Goal: Task Accomplishment & Management: Complete application form

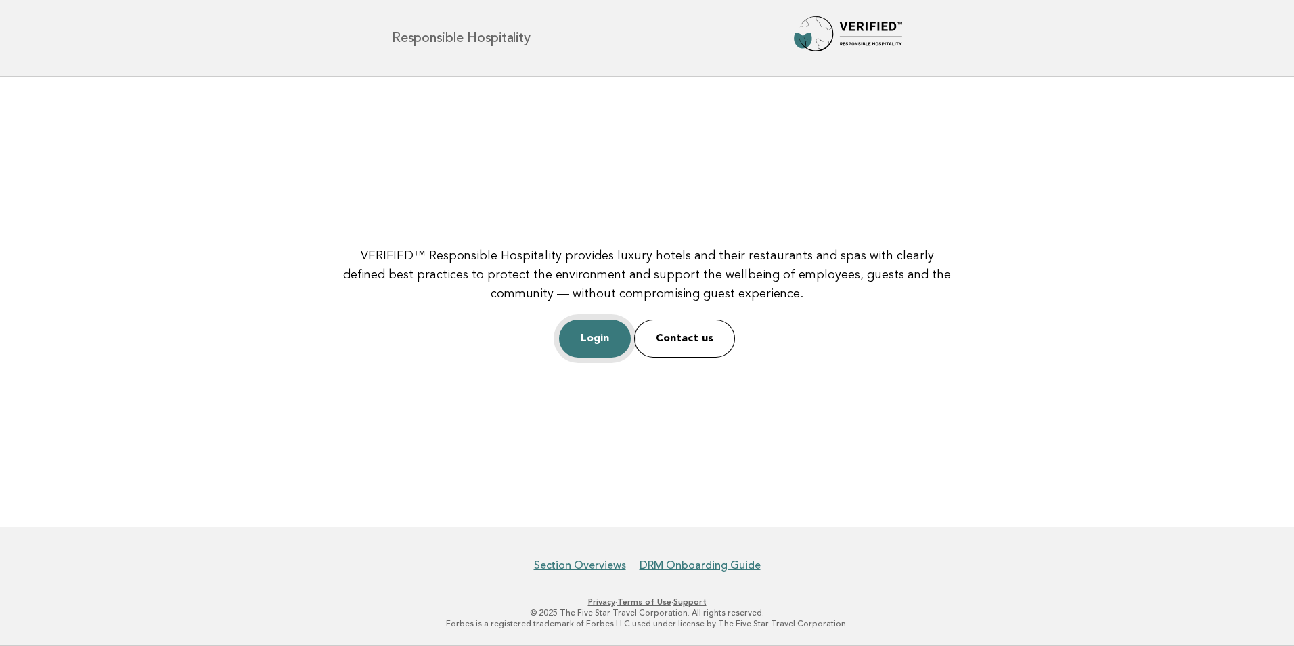
click at [605, 339] on link "Login" at bounding box center [595, 338] width 72 height 38
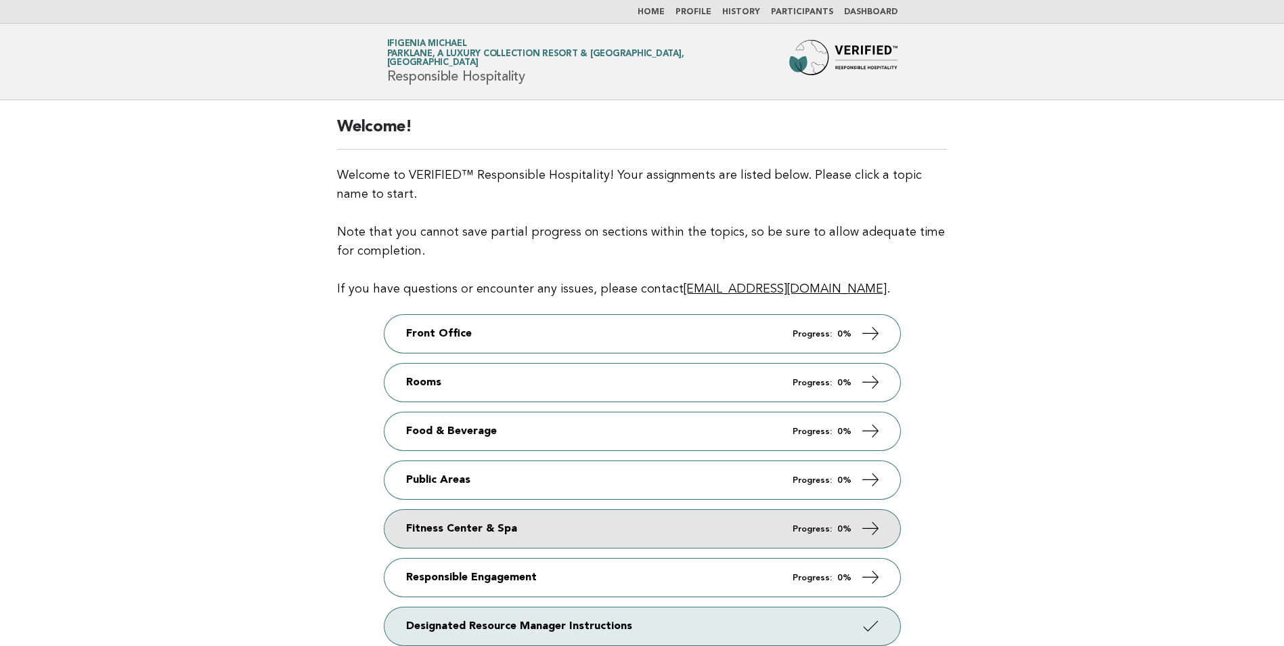
click at [853, 534] on link "Fitness Center & Spa Progress: 0%" at bounding box center [642, 529] width 516 height 38
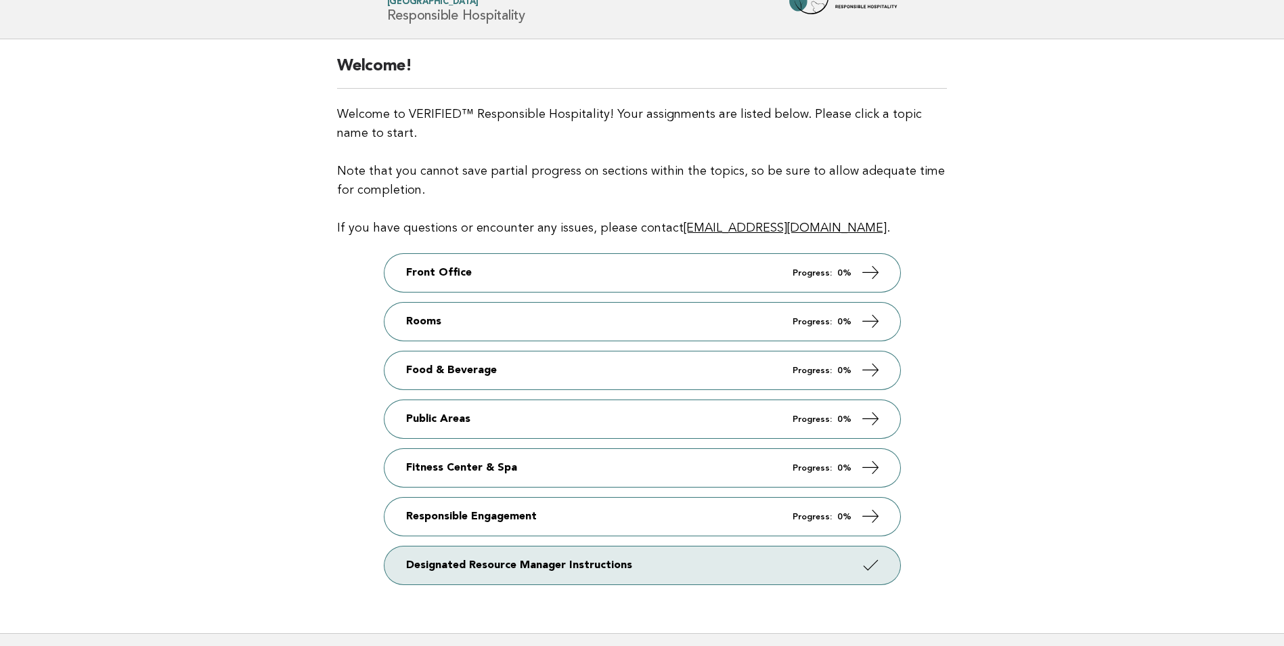
scroll to position [152, 0]
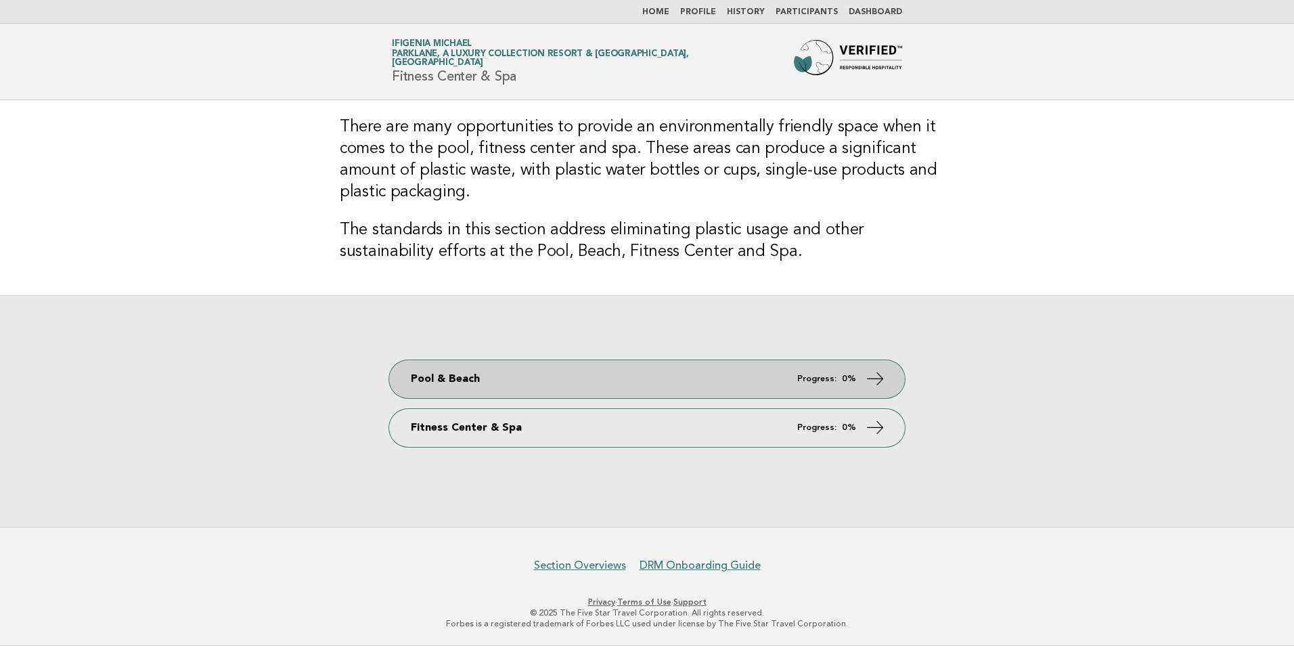
click at [820, 380] on em "Progress:" at bounding box center [816, 378] width 39 height 9
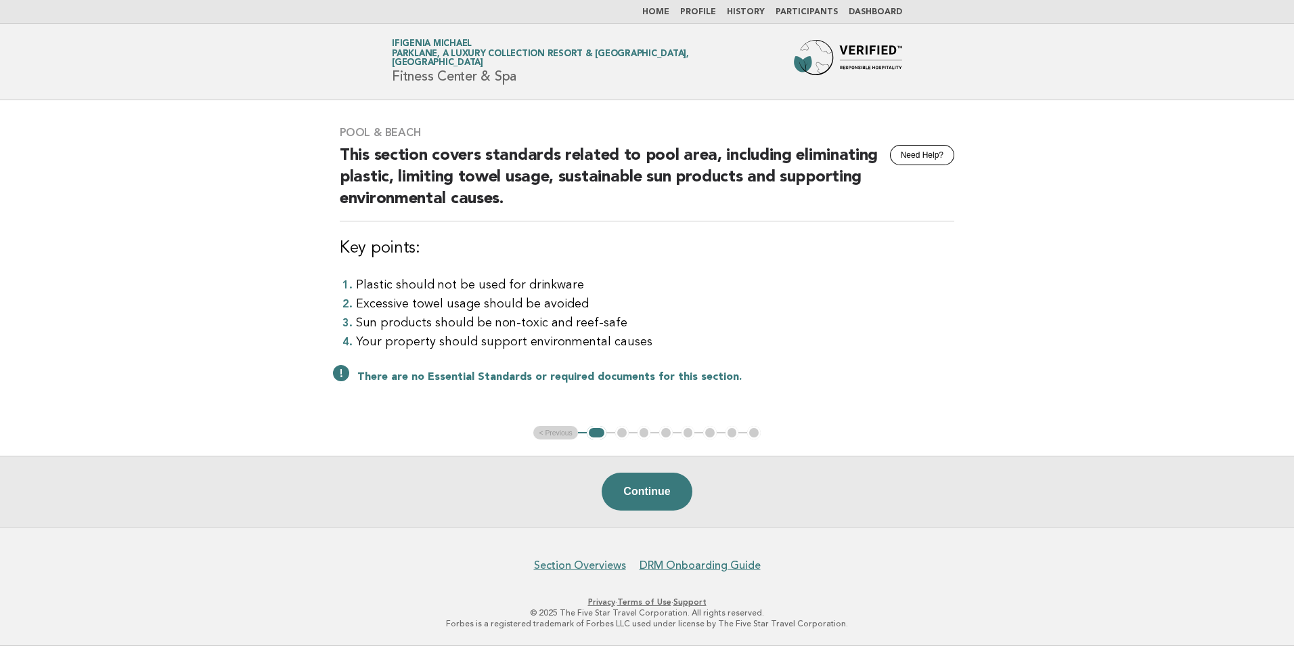
click at [1184, 351] on main "Pool & Beach Need Help? This section covers standards related to pool area, inc…" at bounding box center [647, 313] width 1294 height 426
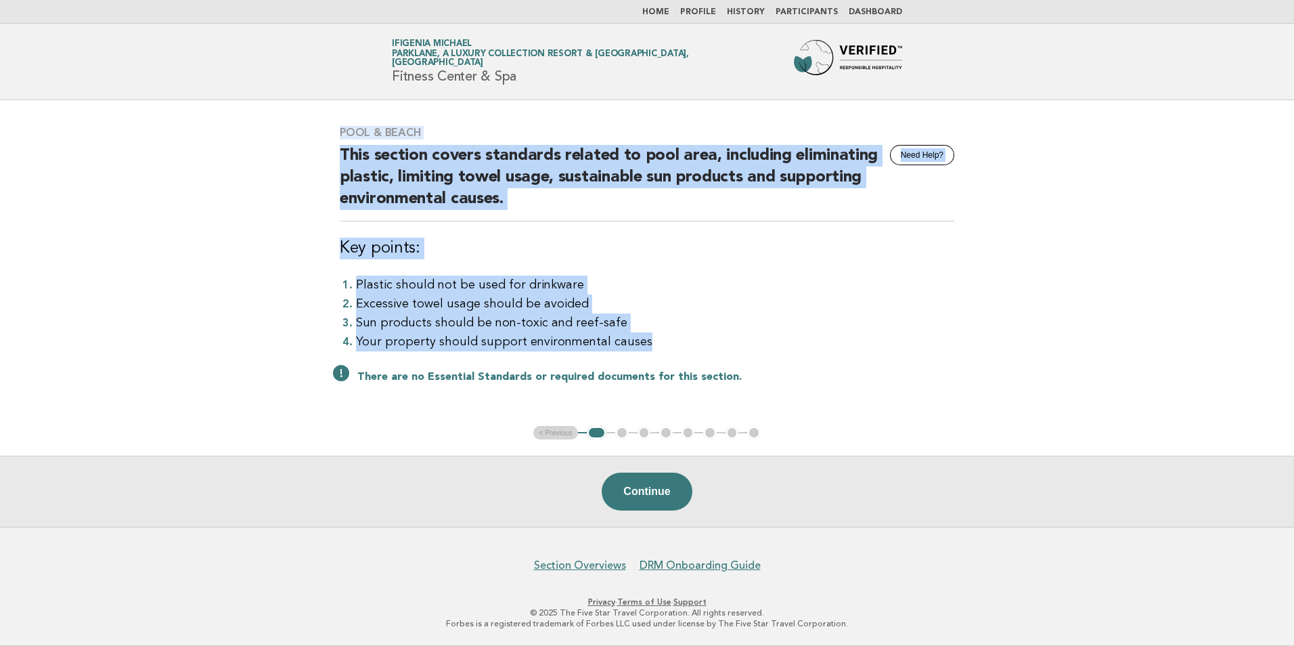
drag, startPoint x: 340, startPoint y: 132, endPoint x: 763, endPoint y: 339, distance: 470.9
click at [763, 339] on div "Pool & Beach Need Help? This section covers standards related to pool area, inc…" at bounding box center [646, 263] width 647 height 307
copy div "Pool & Beach Need Help? This section covers standards related to pool area, inc…"
click at [643, 488] on button "Continue" at bounding box center [647, 491] width 90 height 38
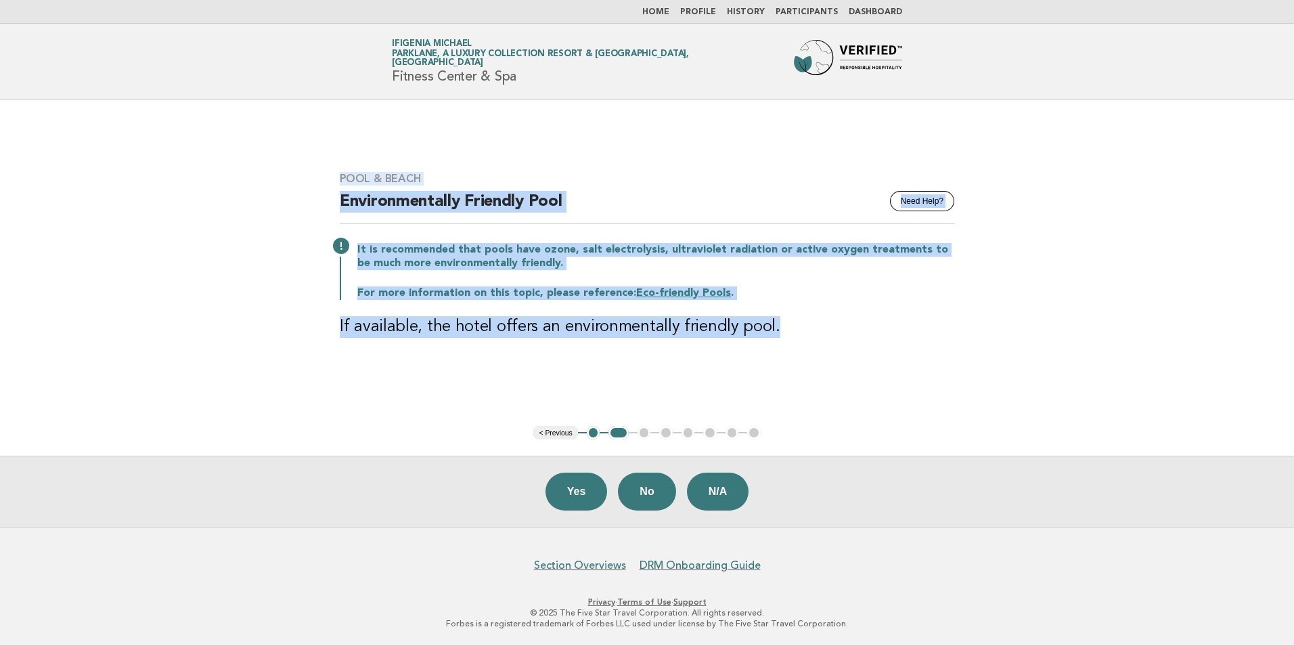
drag, startPoint x: 341, startPoint y: 179, endPoint x: 806, endPoint y: 353, distance: 496.4
click at [806, 353] on div "Pool & Beach Need Help? Environmentally Friendly Pool It is recommended that po…" at bounding box center [646, 263] width 647 height 215
copy div "Pool & Beach Need Help? Environmentally Friendly Pool It is recommended that po…"
click at [686, 288] on link "Eco-friendly Pools" at bounding box center [683, 293] width 95 height 11
click at [579, 495] on button "Yes" at bounding box center [576, 491] width 62 height 38
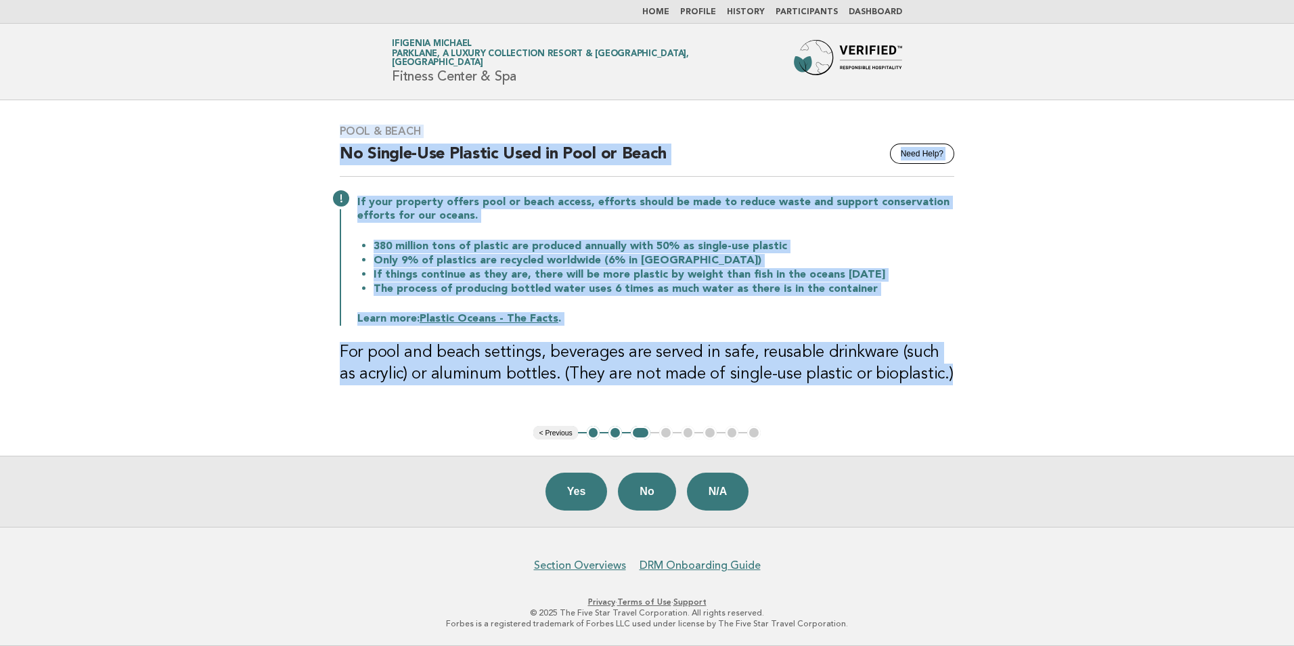
drag, startPoint x: 341, startPoint y: 131, endPoint x: 951, endPoint y: 382, distance: 659.7
click at [951, 382] on div "Pool & Beach Need Help? No Single-Use Plastic Used in Pool or Beach If your pro…" at bounding box center [646, 262] width 647 height 309
drag, startPoint x: 951, startPoint y: 382, endPoint x: 875, endPoint y: 360, distance: 79.0
copy div "Pool & Beach Need Help? No Single-Use Plastic Used in Pool or Beach If your pro…"
click at [588, 487] on button "Yes" at bounding box center [576, 491] width 62 height 38
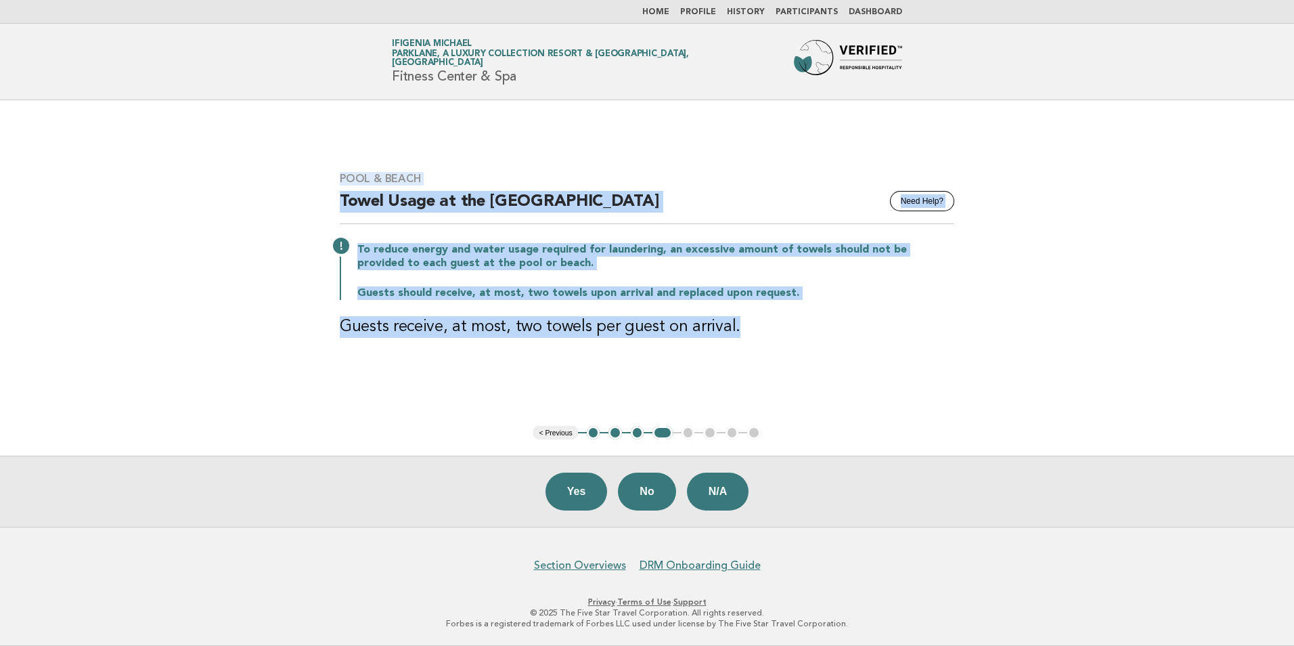
drag, startPoint x: 340, startPoint y: 177, endPoint x: 777, endPoint y: 340, distance: 466.6
click at [777, 340] on div "Pool & Beach Need Help? Towel Usage at the Pool or Beach To reduce energy and w…" at bounding box center [646, 263] width 647 height 215
drag, startPoint x: 777, startPoint y: 340, endPoint x: 686, endPoint y: 315, distance: 94.7
copy div "Pool & Beach Need Help? Towel Usage at the Pool or Beach To reduce energy and w…"
click at [596, 496] on button "Yes" at bounding box center [576, 491] width 62 height 38
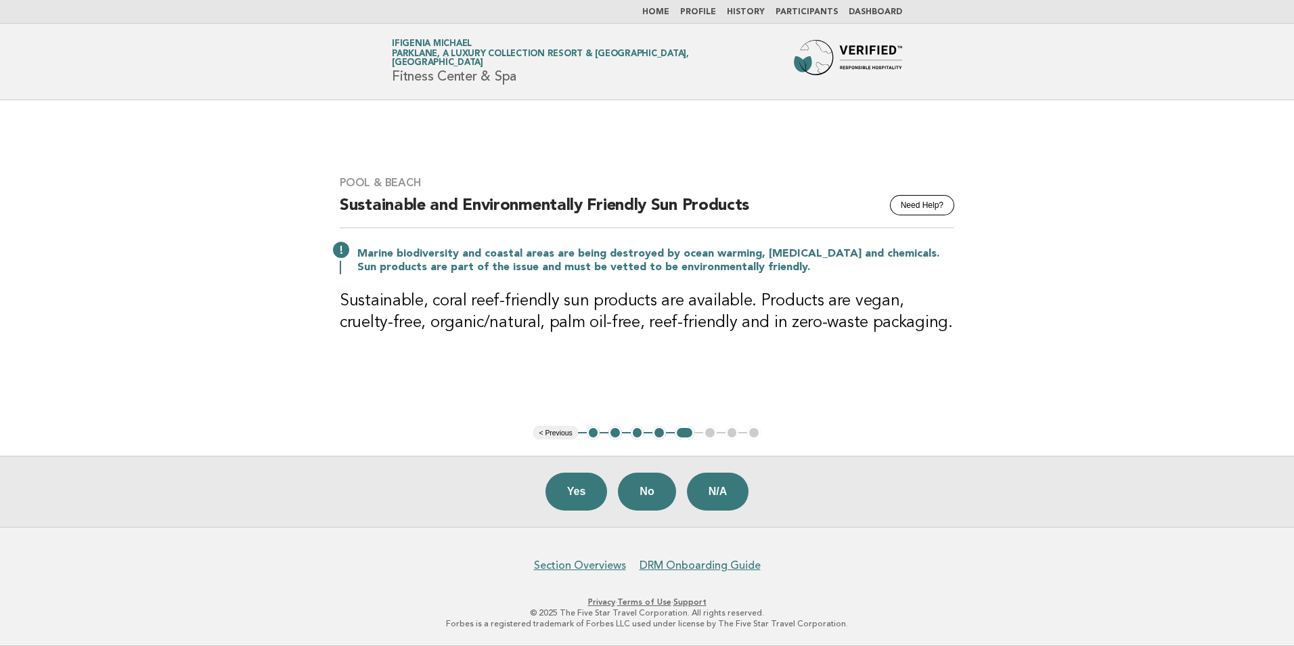
click at [345, 205] on div "Pool & Beach Need Help? Sustainable and Environmentally Friendly Sun Products M…" at bounding box center [646, 263] width 647 height 206
drag, startPoint x: 345, startPoint y: 205, endPoint x: 346, endPoint y: 213, distance: 7.5
click at [346, 213] on h2 "Sustainable and Environmentally Friendly Sun Products" at bounding box center [647, 211] width 614 height 33
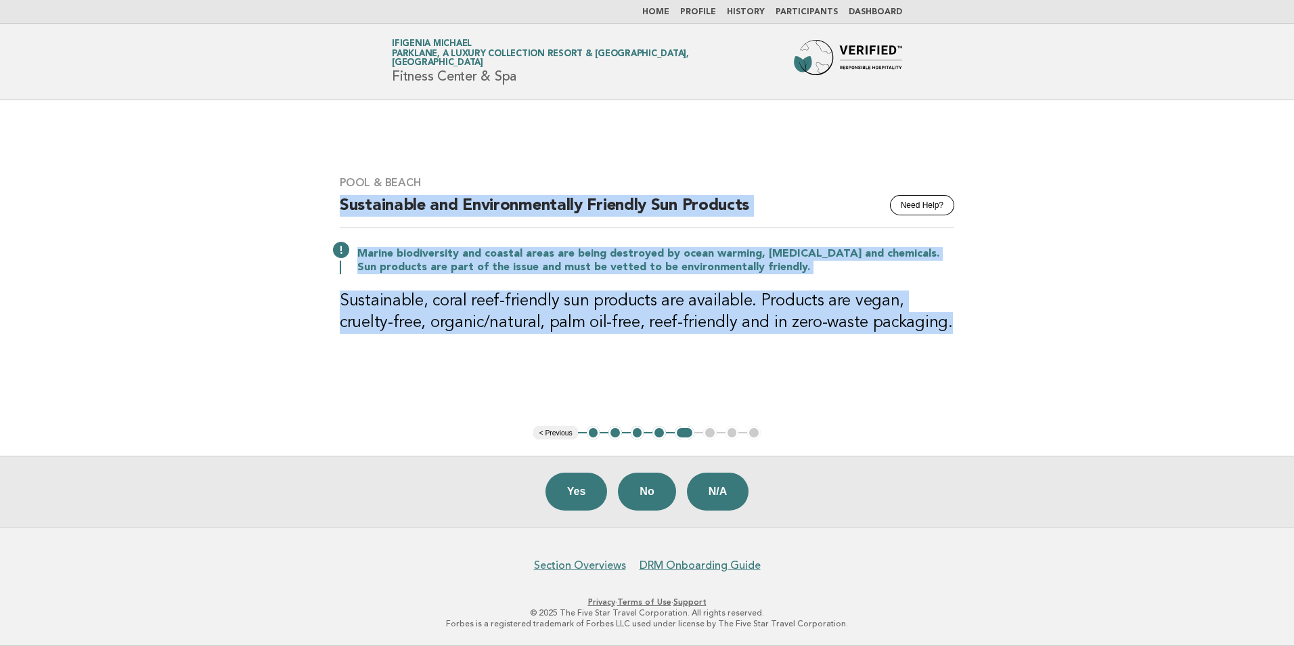
drag, startPoint x: 342, startPoint y: 206, endPoint x: 909, endPoint y: 319, distance: 577.5
click at [909, 319] on div "Pool & Beach Need Help? Sustainable and Environmentally Friendly Sun Products M…" at bounding box center [646, 263] width 647 height 206
drag, startPoint x: 909, startPoint y: 319, endPoint x: 819, endPoint y: 315, distance: 90.1
copy div "Sustainable and Environmentally Friendly Sun Products Marine biodiversity and c…"
click at [731, 485] on button "N/A" at bounding box center [718, 491] width 62 height 38
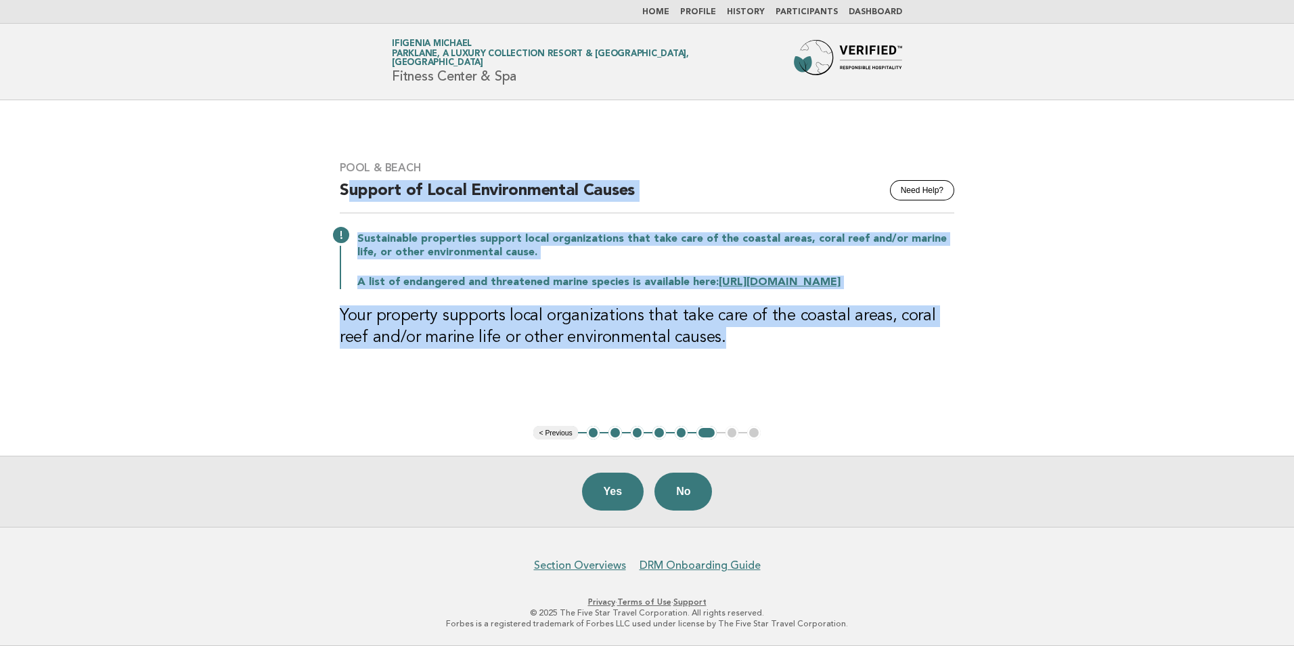
drag, startPoint x: 345, startPoint y: 183, endPoint x: 790, endPoint y: 361, distance: 479.6
click at [790, 361] on div "Pool & Beach Need Help? Support of Local Environmental Causes Sustainable prope…" at bounding box center [646, 263] width 647 height 236
copy div "upport of Local Environmental Causes Sustainable properties support local organ…"
click at [625, 499] on button "Yes" at bounding box center [613, 491] width 62 height 38
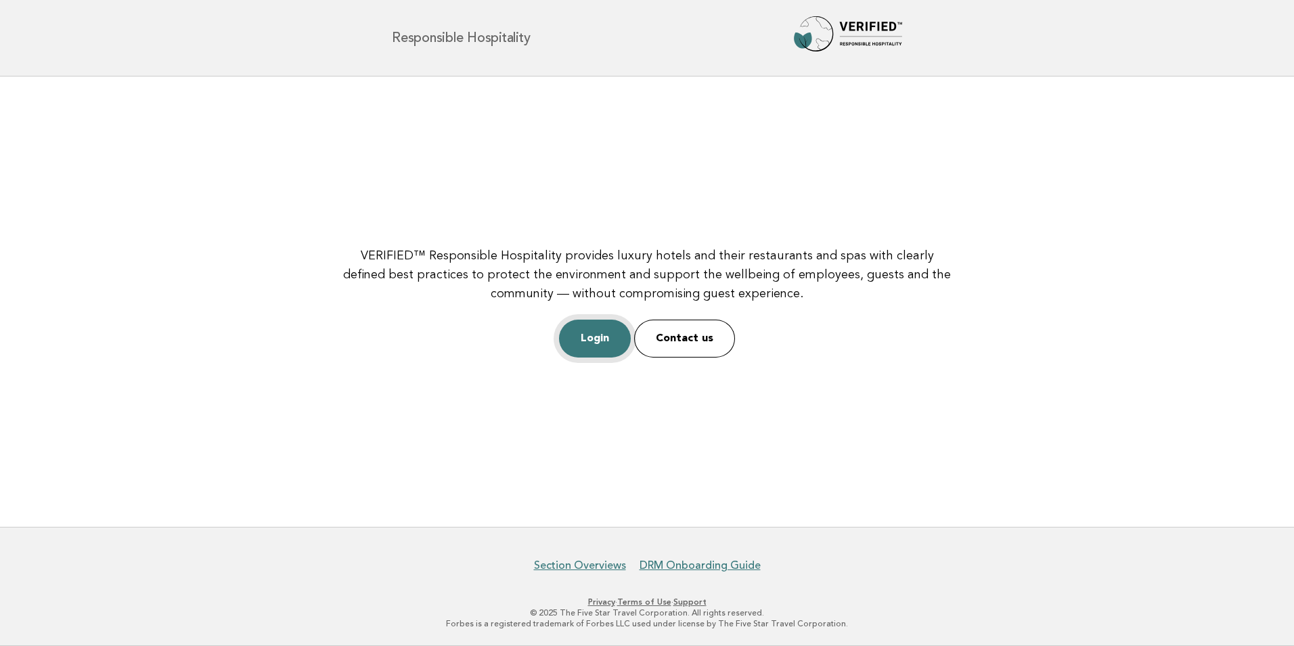
click at [608, 343] on link "Login" at bounding box center [595, 338] width 72 height 38
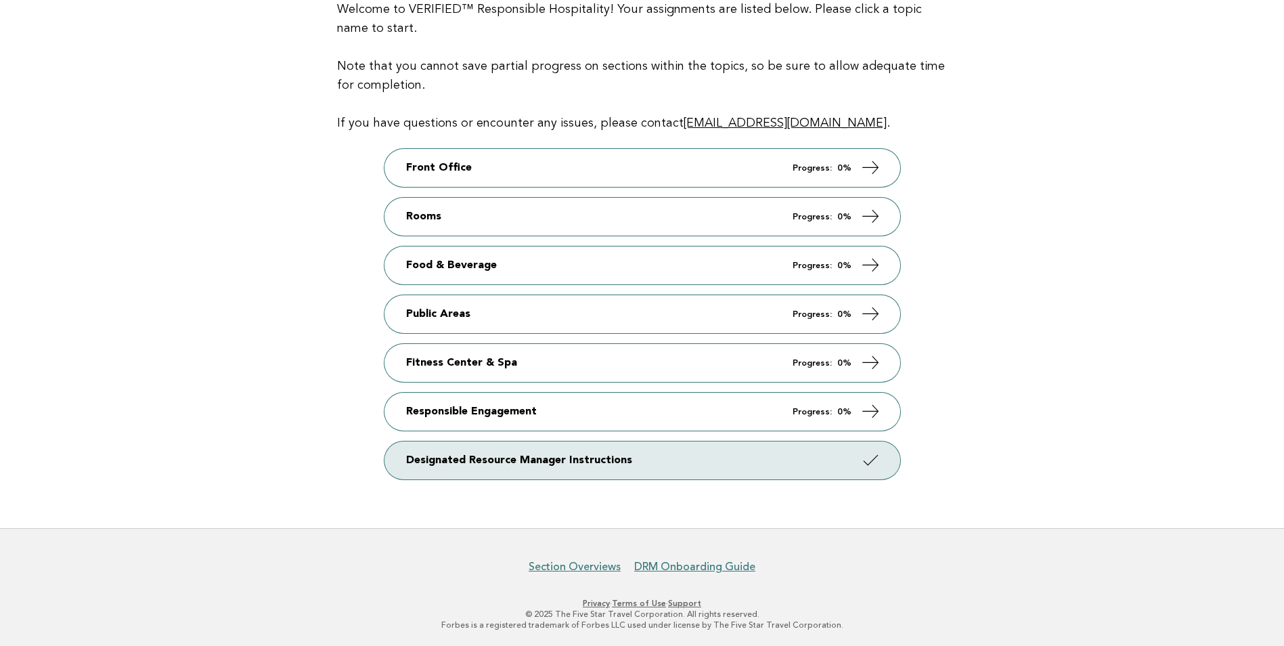
scroll to position [166, 0]
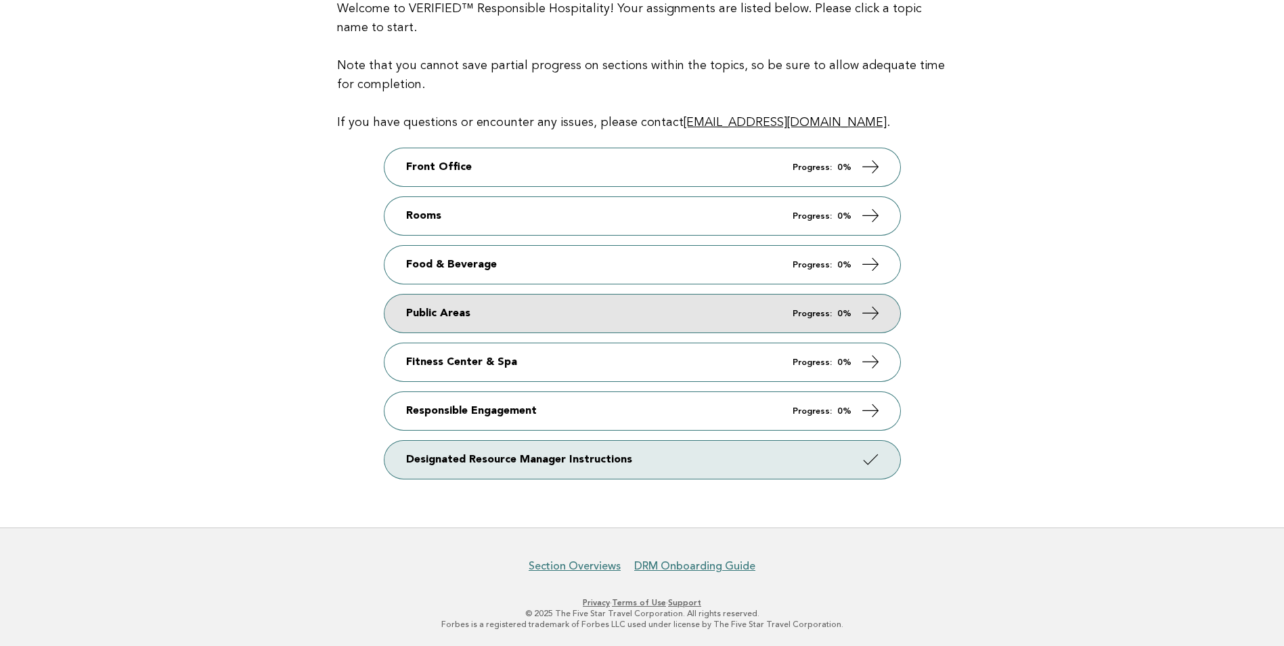
click at [826, 313] on em "Progress:" at bounding box center [811, 313] width 39 height 9
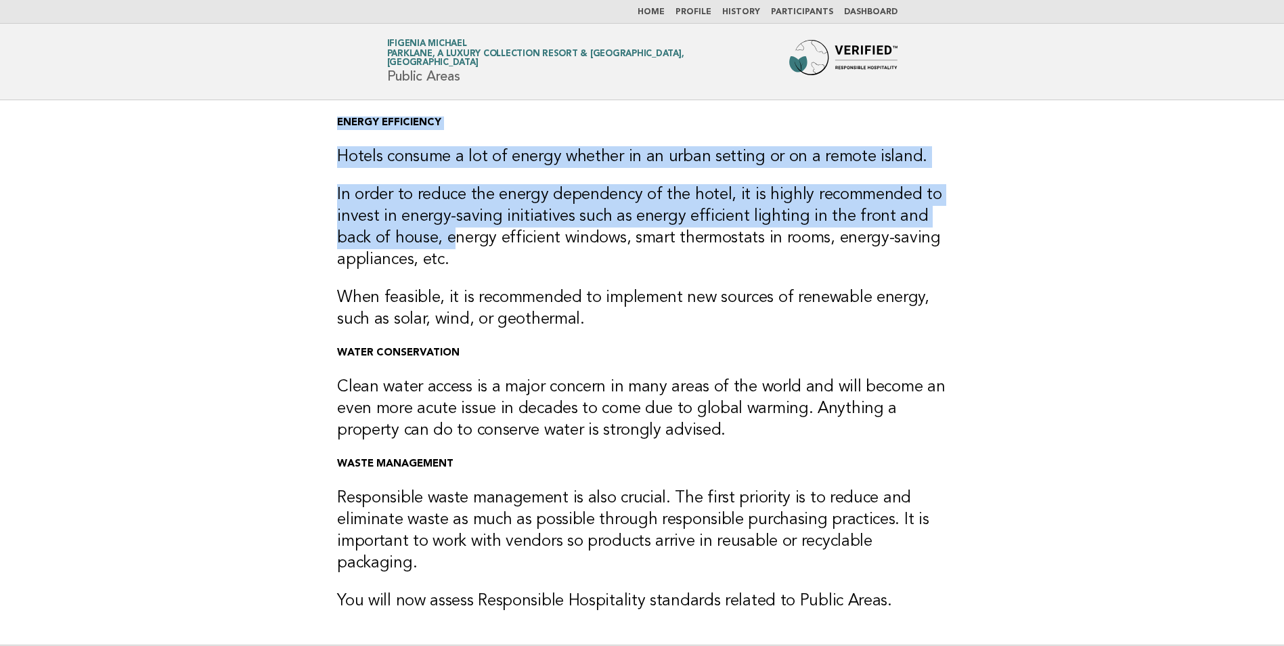
drag, startPoint x: 334, startPoint y: 125, endPoint x: 411, endPoint y: 235, distance: 134.6
click at [411, 235] on div "ENERGY EFFICIENCY Hotels consume a lot of energy whether in an urban setting or…" at bounding box center [642, 372] width 642 height 544
drag, startPoint x: 411, startPoint y: 235, endPoint x: 356, endPoint y: 122, distance: 125.3
click at [356, 122] on strong "ENERGY EFFICIENCY" at bounding box center [389, 123] width 104 height 10
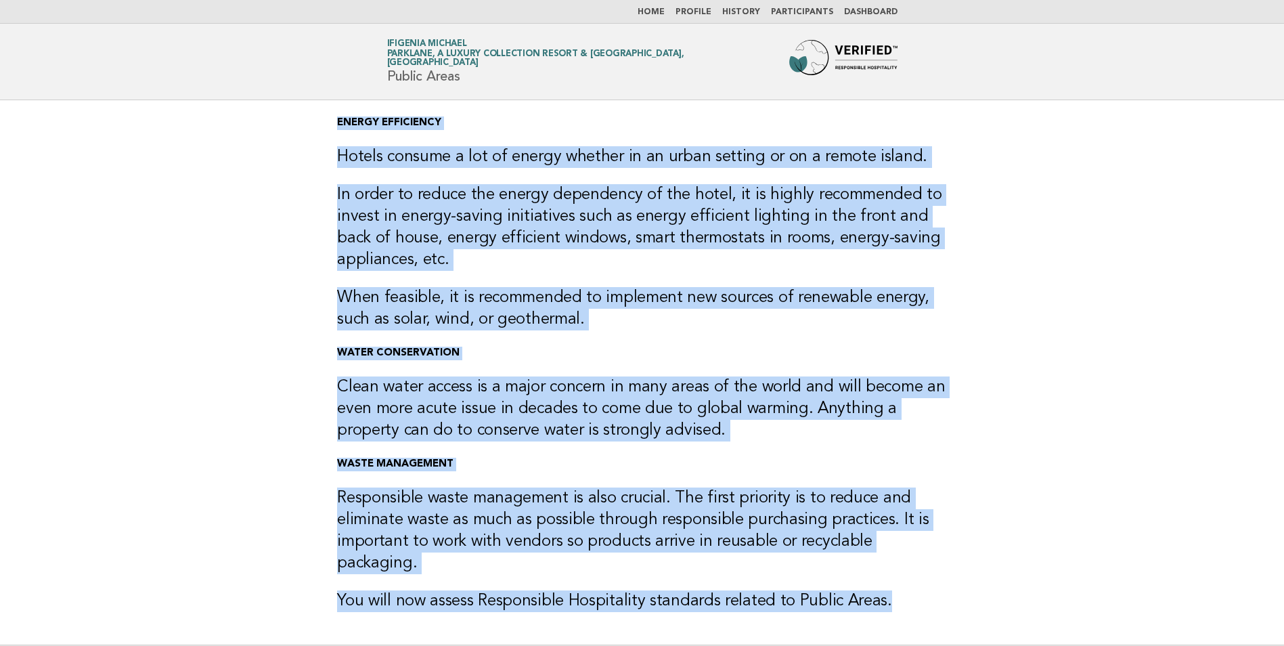
drag, startPoint x: 336, startPoint y: 122, endPoint x: 888, endPoint y: 561, distance: 704.6
click at [888, 561] on div "ENERGY EFFICIENCY Hotels consume a lot of energy whether in an urban setting or…" at bounding box center [642, 372] width 642 height 544
drag, startPoint x: 888, startPoint y: 561, endPoint x: 846, endPoint y: 566, distance: 42.3
copy div "ENERGY EFFICIENCY Hotels consume a lot of energy whether in an urban setting or…"
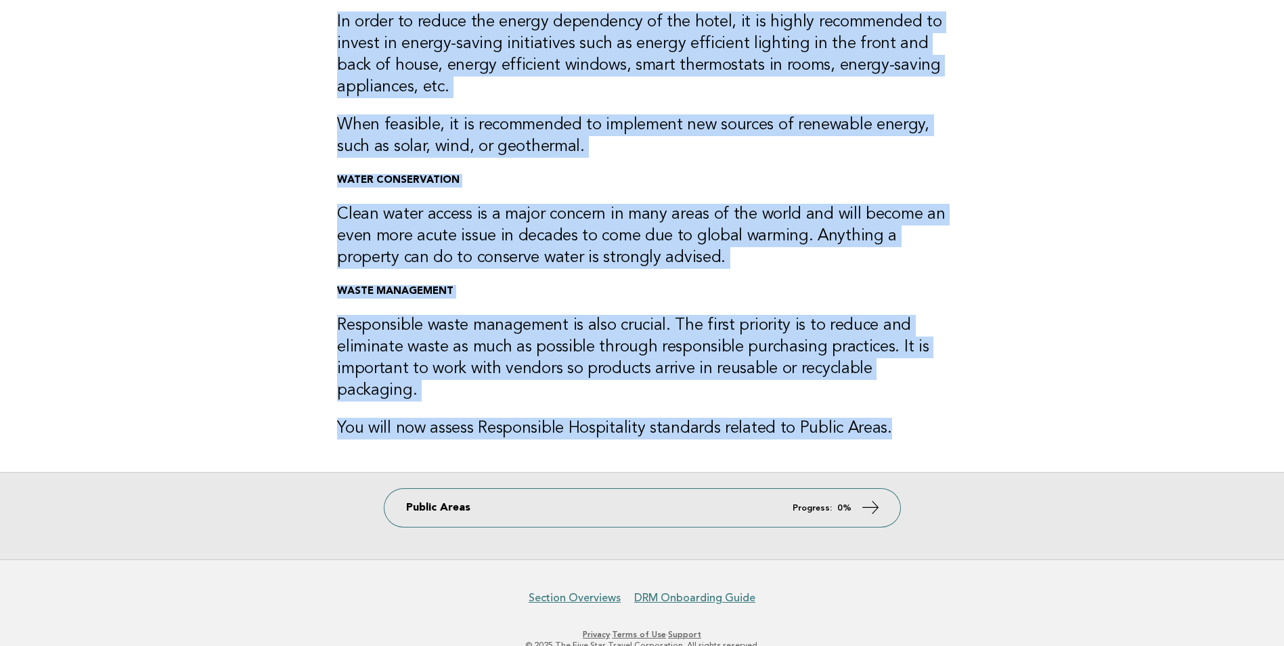
scroll to position [183, 0]
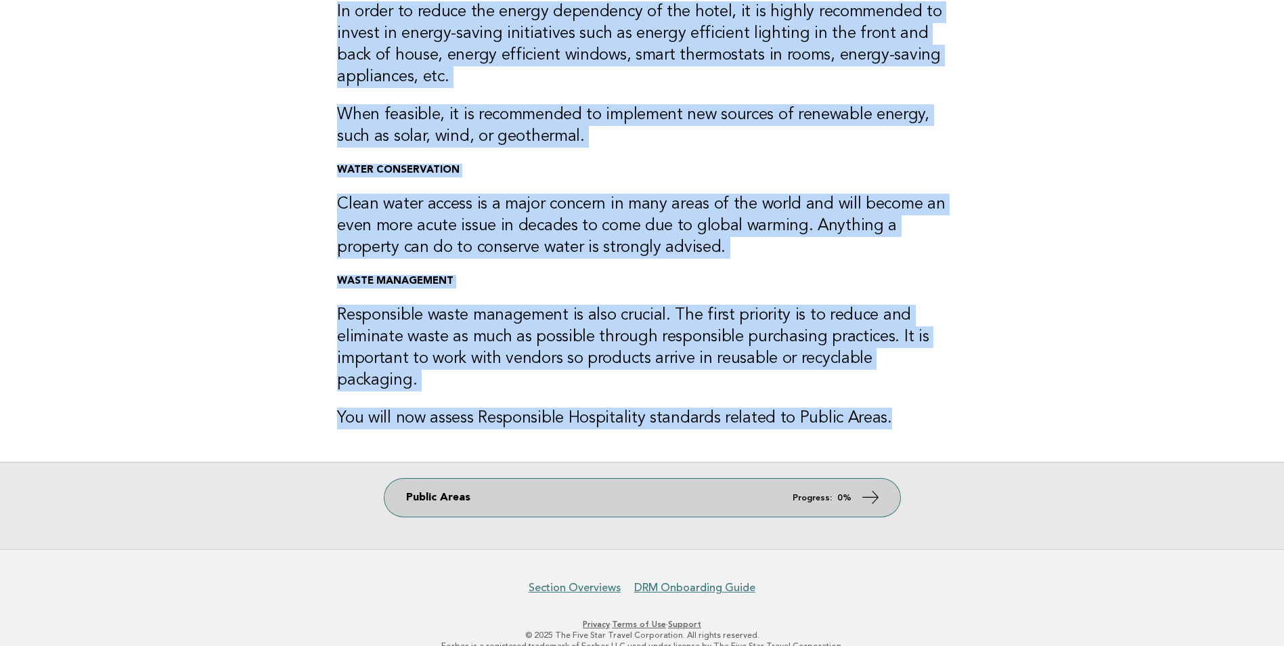
click at [878, 487] on icon at bounding box center [870, 497] width 20 height 20
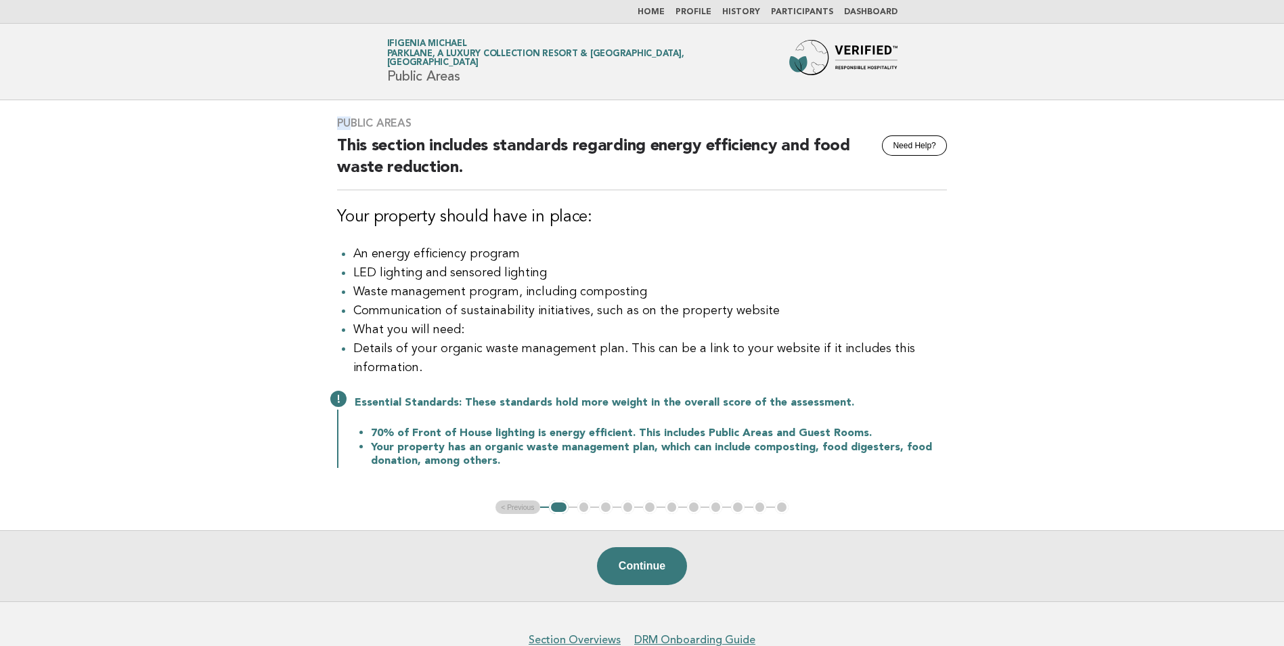
drag, startPoint x: 334, startPoint y: 120, endPoint x: 345, endPoint y: 122, distance: 11.6
click at [345, 122] on div "Public Areas Need Help? This section includes standards regarding energy effici…" at bounding box center [642, 300] width 642 height 400
click at [340, 119] on h3 "Public Areas" at bounding box center [642, 123] width 610 height 14
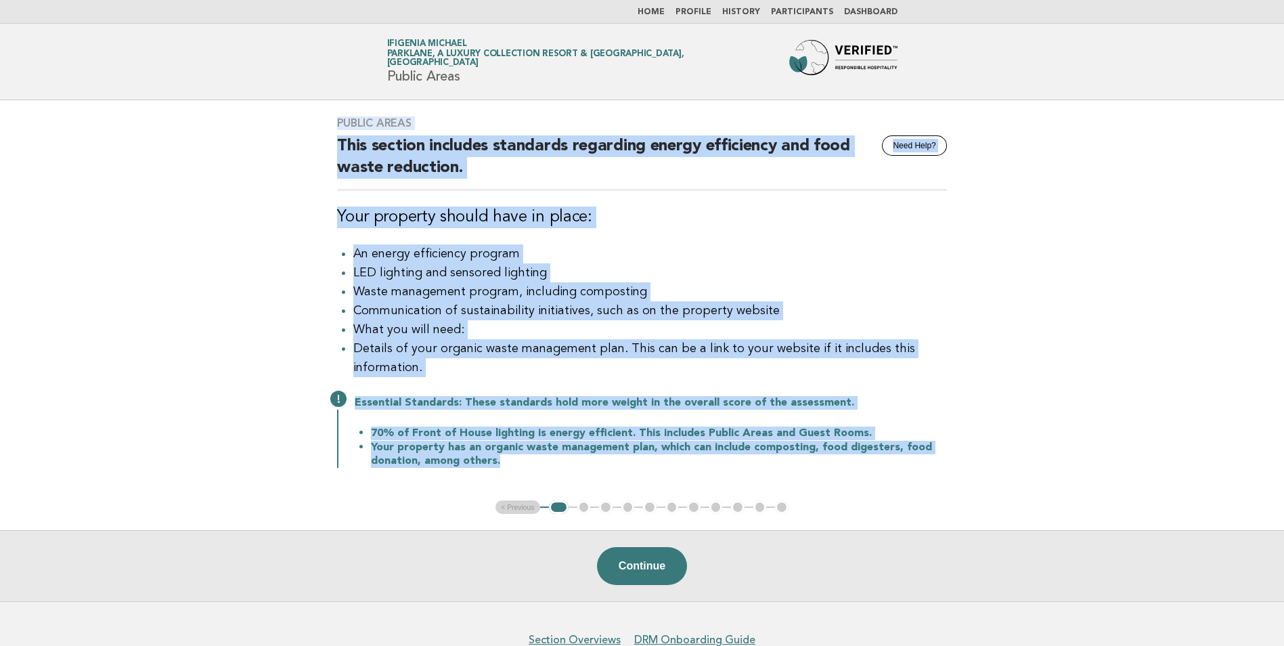
drag, startPoint x: 336, startPoint y: 121, endPoint x: 906, endPoint y: 480, distance: 673.7
click at [906, 480] on div "Public Areas Need Help? This section includes standards regarding energy effici…" at bounding box center [642, 300] width 642 height 400
copy div "Public Areas Need Help? This section includes standards regarding energy effici…"
click at [648, 568] on button "Continue" at bounding box center [642, 566] width 90 height 38
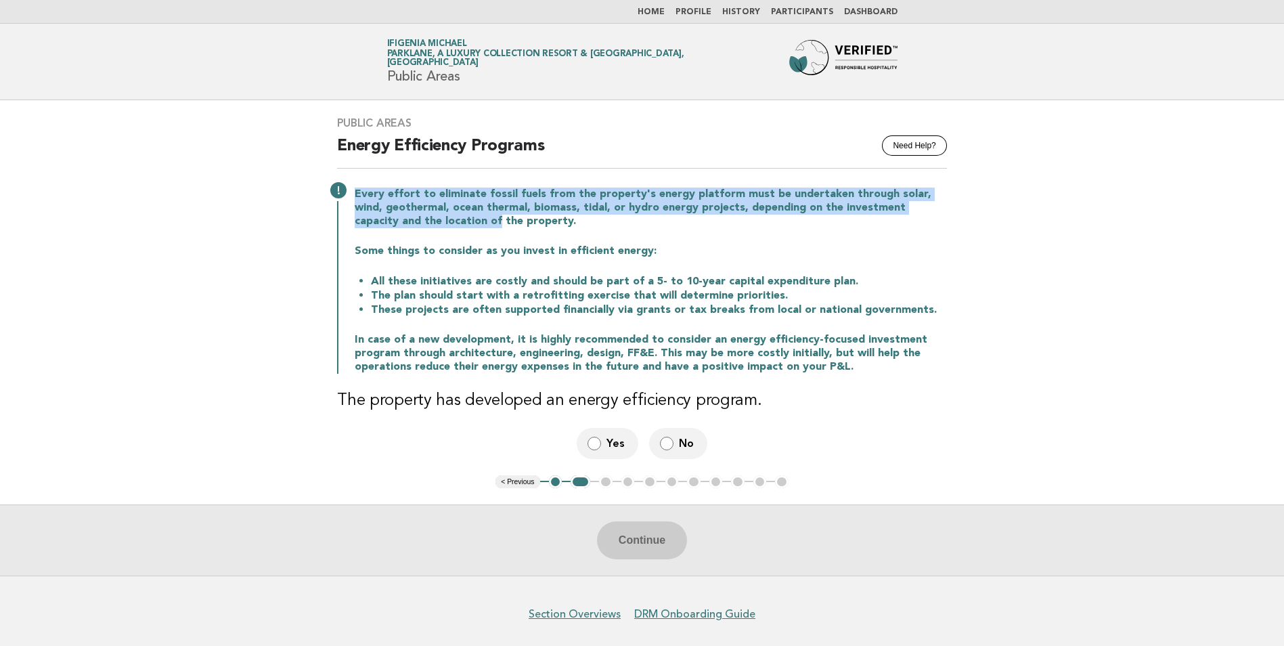
drag, startPoint x: 354, startPoint y: 194, endPoint x: 407, endPoint y: 216, distance: 57.1
click at [407, 216] on p "Every effort to eliminate fossil fuels from the property's energy platform must…" at bounding box center [651, 207] width 592 height 41
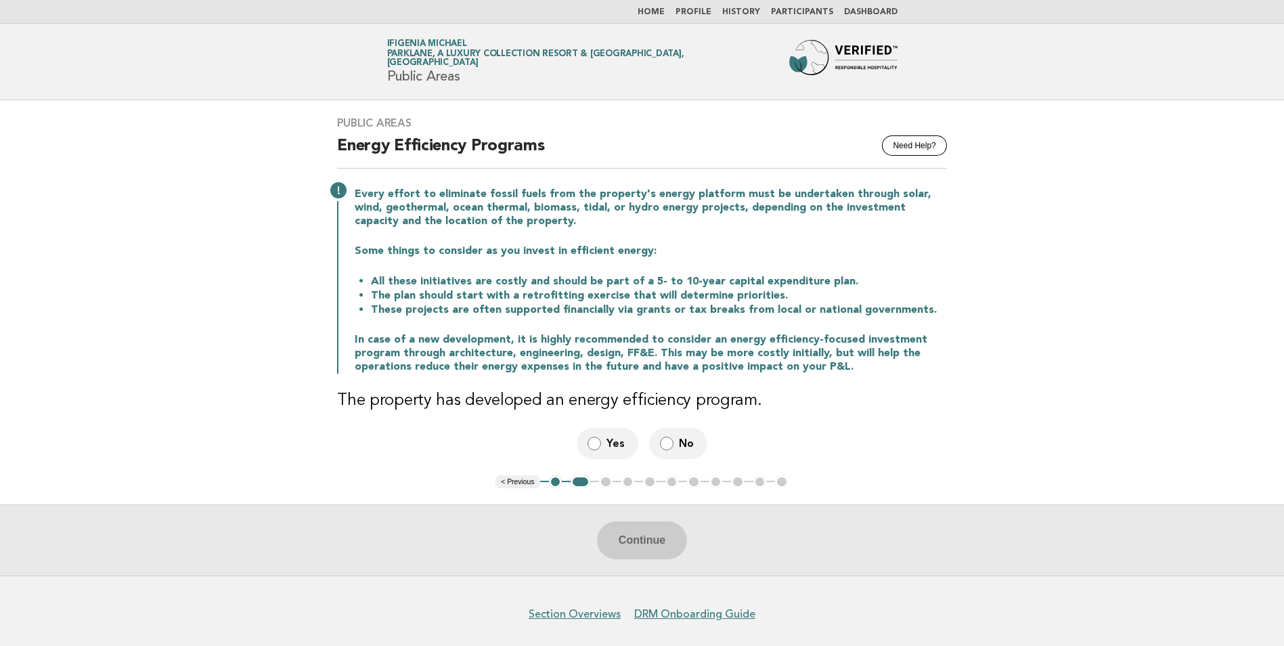
drag, startPoint x: 407, startPoint y: 216, endPoint x: 330, endPoint y: 138, distance: 109.1
click at [330, 138] on div "Public Areas Need Help? Energy Efficiency Programs Every effort to eliminate fo…" at bounding box center [642, 287] width 642 height 374
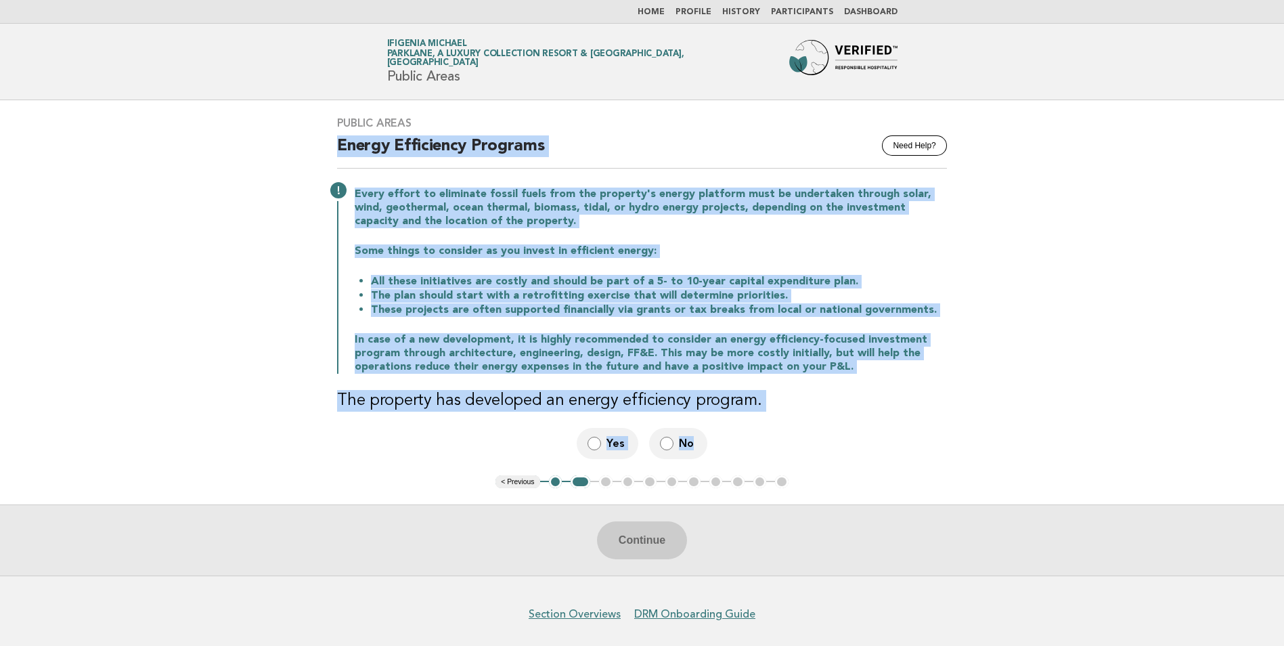
drag, startPoint x: 338, startPoint y: 143, endPoint x: 746, endPoint y: 458, distance: 515.3
click at [746, 458] on div "Public Areas Need Help? Energy Efficiency Programs Every effort to eliminate fo…" at bounding box center [642, 287] width 642 height 374
drag, startPoint x: 746, startPoint y: 458, endPoint x: 688, endPoint y: 411, distance: 74.5
copy div "Energy Efficiency Programs Every effort to eliminate fossil fuels from the prop…"
click at [613, 437] on span "Yes" at bounding box center [616, 443] width 21 height 14
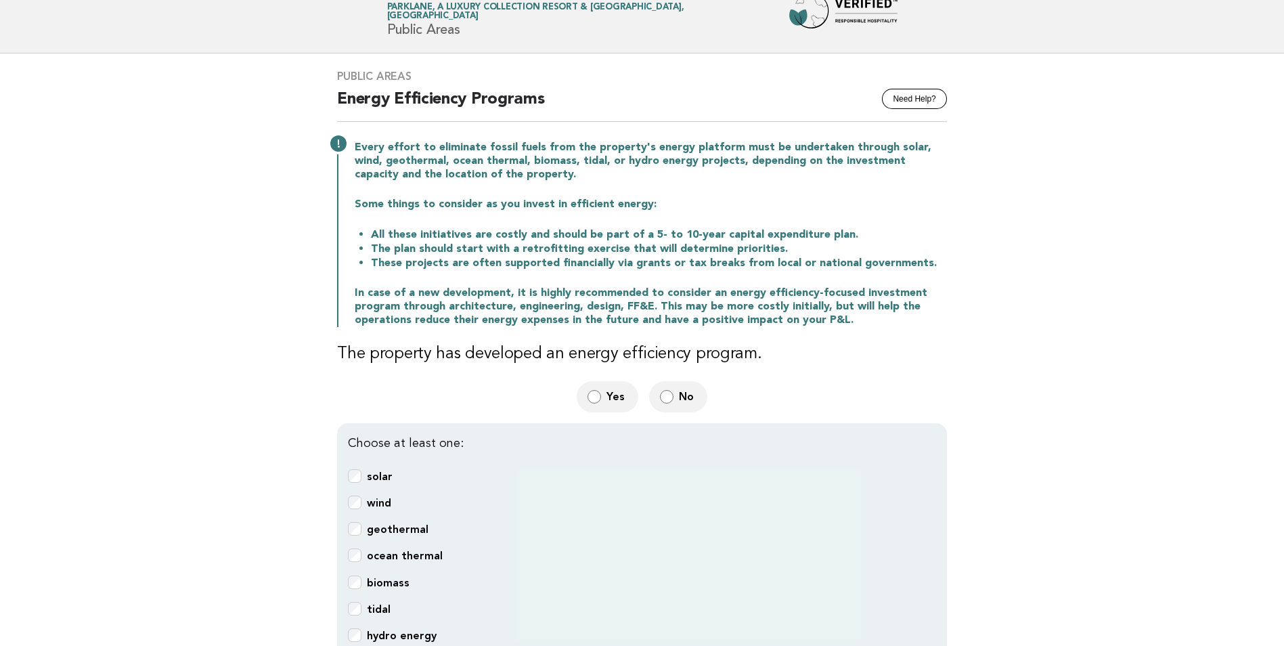
scroll to position [135, 0]
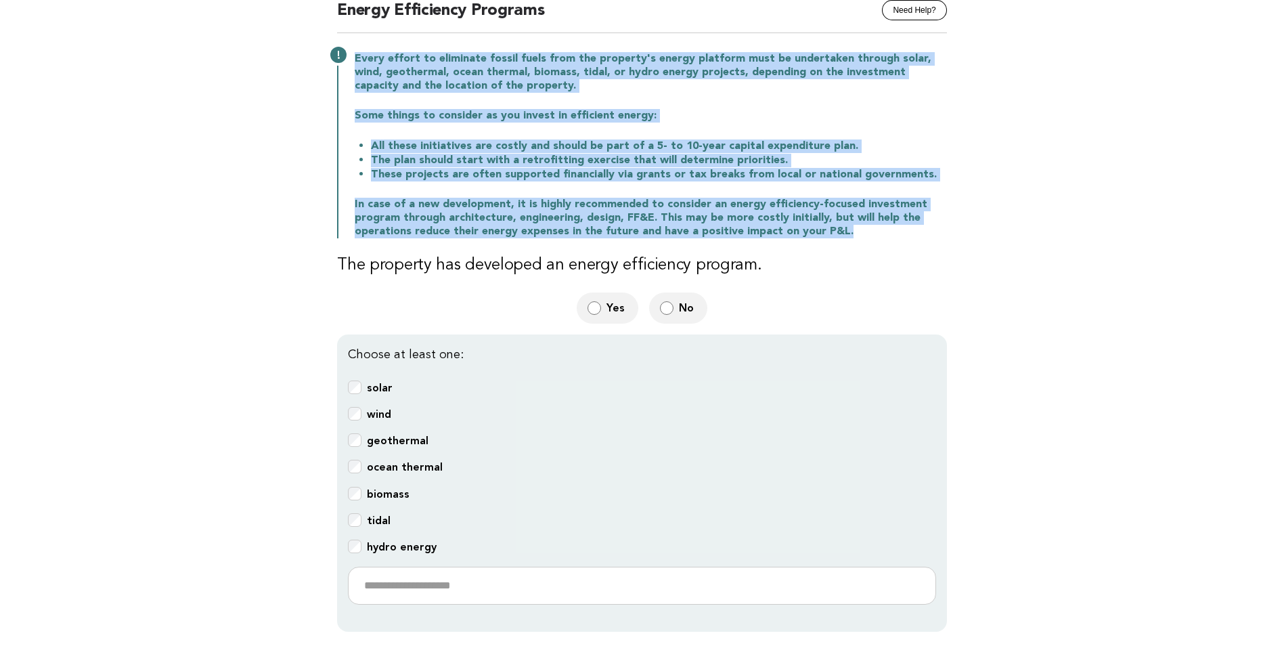
drag, startPoint x: 843, startPoint y: 230, endPoint x: 351, endPoint y: 59, distance: 520.3
click at [351, 59] on div "Every effort to eliminate fossil fuels from the property's energy platform must…" at bounding box center [642, 143] width 610 height 189
copy div "Every effort to eliminate fossil fuels from the property's energy platform must…"
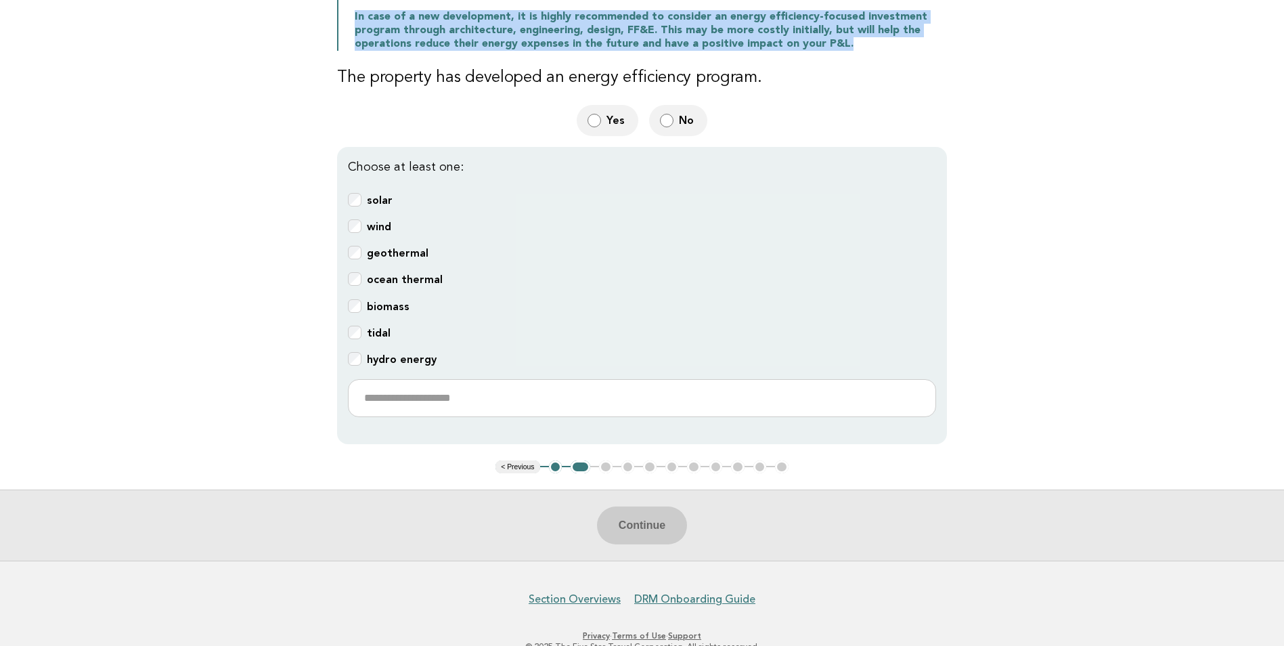
scroll to position [338, 0]
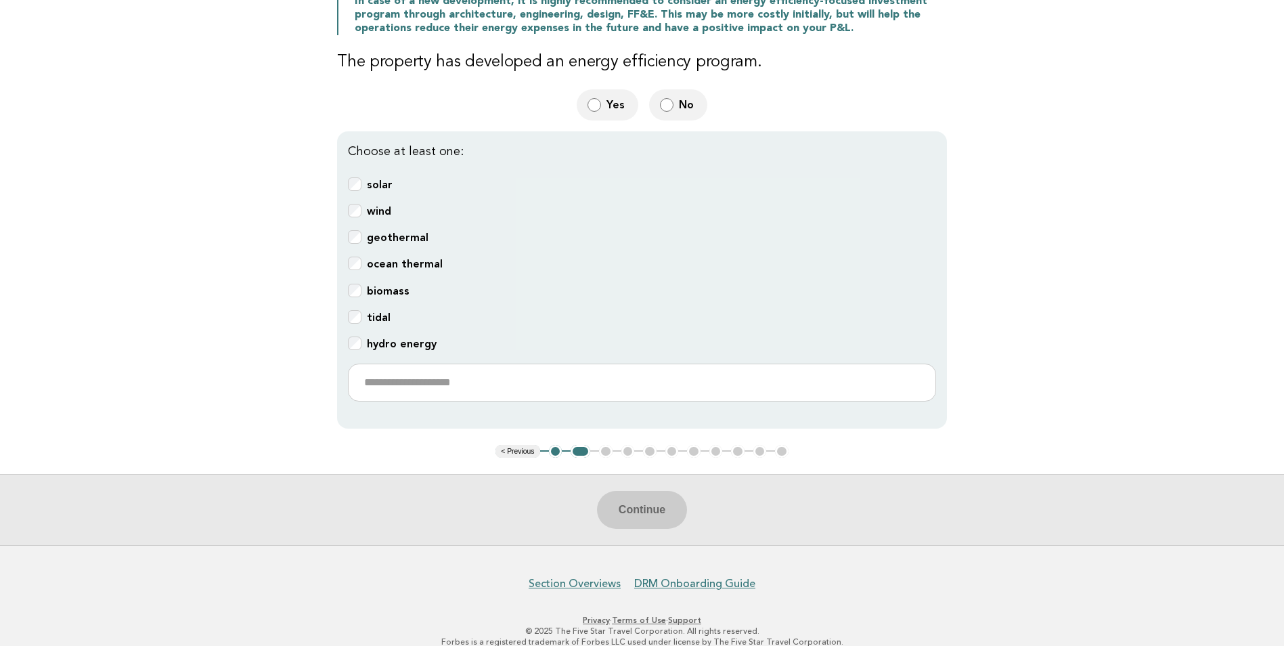
click at [651, 506] on div "Continue" at bounding box center [642, 509] width 1284 height 71
click at [623, 502] on div "Continue" at bounding box center [642, 509] width 1284 height 71
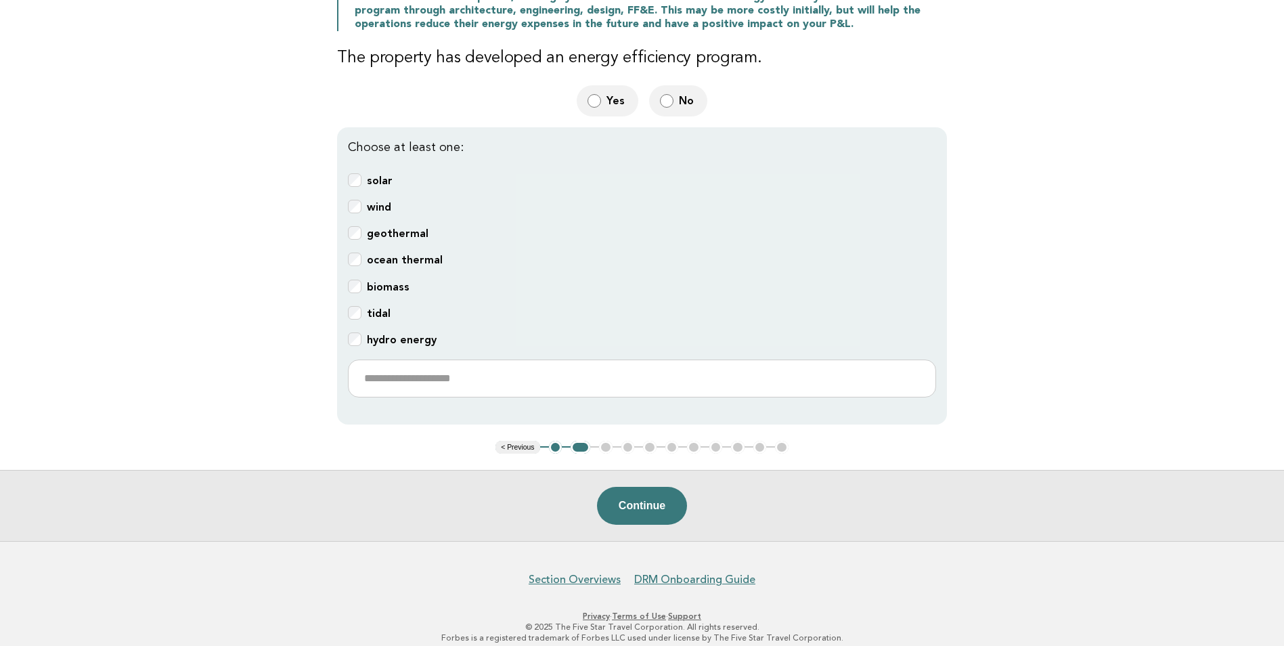
scroll to position [351, 0]
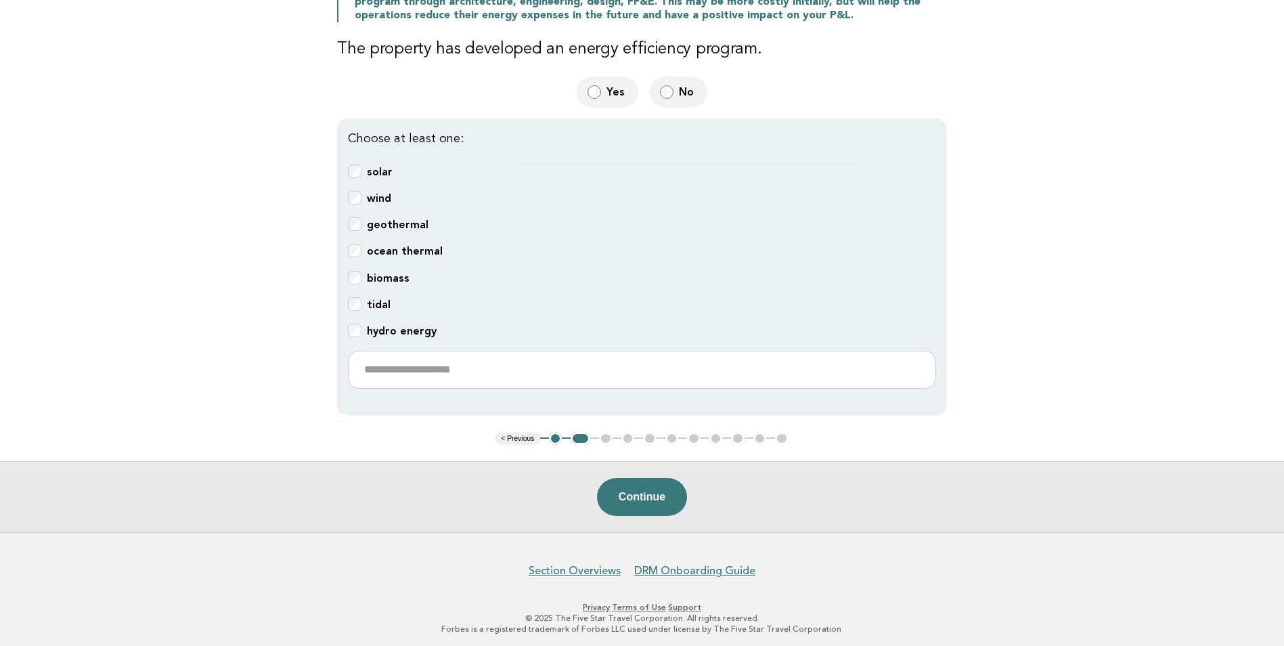
click at [638, 494] on button "Continue" at bounding box center [642, 497] width 90 height 38
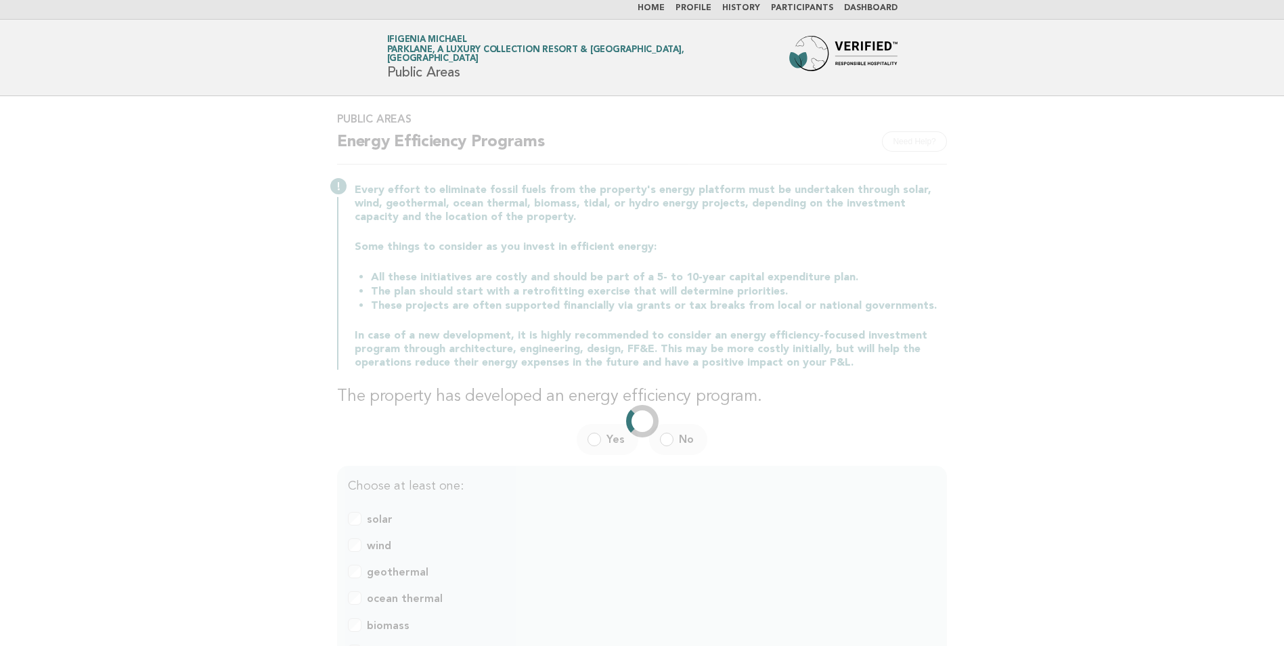
scroll to position [0, 0]
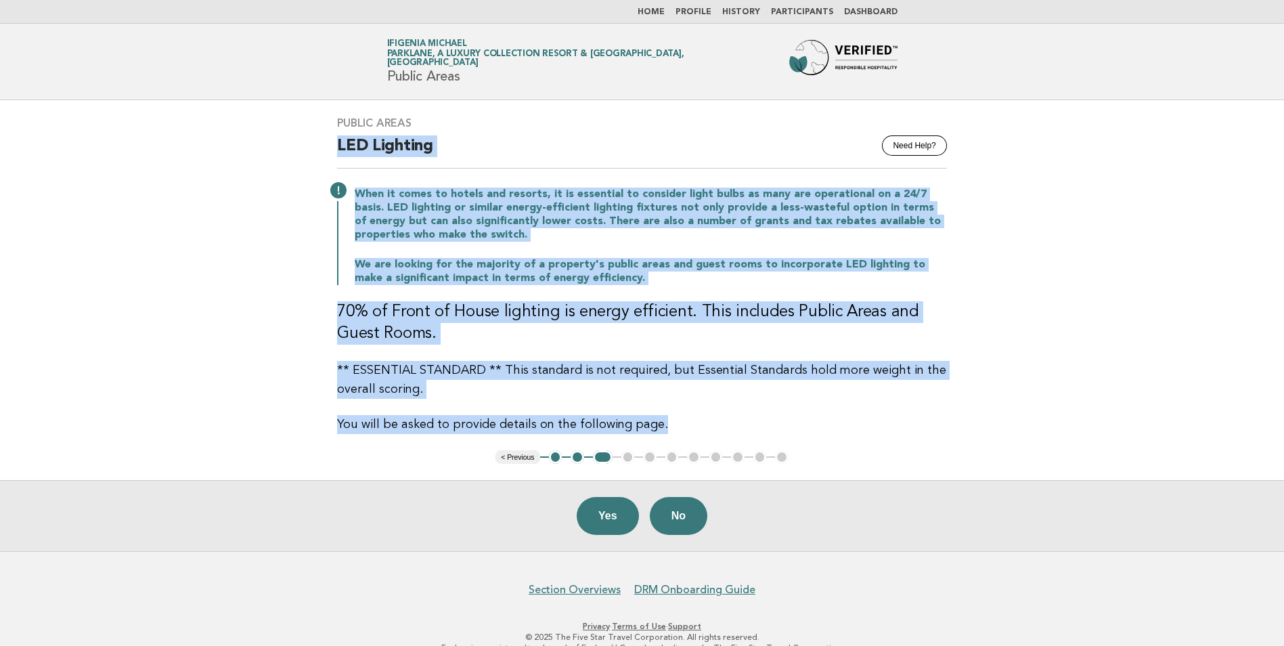
drag, startPoint x: 337, startPoint y: 143, endPoint x: 673, endPoint y: 432, distance: 443.4
click at [673, 432] on div "Public Areas Need Help? LED Lighting When it comes to hotels and resorts, it is…" at bounding box center [642, 275] width 642 height 350
copy div "LED Lighting When it comes to hotels and resorts, it is essential to consider l…"
click at [621, 515] on button "Yes" at bounding box center [608, 516] width 62 height 38
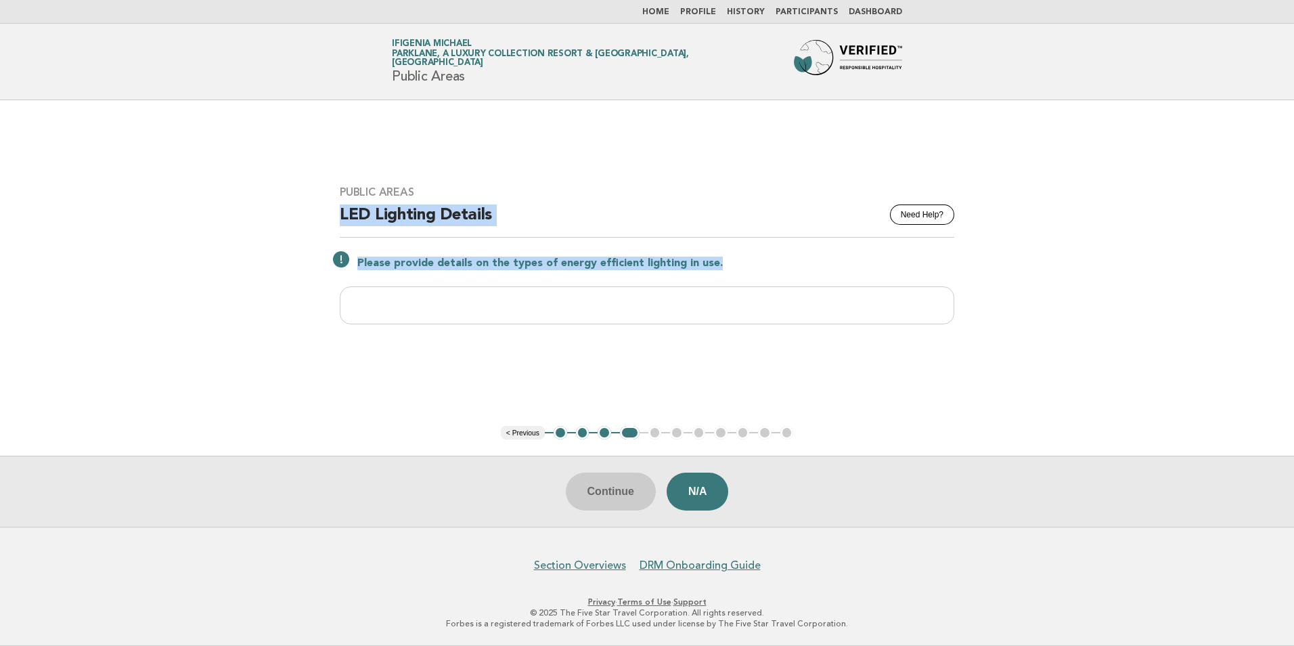
drag, startPoint x: 340, startPoint y: 212, endPoint x: 635, endPoint y: 315, distance: 312.7
click at [635, 315] on div "Public Areas Need Help? LED Lighting Details Please provide details on the type…" at bounding box center [646, 262] width 647 height 187
copy div "LED Lighting Details Please provide details on the types of energy efficient li…"
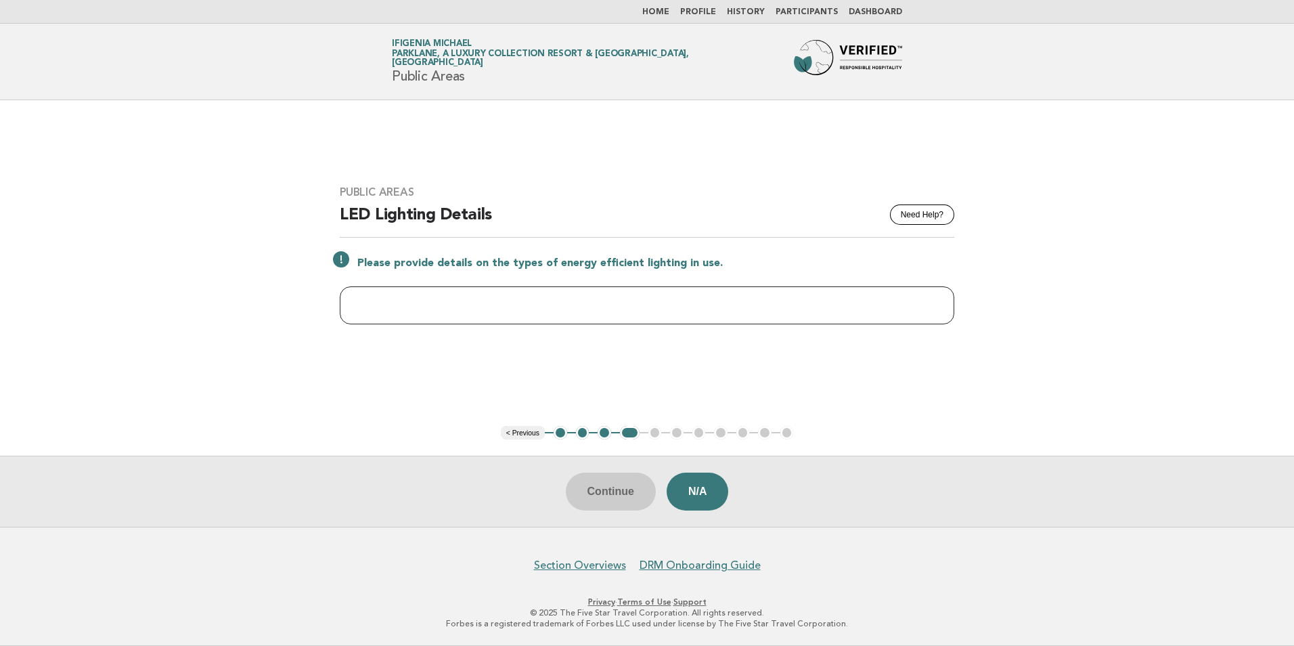
click at [466, 298] on input "text" at bounding box center [647, 305] width 614 height 38
click at [610, 497] on div "Continue N/A" at bounding box center [647, 490] width 1294 height 71
click at [699, 500] on button "N/A" at bounding box center [698, 491] width 62 height 38
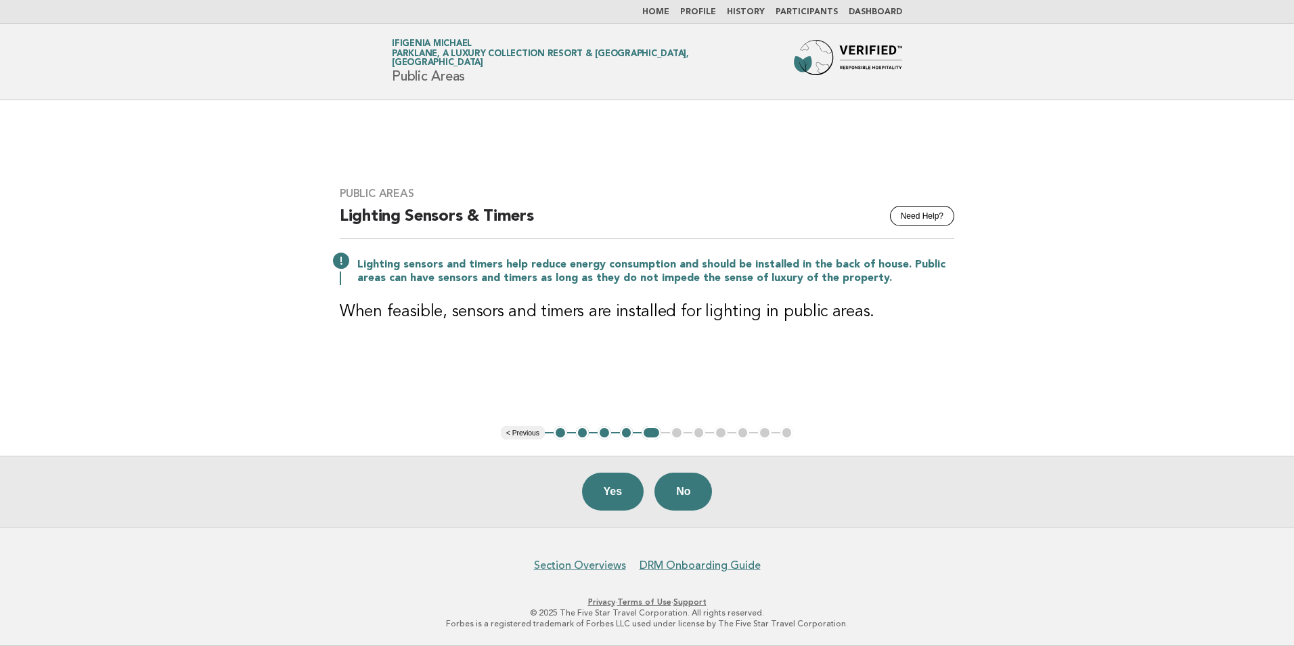
click at [1102, 300] on main "Public Areas Need Help? Lighting Sensors & Timers Lighting sensors and timers h…" at bounding box center [647, 313] width 1294 height 426
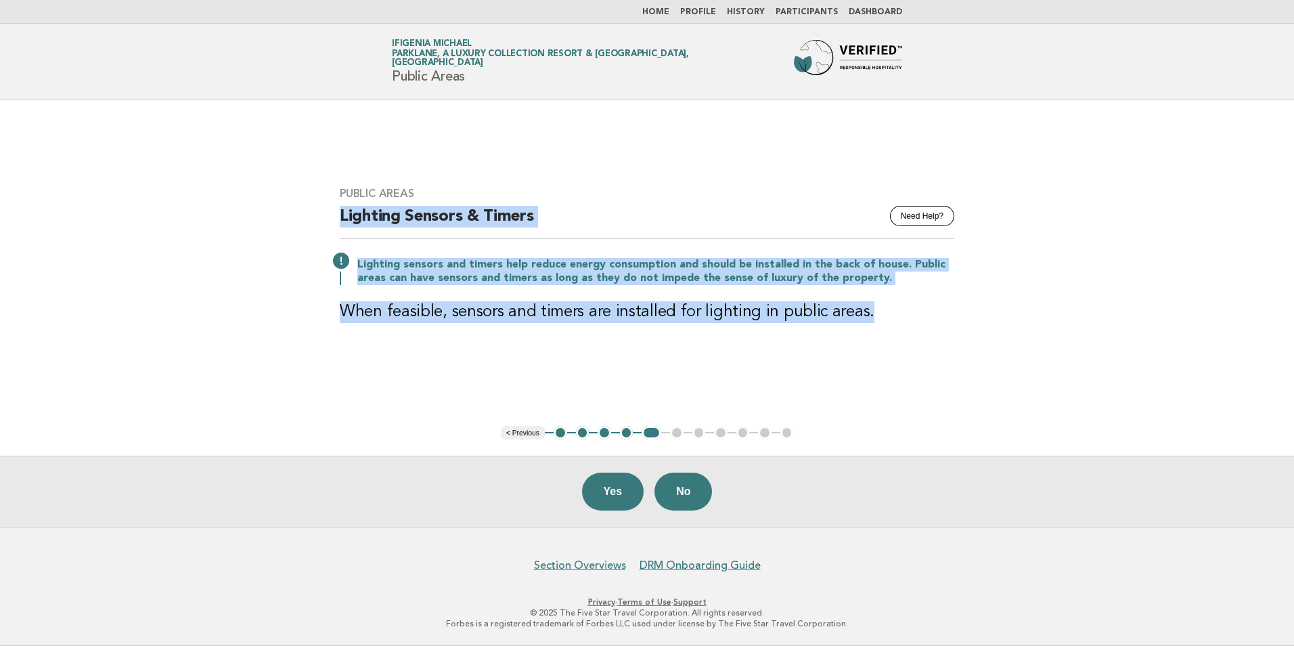
drag, startPoint x: 341, startPoint y: 217, endPoint x: 870, endPoint y: 308, distance: 536.9
click at [870, 308] on div "Public Areas Need Help? Lighting Sensors & Timers Lighting sensors and timers h…" at bounding box center [646, 263] width 647 height 185
drag, startPoint x: 870, startPoint y: 308, endPoint x: 807, endPoint y: 268, distance: 74.5
copy div "Lighting Sensors & Timers Lighting sensors and timers help reduce energy consum…"
click at [629, 494] on button "Yes" at bounding box center [613, 491] width 62 height 38
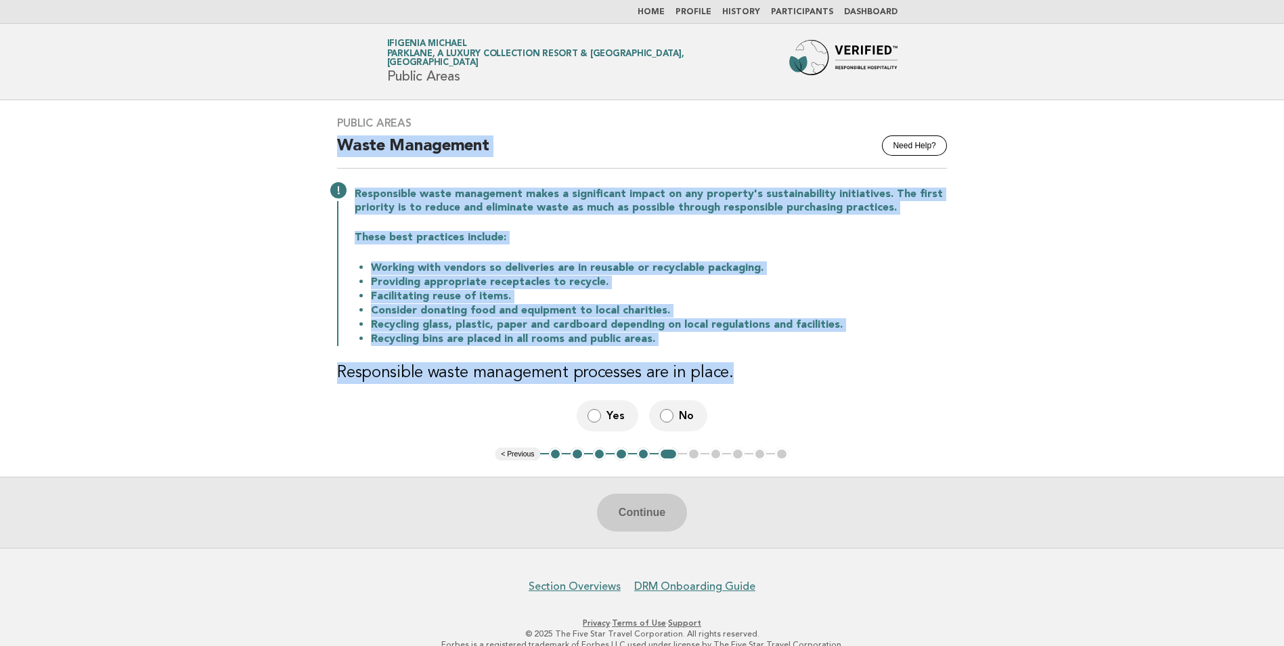
drag, startPoint x: 336, startPoint y: 141, endPoint x: 764, endPoint y: 361, distance: 481.5
click at [764, 361] on div "Public Areas Need Help? Waste Management Responsible waste management makes a s…" at bounding box center [642, 273] width 642 height 346
drag, startPoint x: 764, startPoint y: 361, endPoint x: 704, endPoint y: 372, distance: 61.1
copy div "Waste Management Responsible waste management makes a significant impact on any…"
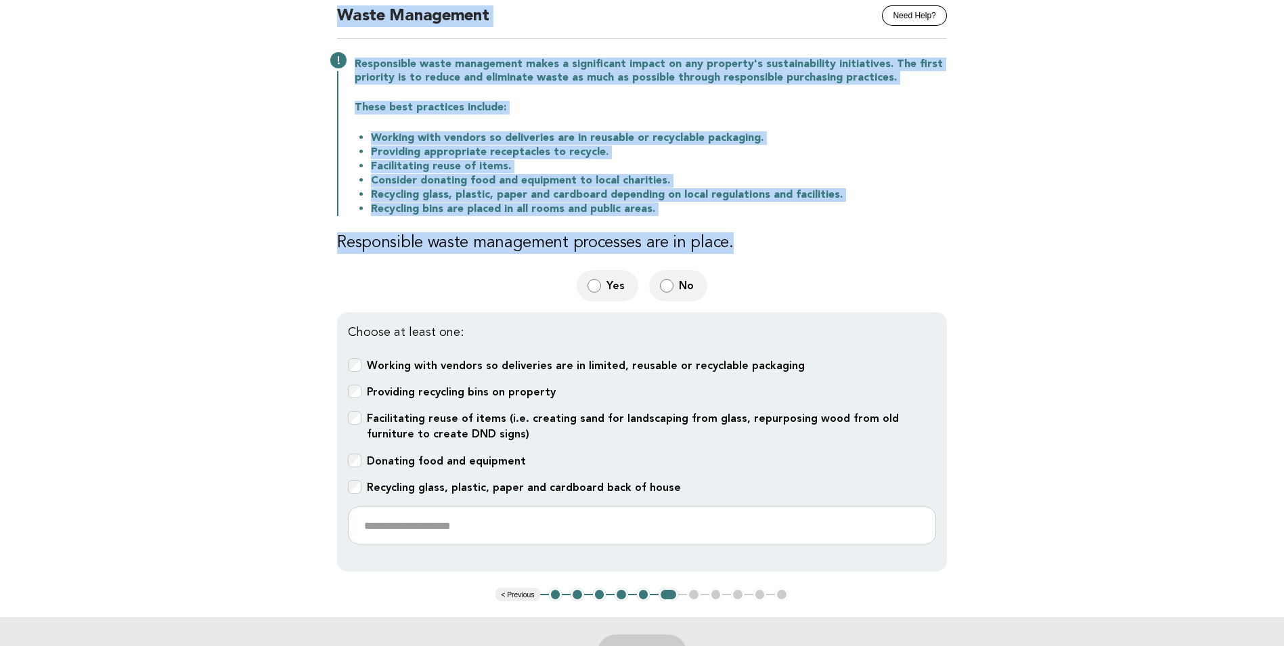
scroll to position [135, 0]
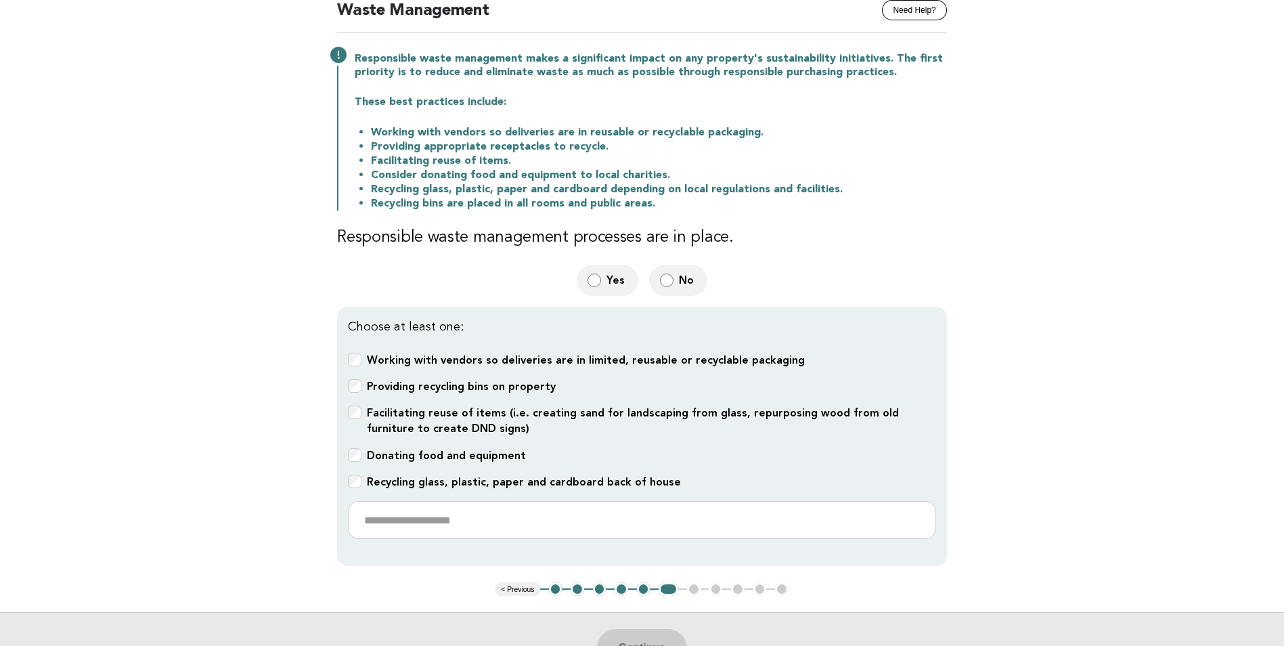
click at [361, 356] on div "Working with vendors so deliveries are in limited, reusable or recyclable packa…" at bounding box center [642, 361] width 588 height 16
click at [359, 481] on div "Recycling glass, plastic, paper and cardboard back of house" at bounding box center [642, 482] width 588 height 16
click at [640, 637] on button "Continue" at bounding box center [642, 648] width 90 height 38
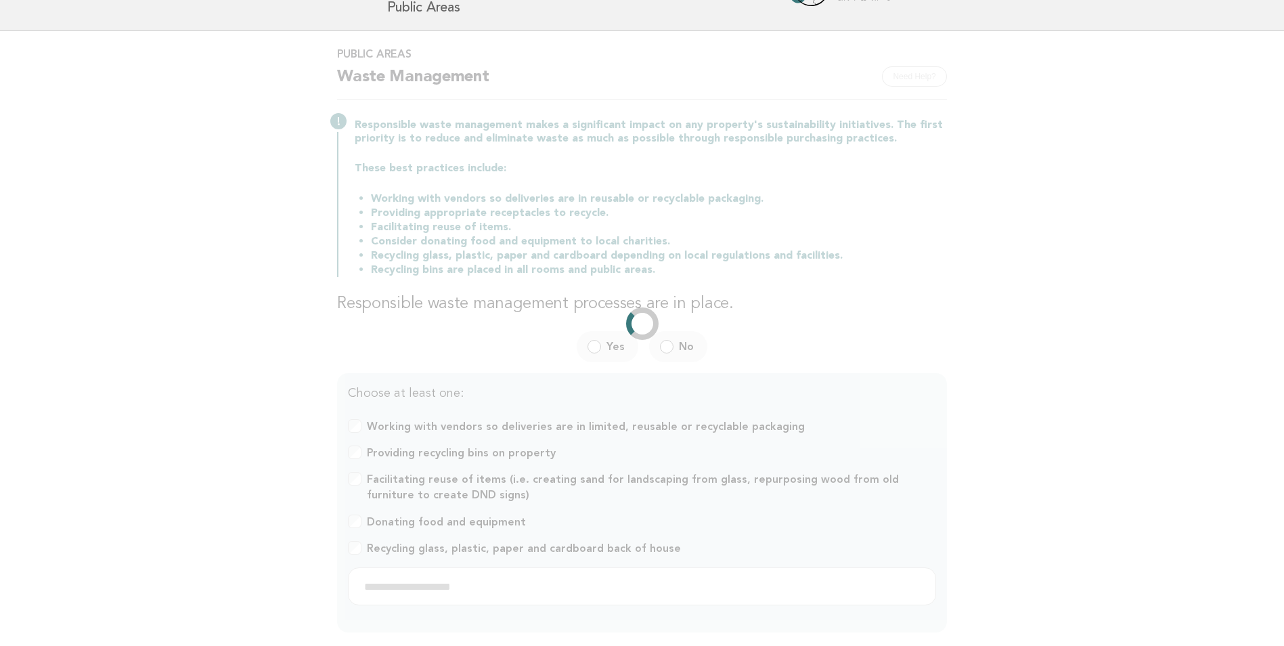
scroll to position [0, 0]
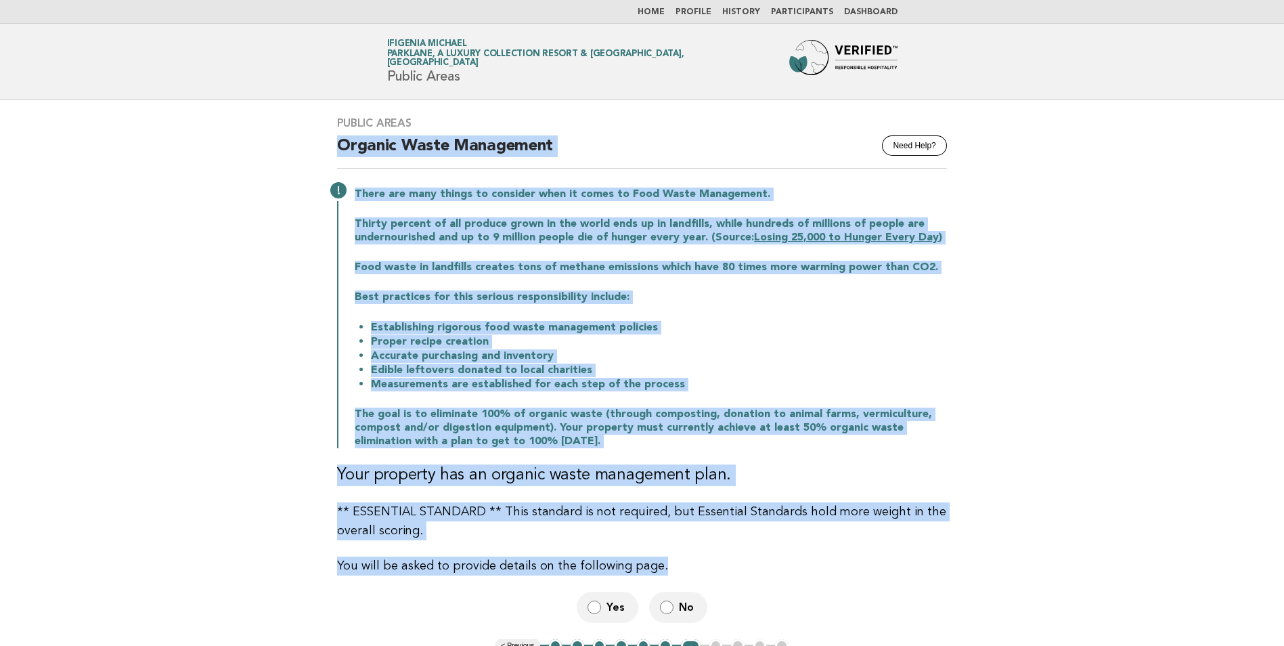
drag, startPoint x: 335, startPoint y: 146, endPoint x: 683, endPoint y: 562, distance: 542.4
click at [683, 562] on div "Public Areas Need Help? Organic Waste Management There are many things to consi…" at bounding box center [642, 369] width 642 height 538
drag, startPoint x: 683, startPoint y: 562, endPoint x: 583, endPoint y: 446, distance: 153.1
copy div "Organic Waste Management There are many things to consider when it comes to Foo…"
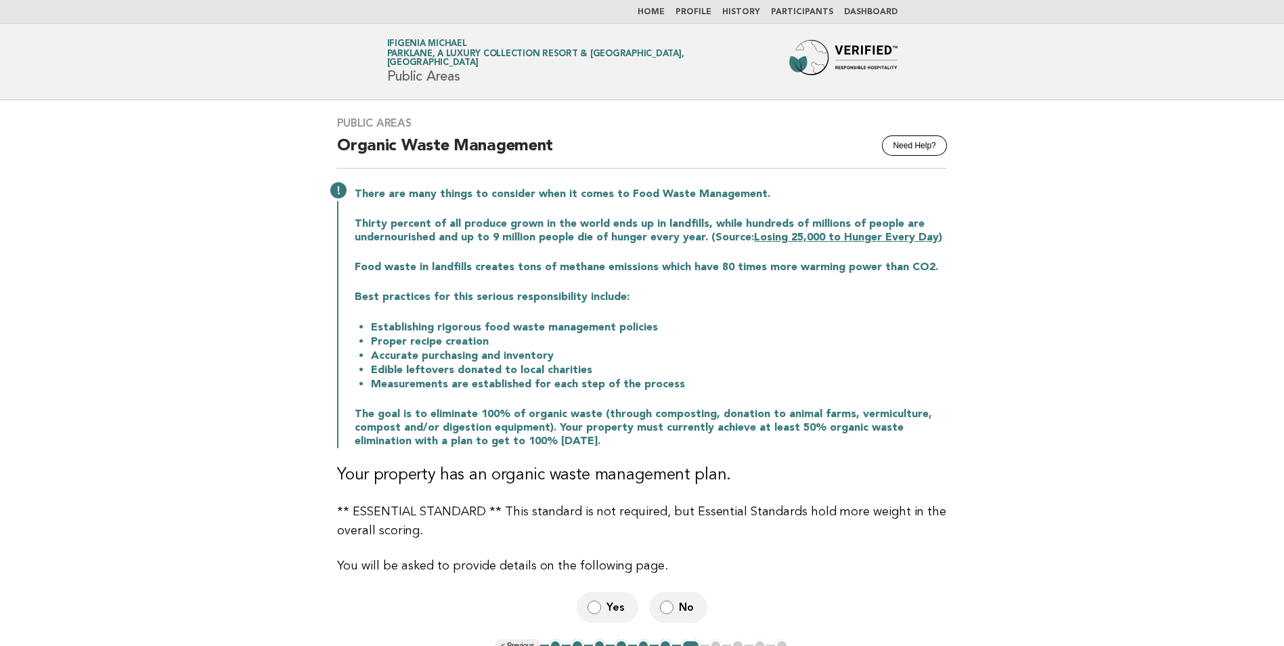
click at [606, 608] on span "Yes" at bounding box center [616, 607] width 21 height 14
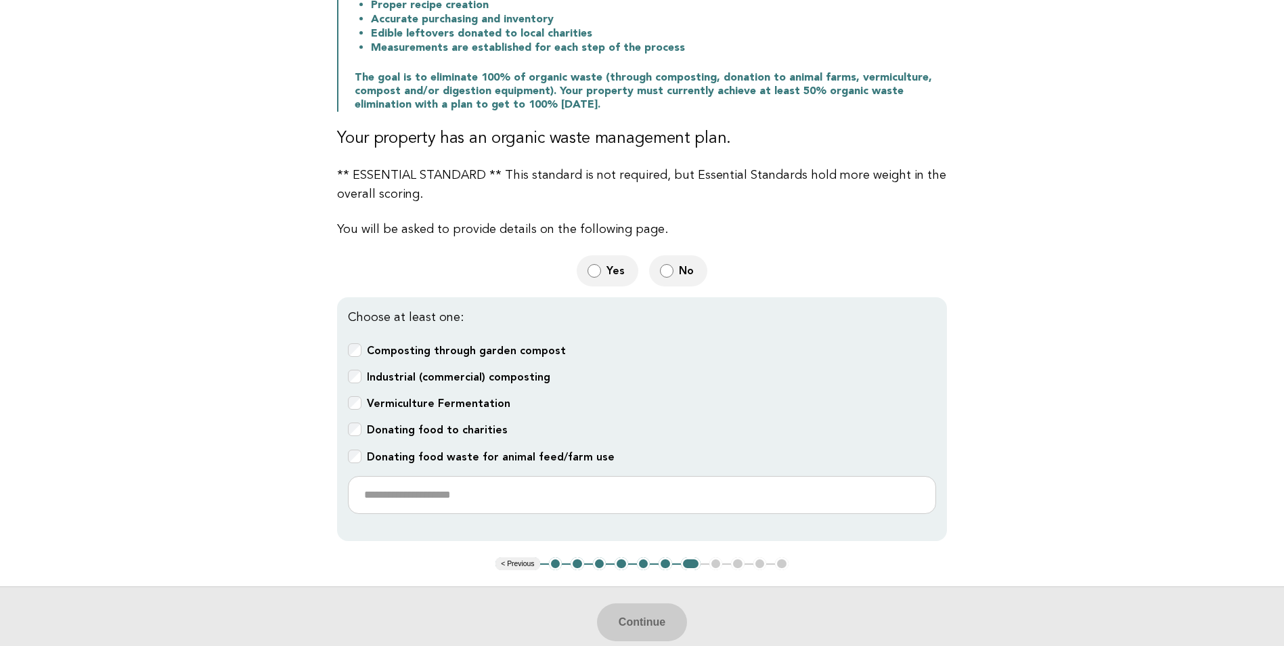
scroll to position [338, 0]
click at [367, 344] on b "Composting through garden compost" at bounding box center [466, 348] width 199 height 13
click at [384, 451] on b "Donating food waste for animal feed/farm use" at bounding box center [491, 454] width 248 height 13
click at [644, 619] on button "Continue" at bounding box center [642, 620] width 90 height 38
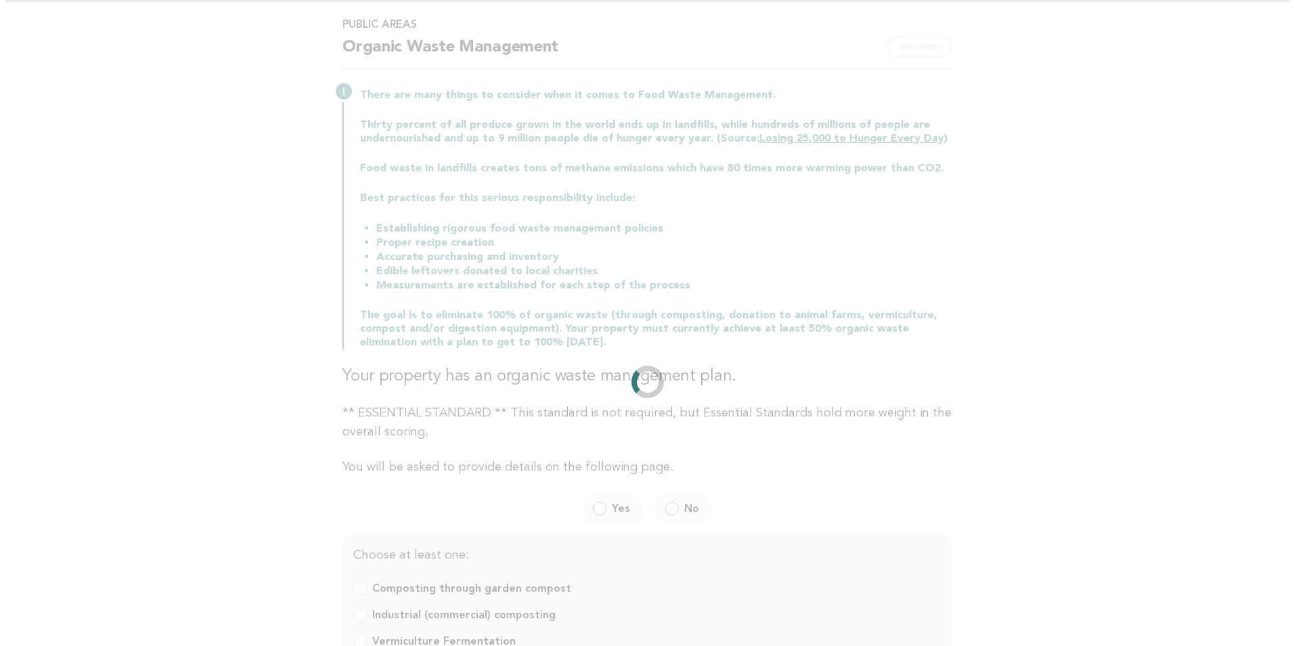
scroll to position [0, 0]
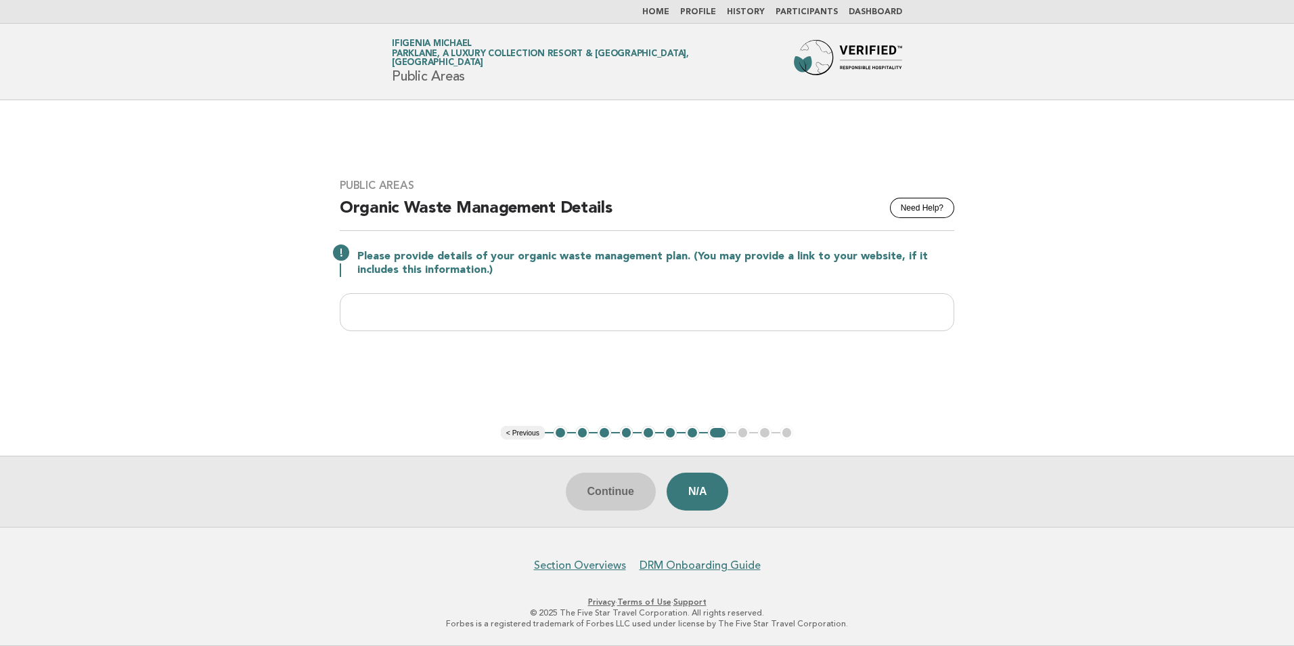
click at [334, 202] on div "Public Areas Need Help? Organic Waste Management Details Please provide details…" at bounding box center [646, 262] width 647 height 201
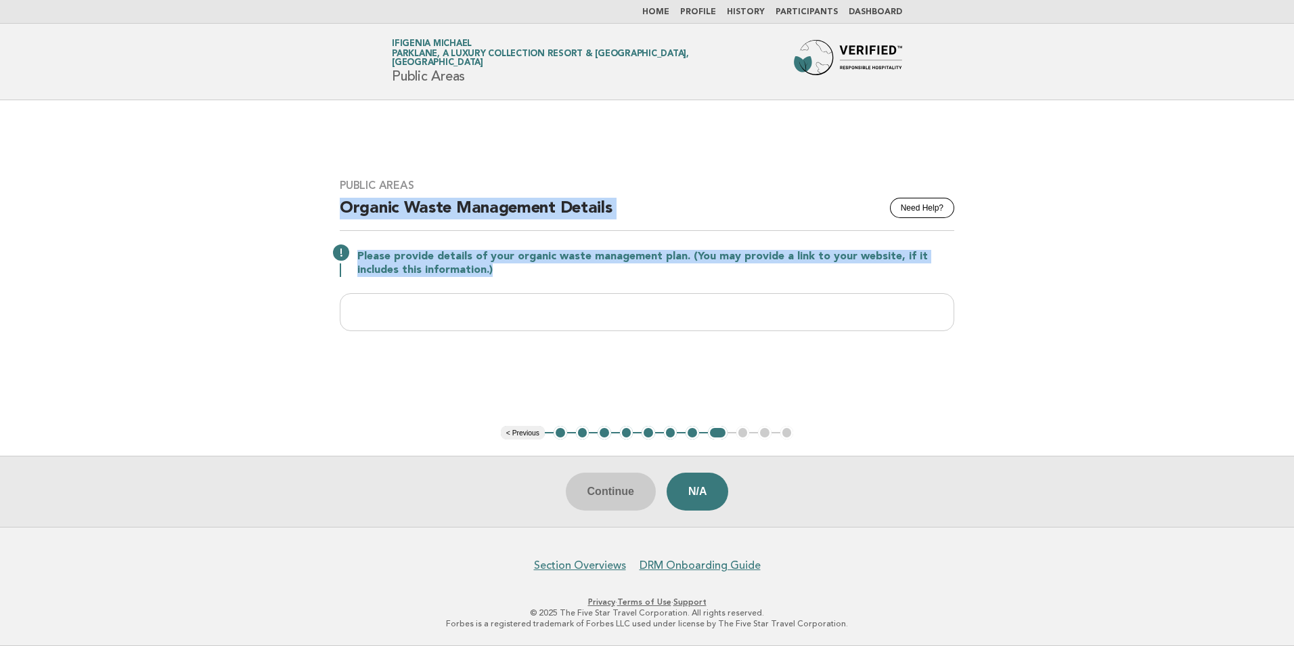
drag, startPoint x: 342, startPoint y: 206, endPoint x: 911, endPoint y: 314, distance: 578.6
click at [911, 314] on div "Public Areas Need Help? Organic Waste Management Details Please provide details…" at bounding box center [646, 262] width 647 height 201
copy div "Organic Waste Management Details Please provide details of your organic waste m…"
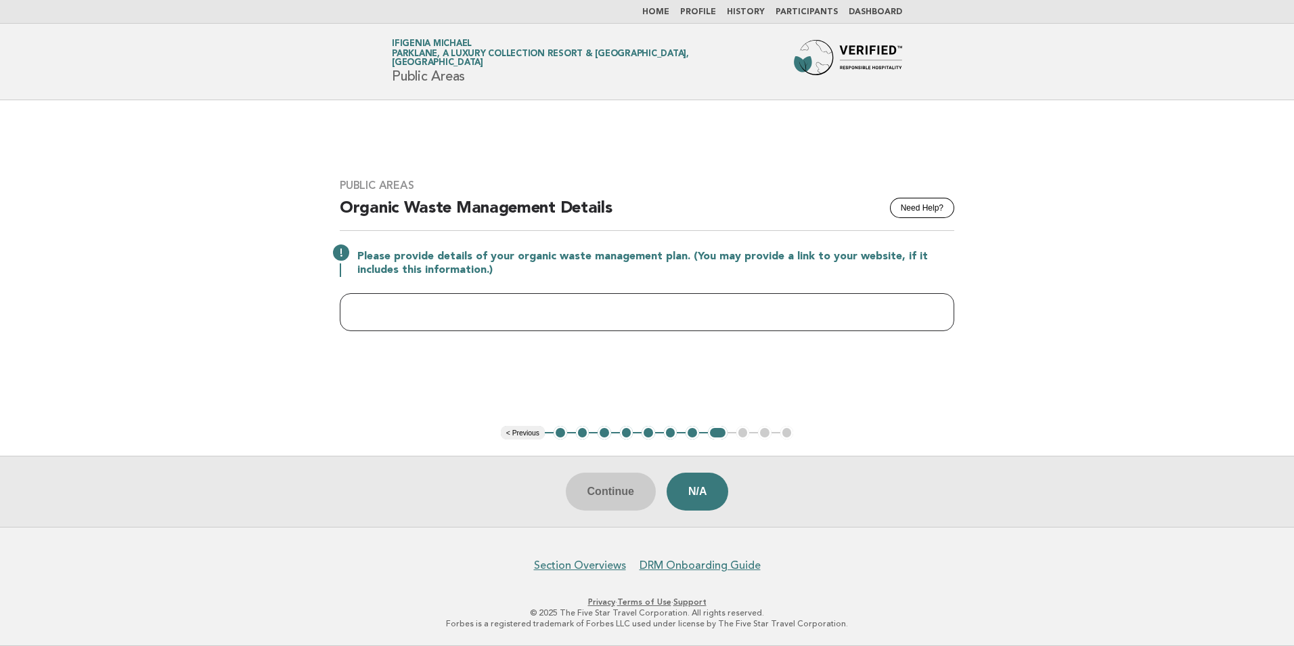
click at [460, 310] on input "text" at bounding box center [647, 312] width 614 height 38
type input "**********"
click at [622, 491] on button "Continue" at bounding box center [611, 491] width 90 height 38
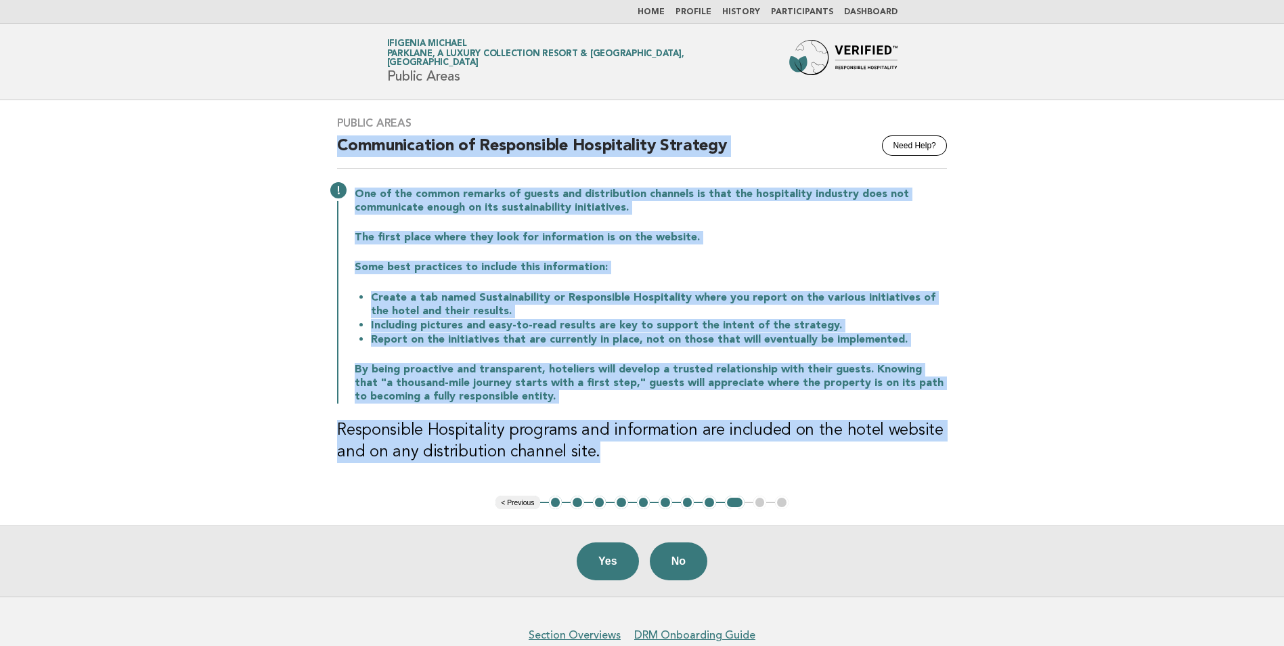
drag, startPoint x: 335, startPoint y: 146, endPoint x: 772, endPoint y: 486, distance: 553.7
click at [772, 486] on div "Public Areas Need Help? Communication of Responsible Hospitality Strategy One o…" at bounding box center [642, 297] width 642 height 395
copy div "Communication of Responsible Hospitality Strategy One of the common remarks of …"
click at [609, 560] on button "Yes" at bounding box center [608, 561] width 62 height 38
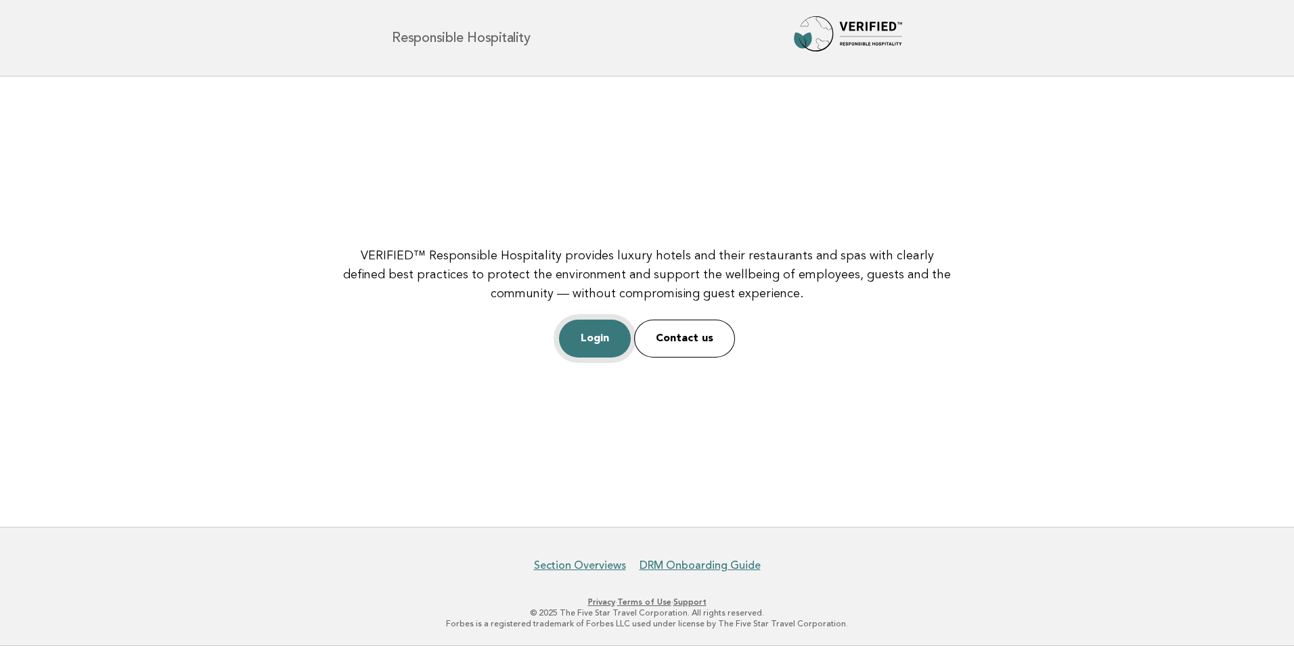
click at [605, 335] on link "Login" at bounding box center [595, 338] width 72 height 38
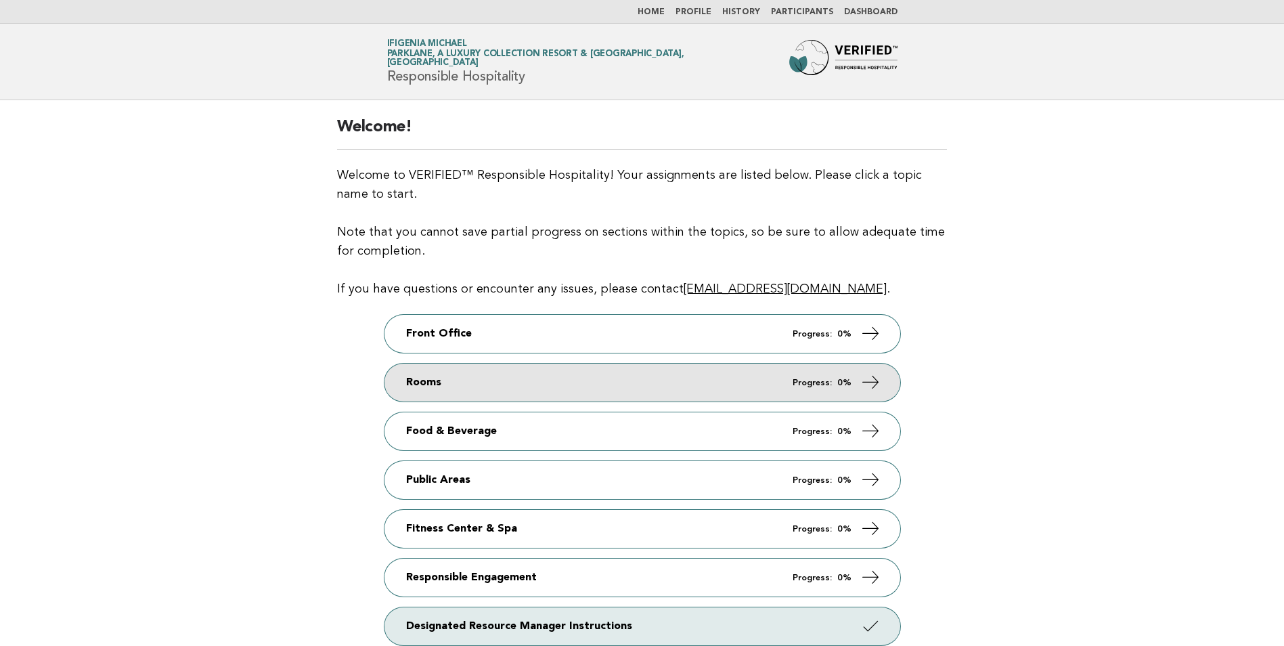
click at [545, 392] on link "Rooms Progress: 0%" at bounding box center [642, 382] width 516 height 38
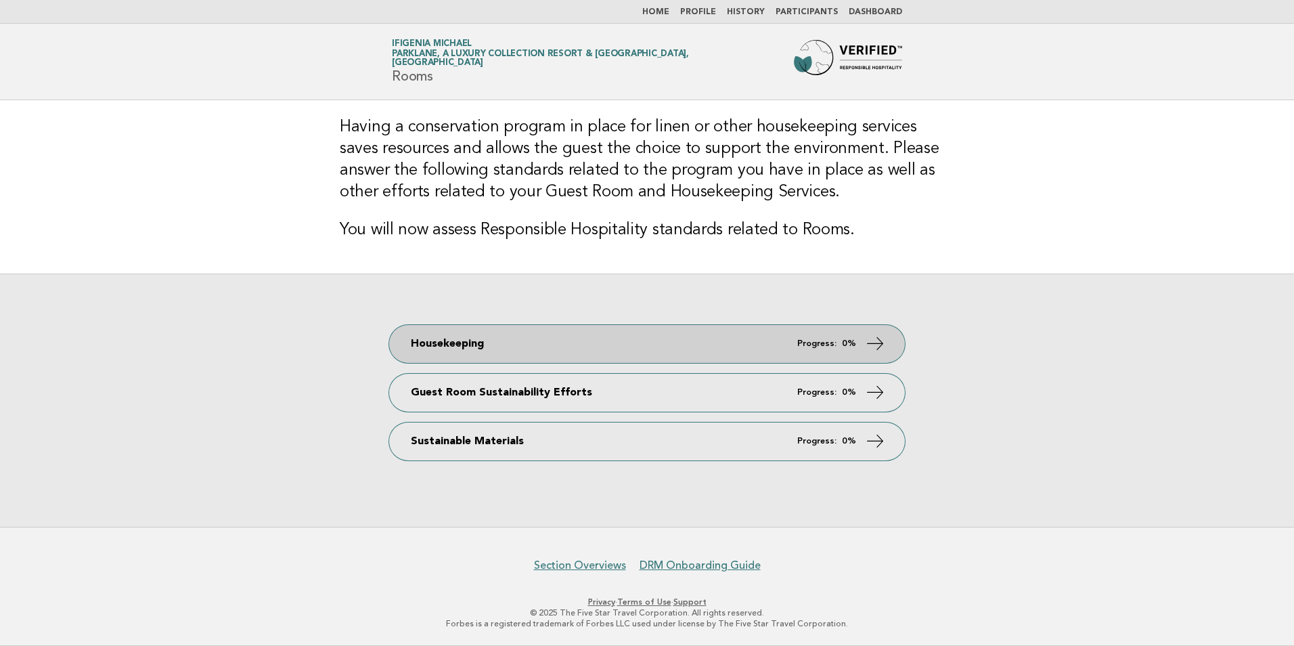
click at [469, 342] on link "Housekeeping Progress: 0%" at bounding box center [647, 344] width 516 height 38
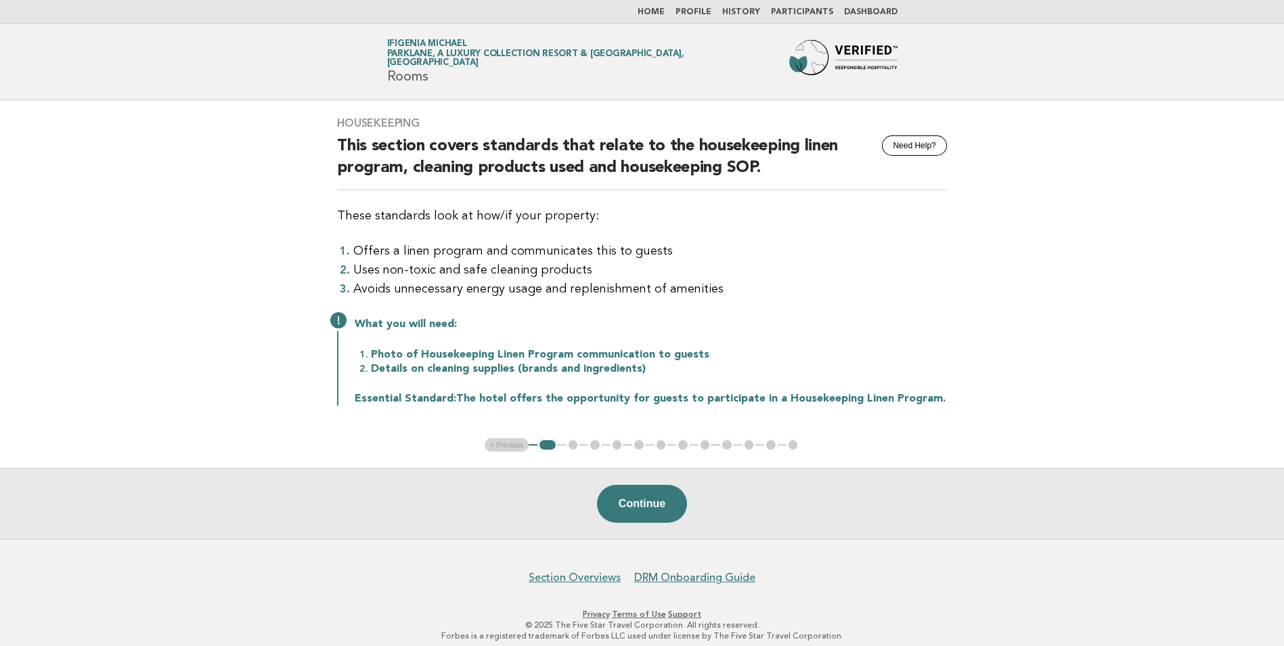
drag, startPoint x: 336, startPoint y: 121, endPoint x: 985, endPoint y: 396, distance: 704.8
click at [985, 396] on main "Housekeeping Need Help? This section covers standards that relate to the housek…" at bounding box center [642, 319] width 1284 height 439
copy div "Housekeeping Need Help? This section covers standards that relate to the housek…"
click at [633, 499] on button "Continue" at bounding box center [642, 504] width 90 height 38
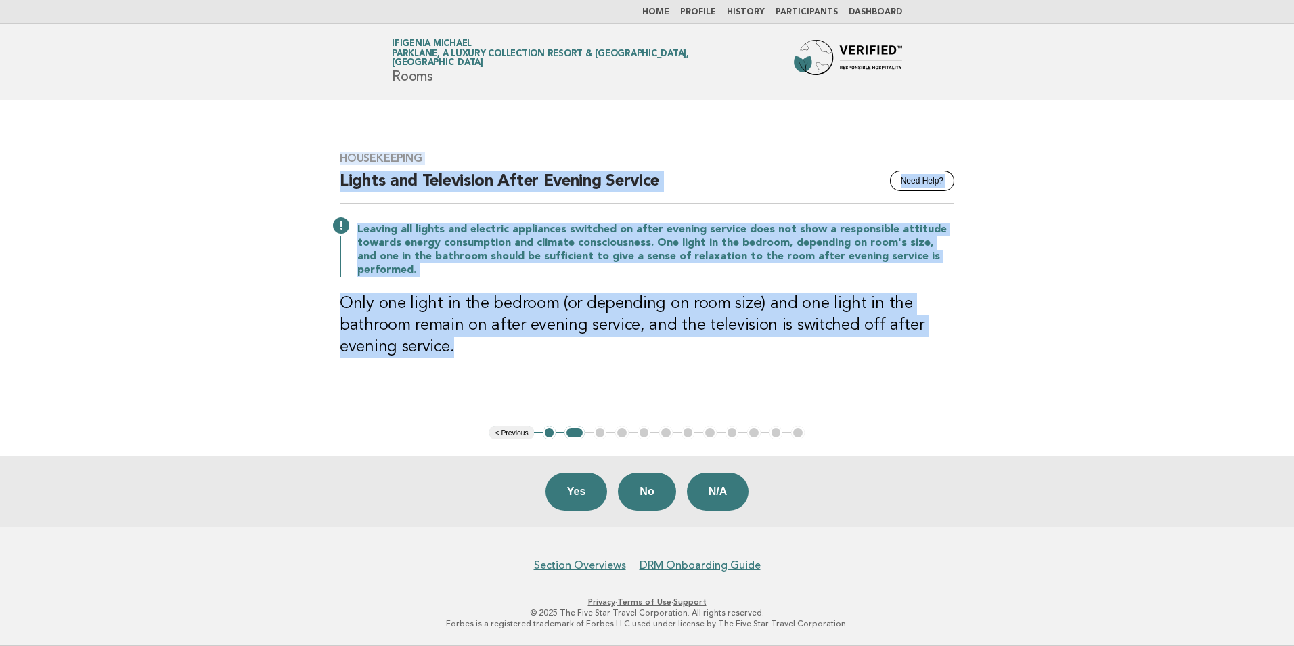
drag, startPoint x: 342, startPoint y: 156, endPoint x: 492, endPoint y: 356, distance: 250.4
click at [492, 356] on div "Housekeeping Need Help? Lights and Television After Evening Service Leaving all…" at bounding box center [646, 262] width 647 height 255
drag, startPoint x: 492, startPoint y: 356, endPoint x: 443, endPoint y: 321, distance: 60.3
copy div "Housekeeping Need Help? Lights and Television After Evening Service Leaving all…"
click at [578, 493] on button "Yes" at bounding box center [576, 491] width 62 height 38
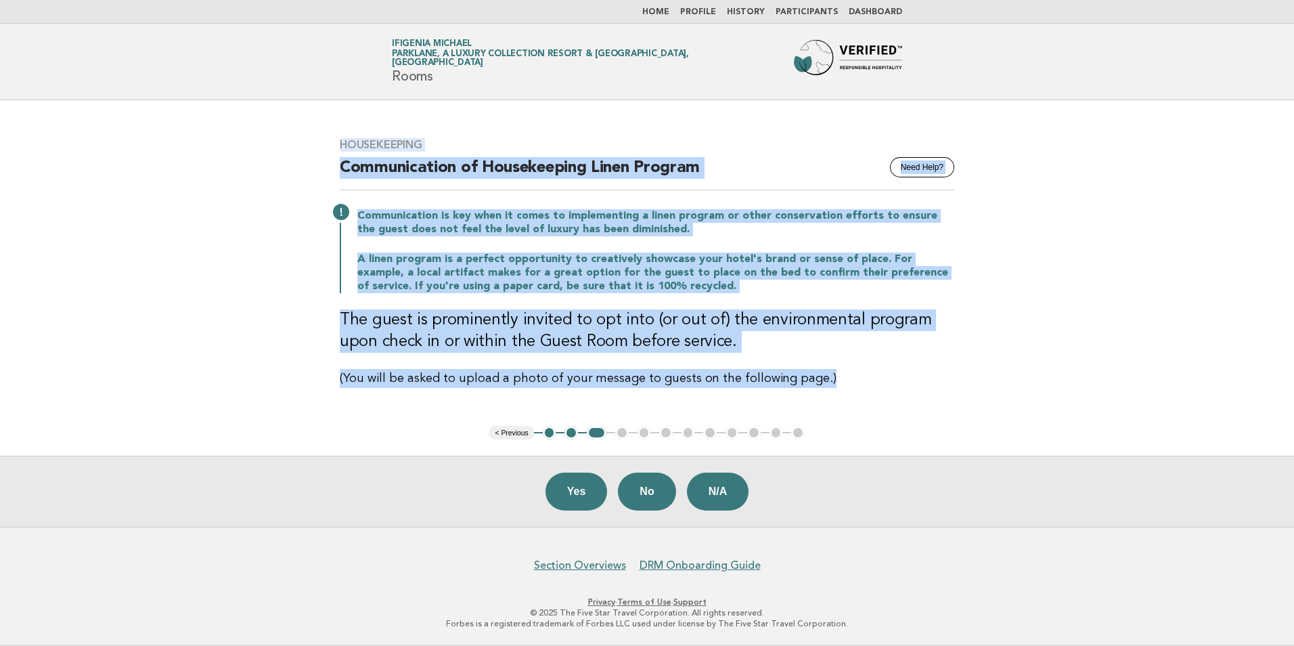
drag, startPoint x: 340, startPoint y: 141, endPoint x: 837, endPoint y: 395, distance: 558.1
click at [837, 395] on div "Housekeeping Need Help? Communication of Housekeeping Linen Program Communicati…" at bounding box center [646, 263] width 647 height 282
copy div "Housekeeping Need Help? Communication of Housekeeping Linen Program Communicati…"
click at [583, 489] on button "Yes" at bounding box center [576, 491] width 62 height 38
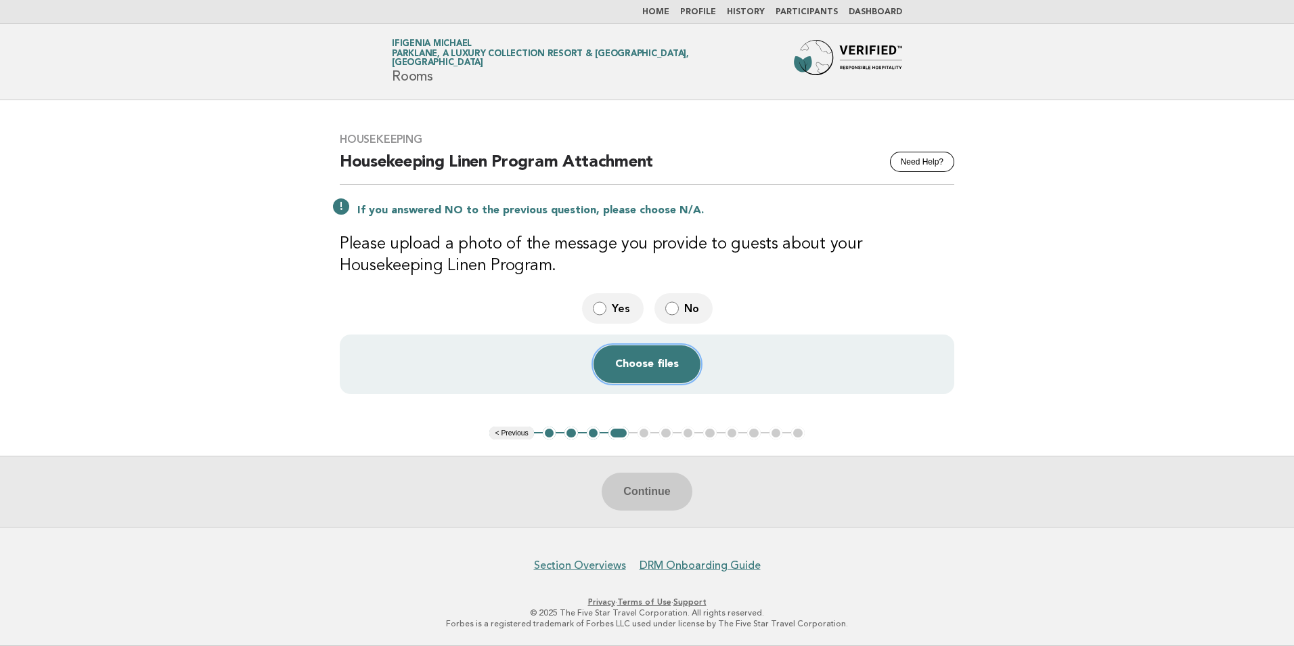
click at [636, 363] on button "Choose files" at bounding box center [647, 364] width 107 height 38
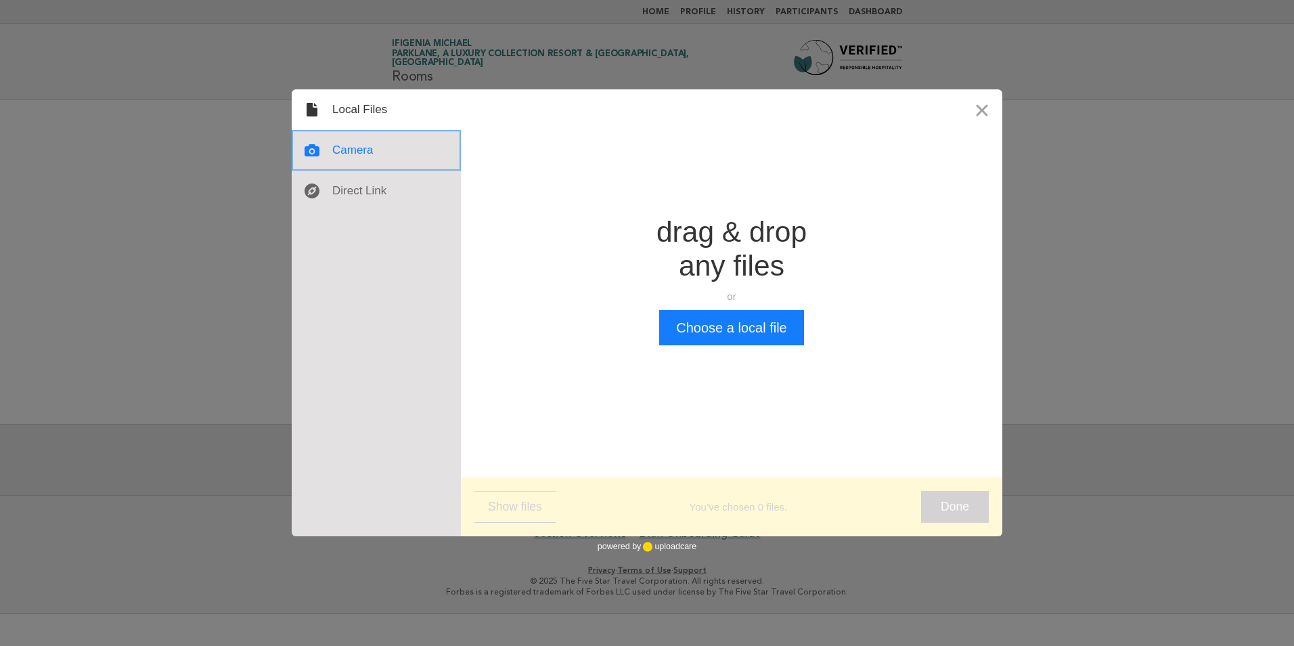
click at [363, 150] on div at bounding box center [376, 150] width 169 height 41
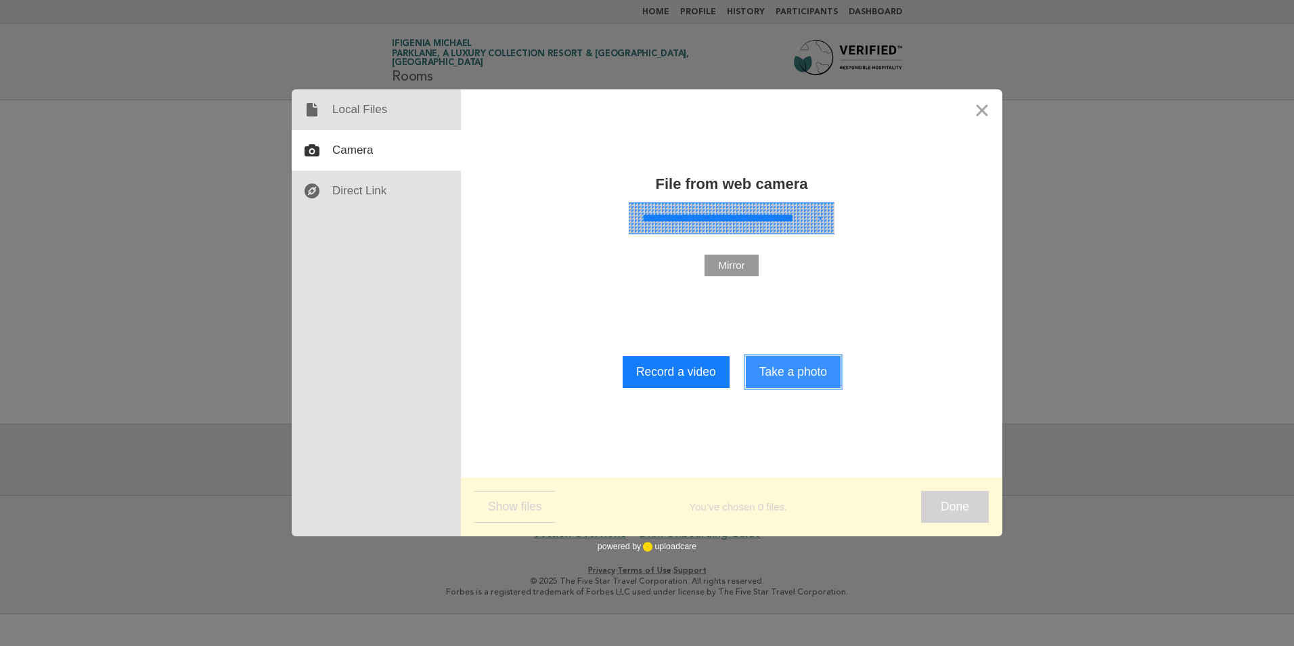
click at [803, 388] on button "Take a photo" at bounding box center [793, 372] width 95 height 32
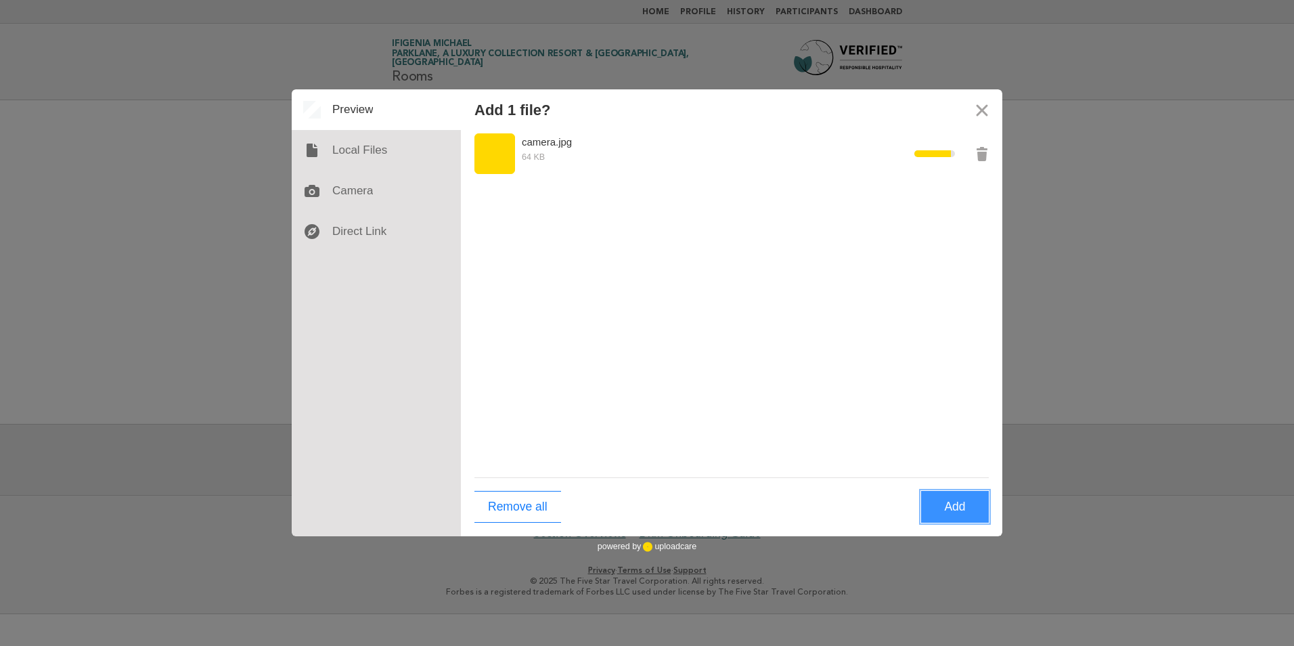
click at [952, 508] on button "Add" at bounding box center [955, 507] width 68 height 32
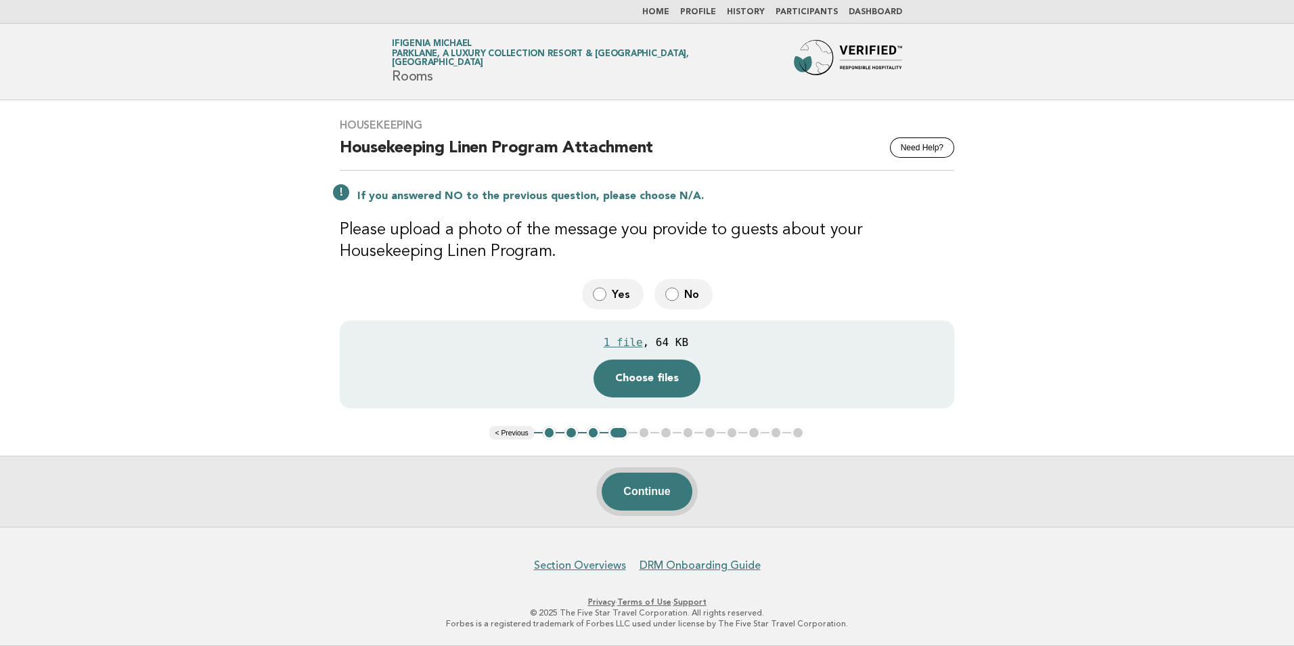
click at [635, 493] on button "Continue" at bounding box center [647, 491] width 90 height 38
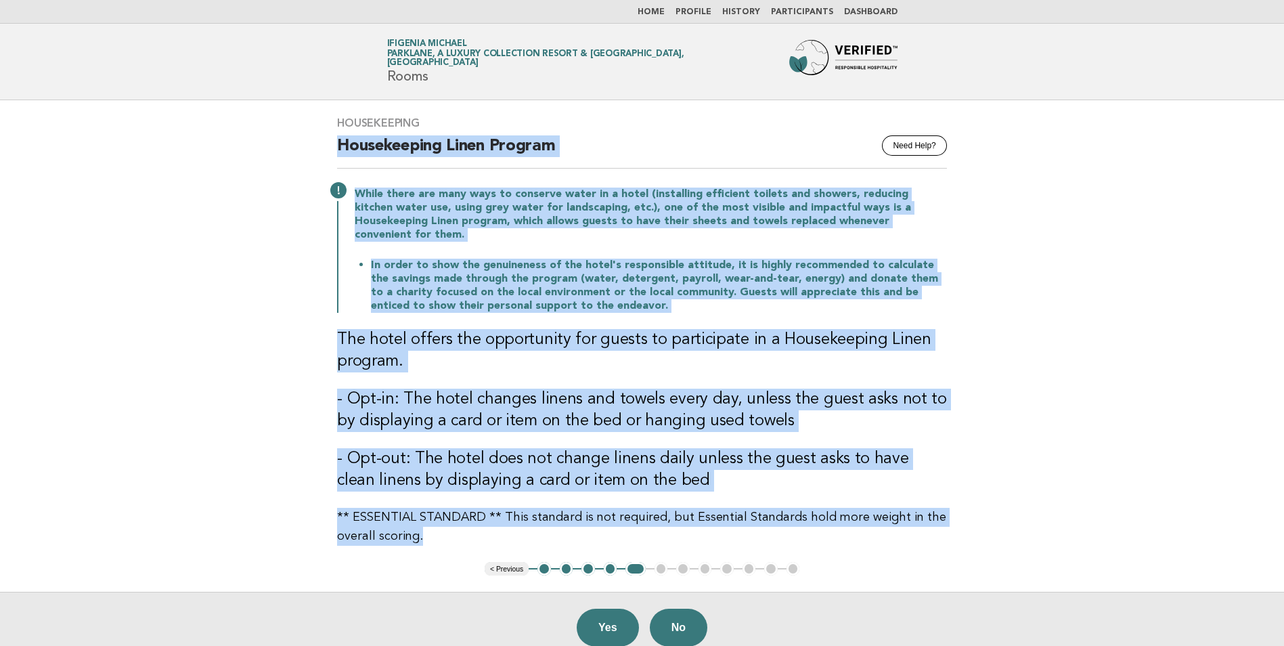
drag, startPoint x: 337, startPoint y: 147, endPoint x: 885, endPoint y: 523, distance: 664.9
click at [885, 523] on div "Housekeeping Need Help? Housekeeping Linen Program While there are many ways to…" at bounding box center [642, 331] width 642 height 462
copy div "Housekeeping Linen Program While there are many ways to conserve water in a hot…"
click at [602, 613] on button "Yes" at bounding box center [608, 627] width 62 height 38
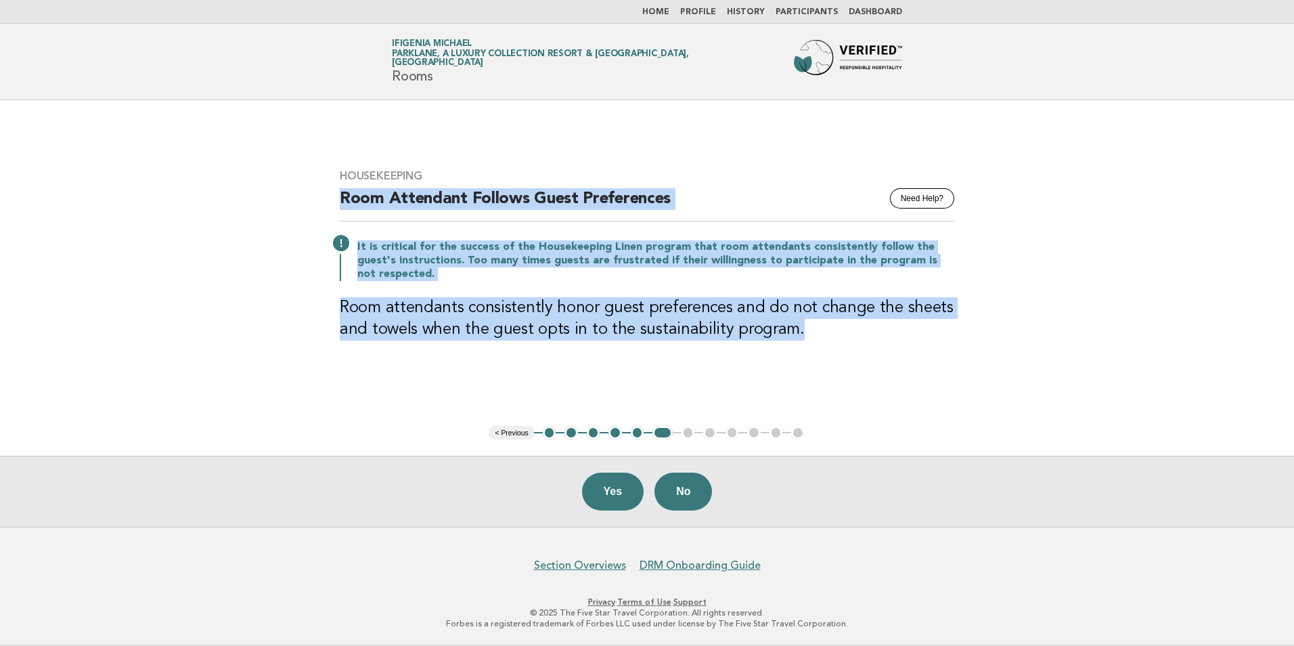
drag, startPoint x: 344, startPoint y: 203, endPoint x: 818, endPoint y: 349, distance: 496.2
click at [818, 349] on div "Housekeeping Need Help? Room Attendant Follows Guest Preferences It is critical…" at bounding box center [646, 263] width 647 height 220
drag, startPoint x: 818, startPoint y: 349, endPoint x: 744, endPoint y: 311, distance: 83.5
copy div "Room Attendant Follows Guest Preferences It is critical for the success of the …"
click at [607, 490] on button "Yes" at bounding box center [613, 491] width 62 height 38
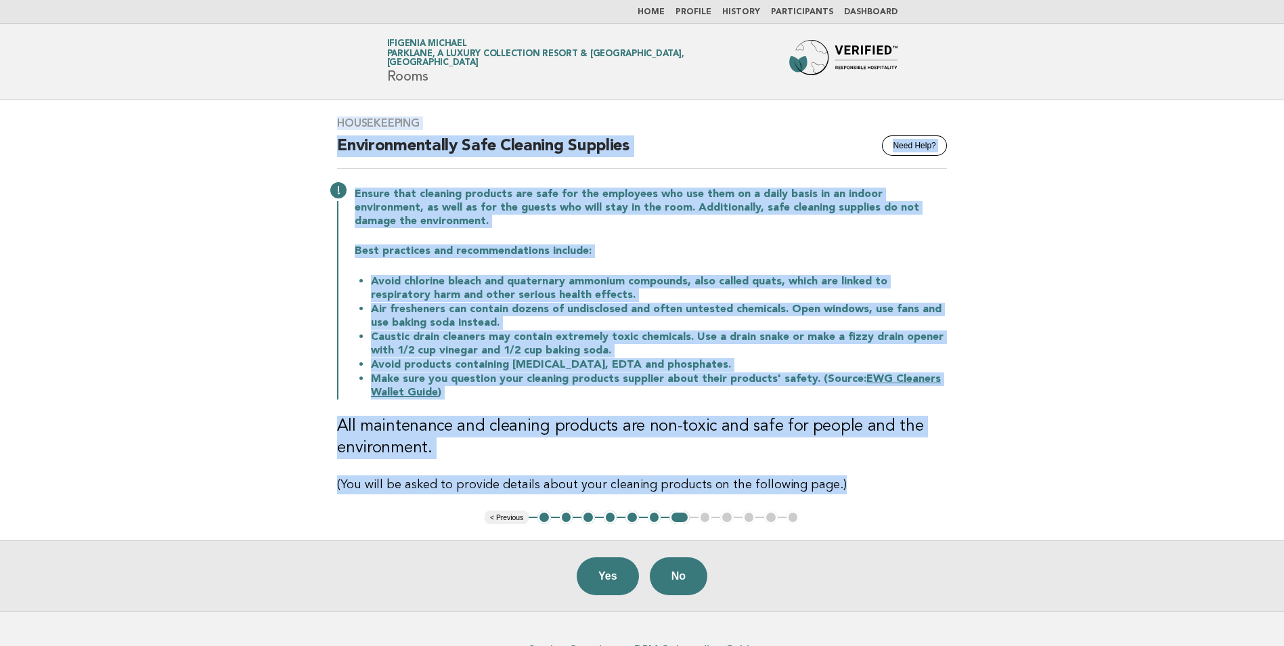
drag, startPoint x: 337, startPoint y: 120, endPoint x: 829, endPoint y: 489, distance: 614.9
click at [829, 489] on div "Housekeeping Need Help? Environmentally Safe Cleaning Supplies Ensure that clea…" at bounding box center [642, 305] width 642 height 410
drag, startPoint x: 829, startPoint y: 489, endPoint x: 707, endPoint y: 420, distance: 140.0
copy div "Housekeeping Need Help? Environmentally Safe Cleaning Supplies Ensure that clea…"
click at [624, 572] on button "Yes" at bounding box center [608, 576] width 62 height 38
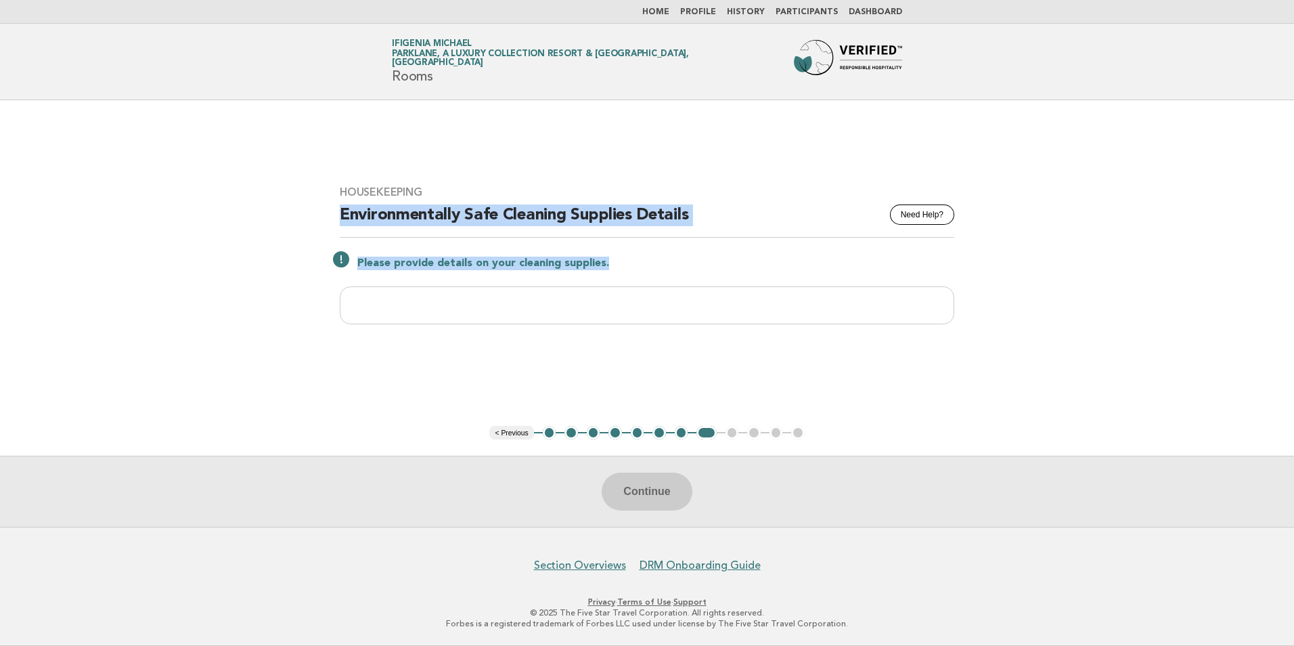
drag, startPoint x: 342, startPoint y: 213, endPoint x: 614, endPoint y: 258, distance: 275.7
click at [614, 258] on div "Housekeeping Need Help? Environmentally Safe Cleaning Supplies Details Please p…" at bounding box center [646, 262] width 647 height 187
drag, startPoint x: 614, startPoint y: 258, endPoint x: 589, endPoint y: 262, distance: 25.4
copy div "Environmentally Safe Cleaning Supplies Details Please provide details on your c…"
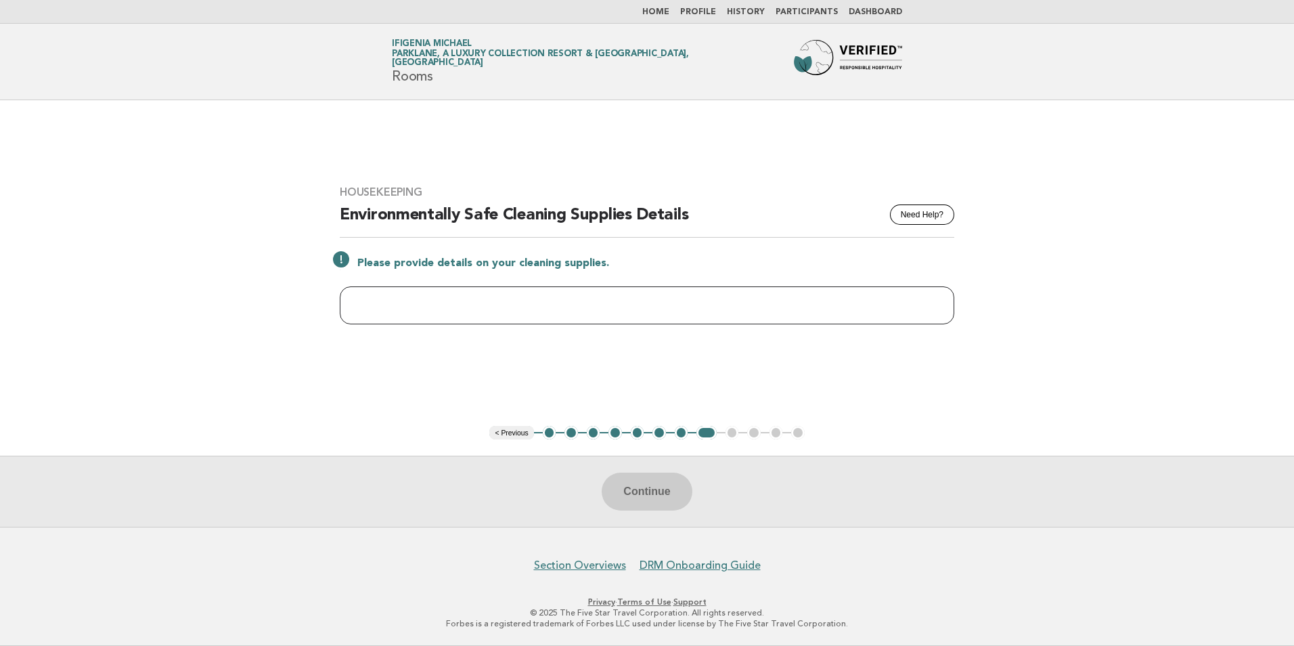
click at [573, 317] on input "text" at bounding box center [647, 305] width 614 height 38
type input "**********"
click at [660, 496] on button "Continue" at bounding box center [647, 491] width 90 height 38
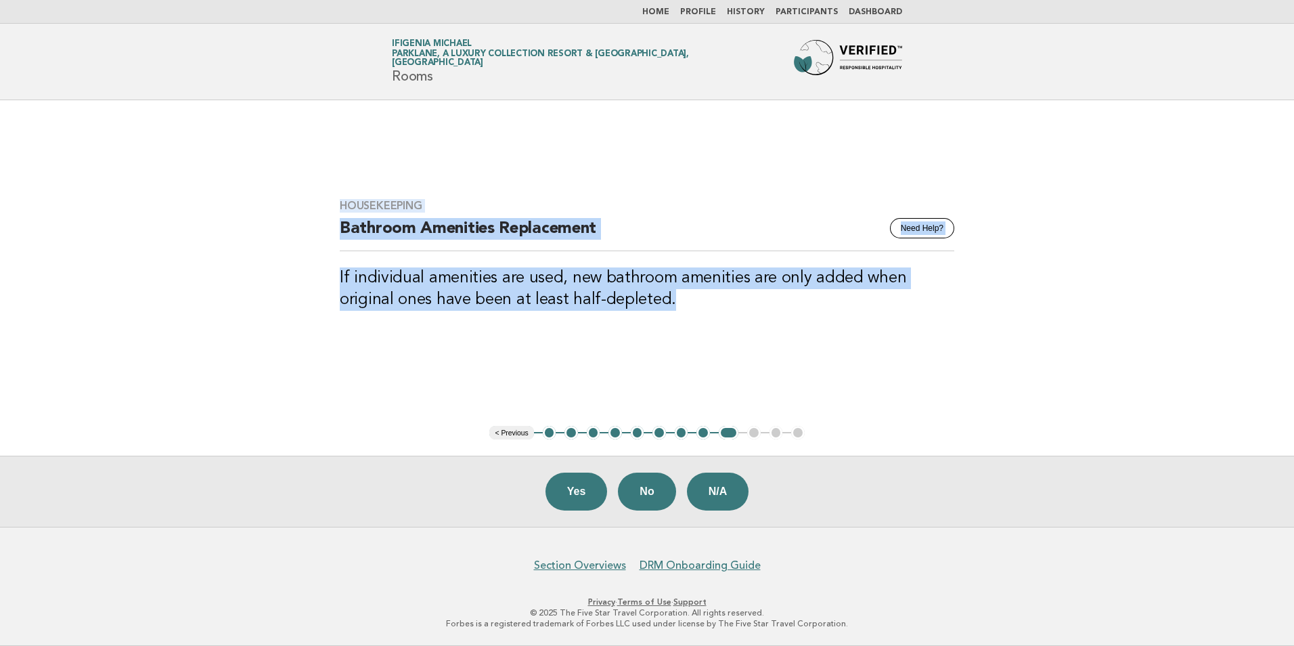
drag, startPoint x: 341, startPoint y: 204, endPoint x: 659, endPoint y: 305, distance: 333.7
click at [659, 305] on div "Housekeeping Need Help? Bathroom Amenities Replacement If individual amenities …" at bounding box center [646, 263] width 647 height 160
drag, startPoint x: 659, startPoint y: 305, endPoint x: 576, endPoint y: 296, distance: 83.6
copy div "Housekeeping Need Help? Bathroom Amenities Replacement If individual amenities …"
click at [587, 494] on button "Yes" at bounding box center [576, 491] width 62 height 38
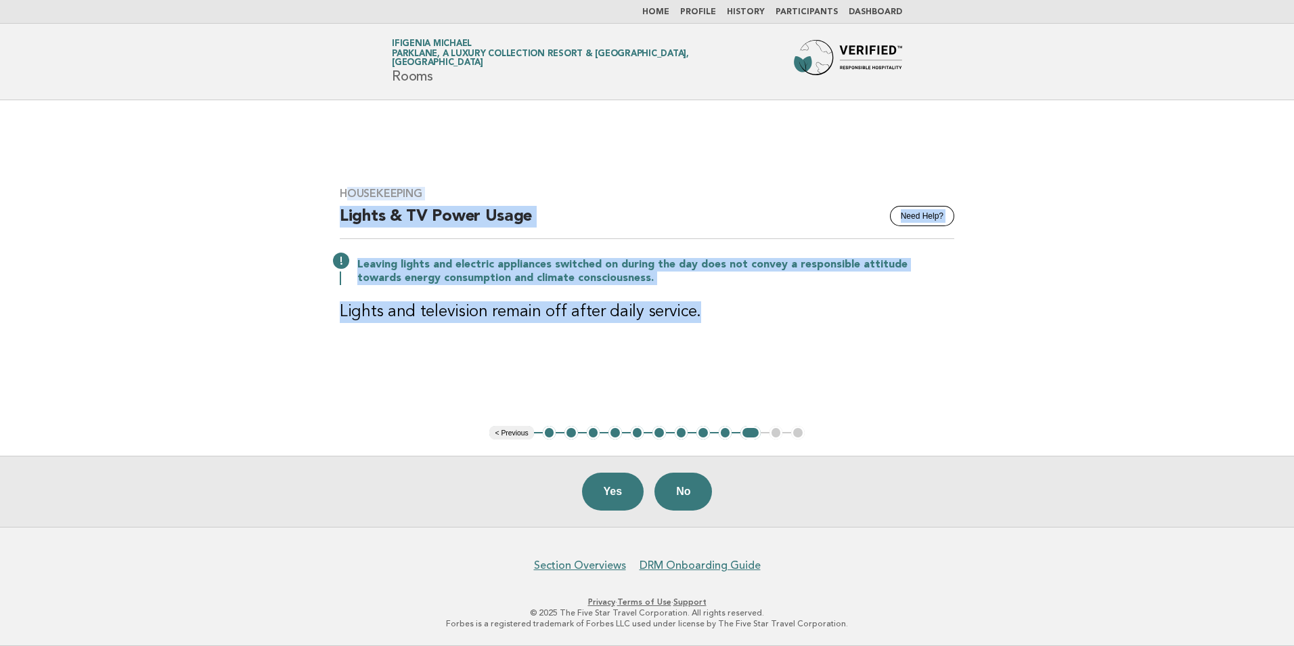
drag, startPoint x: 344, startPoint y: 192, endPoint x: 730, endPoint y: 321, distance: 407.0
click at [730, 321] on div "Housekeeping Need Help? Lights & TV Power Usage Leaving lights and electric app…" at bounding box center [646, 263] width 647 height 185
drag, startPoint x: 730, startPoint y: 321, endPoint x: 635, endPoint y: 315, distance: 95.0
copy div "ousekeeping Need Help? Lights & TV Power Usage Leaving lights and electric appl…"
click at [615, 487] on button "Yes" at bounding box center [613, 491] width 62 height 38
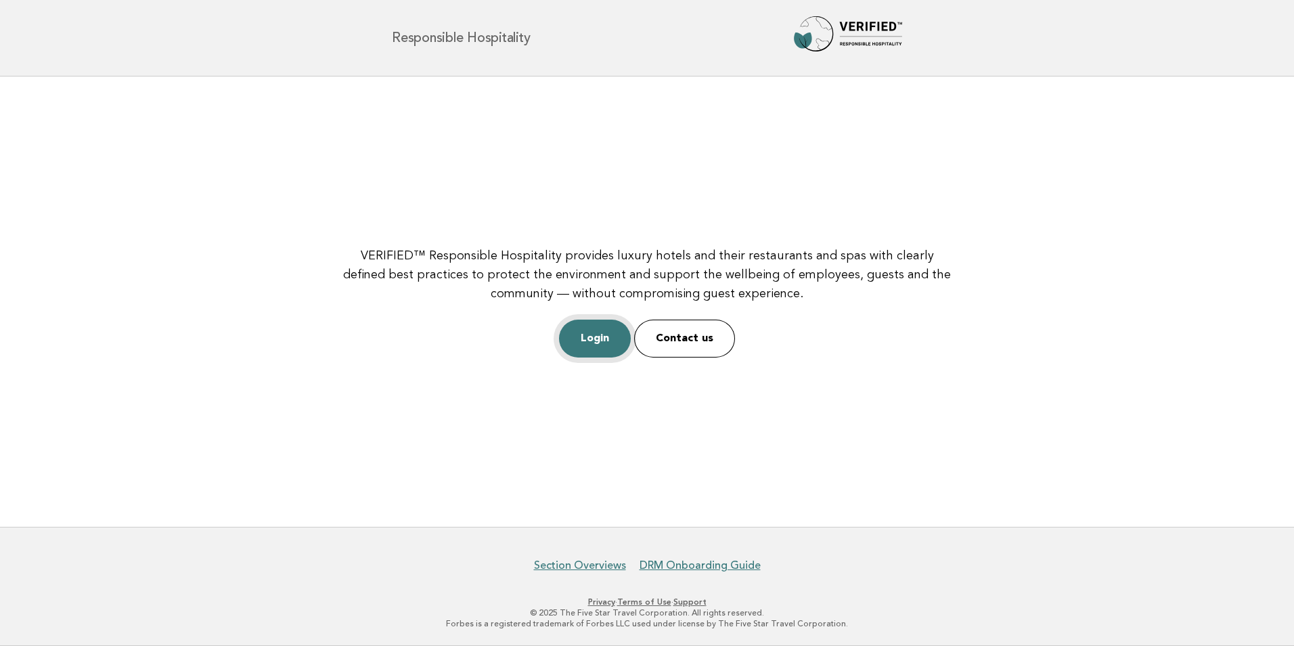
click at [595, 334] on link "Login" at bounding box center [595, 338] width 72 height 38
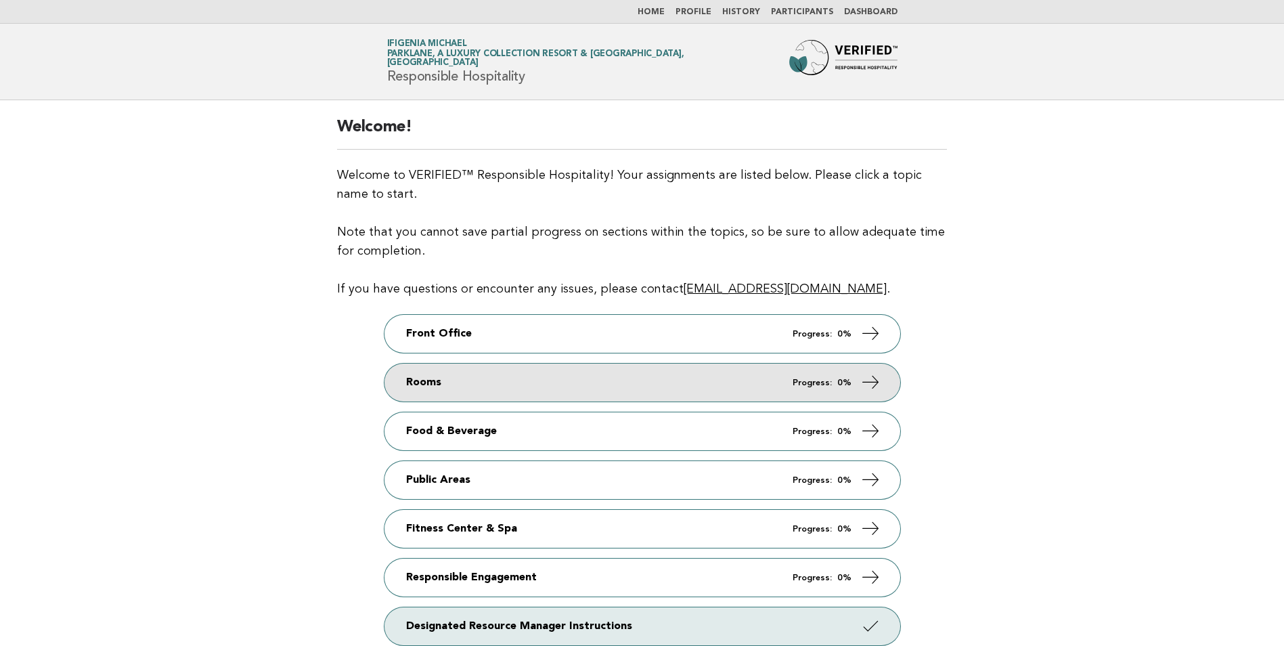
click at [604, 382] on link "Rooms Progress: 0%" at bounding box center [642, 382] width 516 height 38
click at [868, 384] on icon at bounding box center [870, 382] width 20 height 20
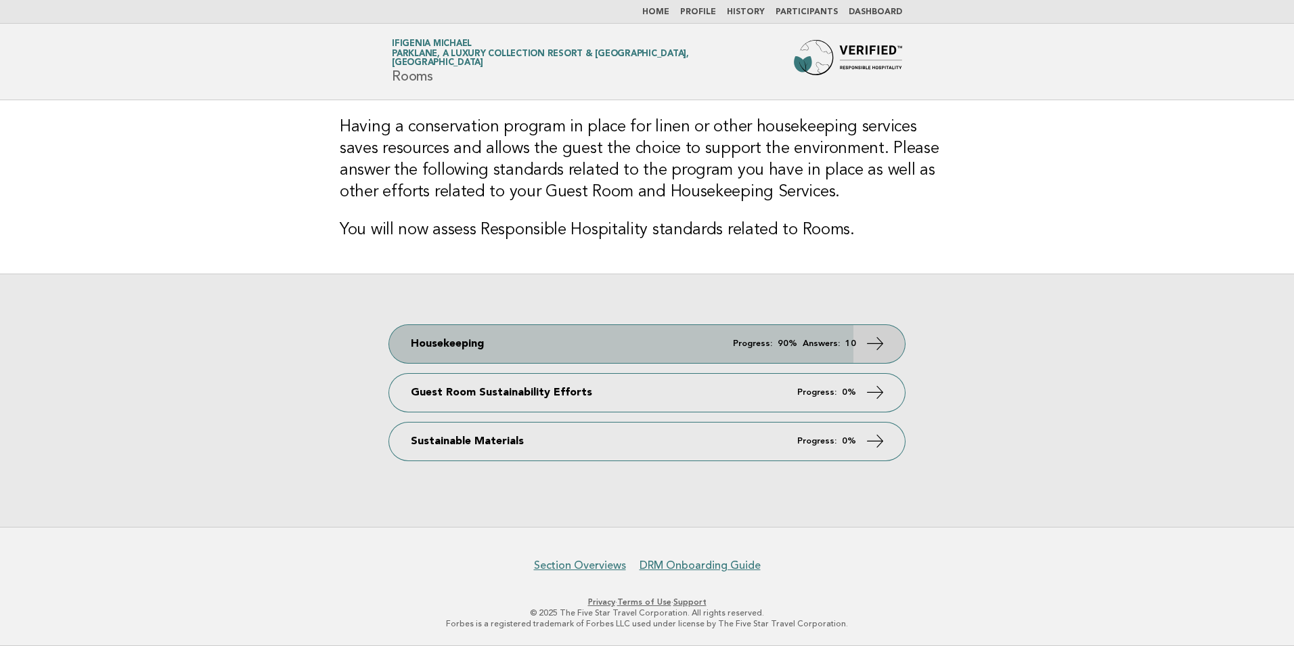
click at [753, 339] on em "Progress:" at bounding box center [752, 343] width 39 height 9
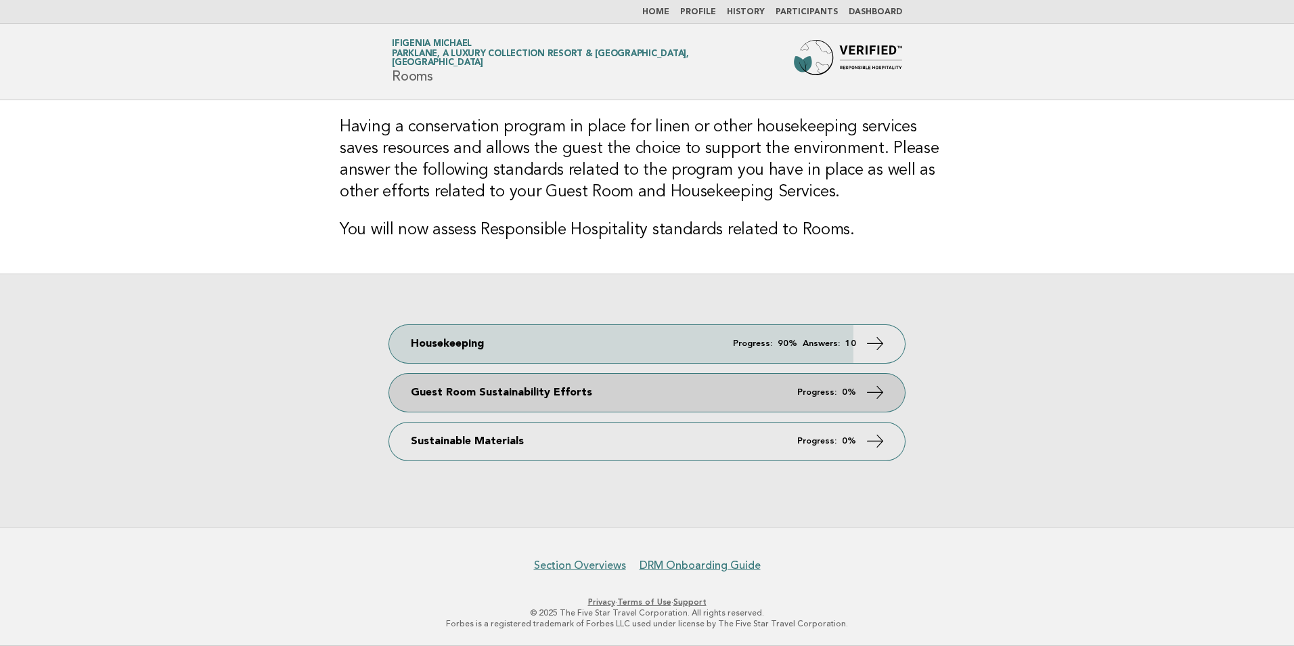
click at [665, 397] on link "Guest Room Sustainability Efforts Progress: 0%" at bounding box center [647, 393] width 516 height 38
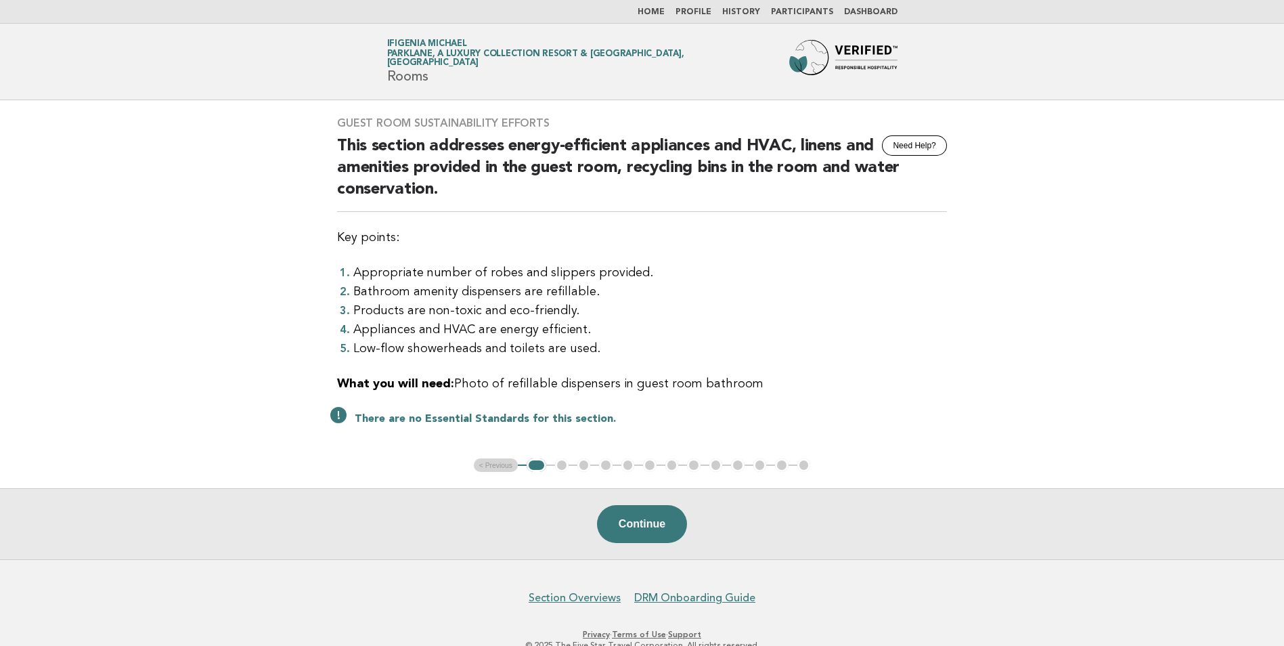
drag, startPoint x: 337, startPoint y: 121, endPoint x: 756, endPoint y: 381, distance: 493.0
click at [756, 381] on div "Guest Room Sustainability Efforts Need Help? This section addresses energy-effi…" at bounding box center [642, 279] width 642 height 358
drag, startPoint x: 756, startPoint y: 381, endPoint x: 734, endPoint y: 386, distance: 22.3
copy div "Guest Room Sustainability Efforts Need Help? This section addresses energy-effi…"
click at [635, 520] on button "Continue" at bounding box center [642, 524] width 90 height 38
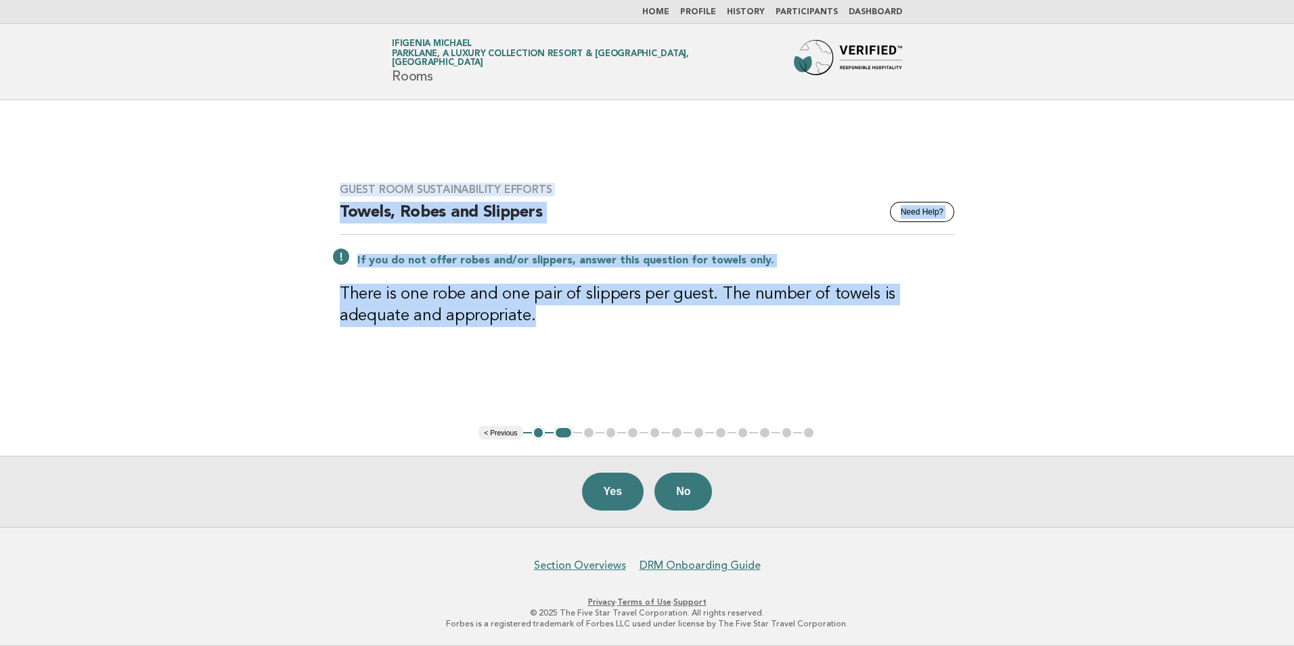
drag, startPoint x: 342, startPoint y: 189, endPoint x: 556, endPoint y: 320, distance: 250.6
click at [556, 320] on div "Guest Room Sustainability Efforts Need Help? Towels, Robes and Slippers If you …" at bounding box center [646, 262] width 647 height 193
drag, startPoint x: 556, startPoint y: 320, endPoint x: 499, endPoint y: 307, distance: 57.8
copy div "Guest Room Sustainability Efforts Need Help? Towels, Robes and Slippers If you …"
click at [606, 491] on button "Yes" at bounding box center [613, 491] width 62 height 38
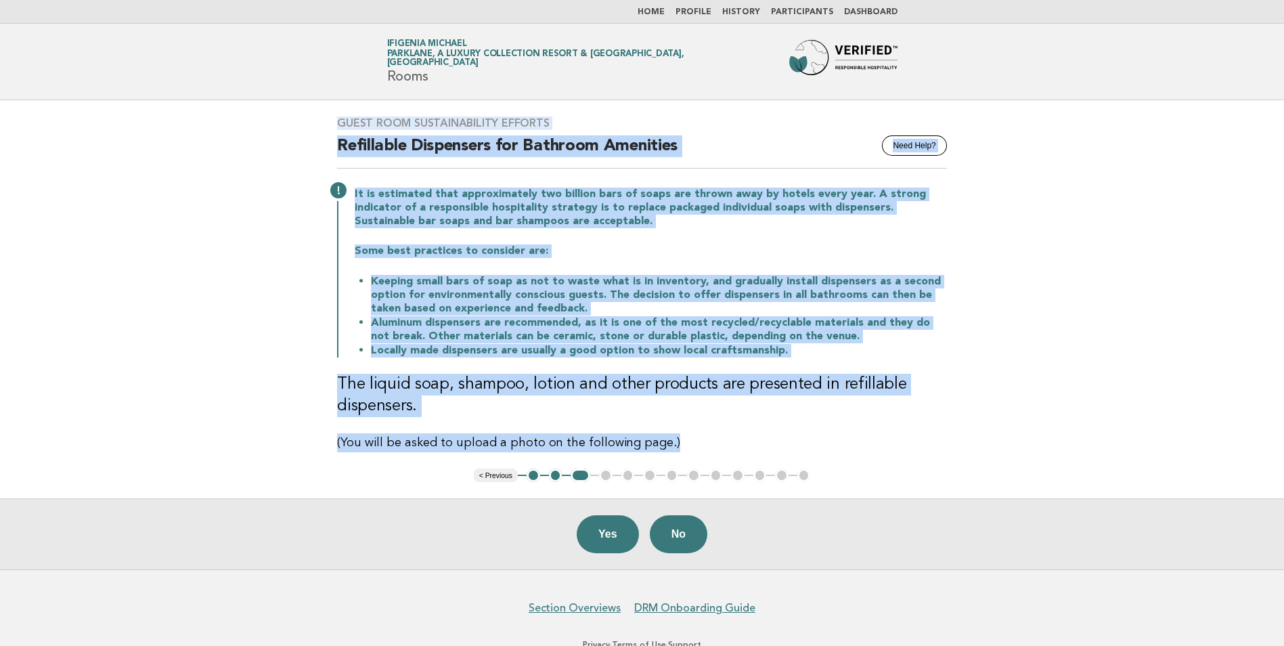
drag, startPoint x: 337, startPoint y: 121, endPoint x: 705, endPoint y: 445, distance: 489.6
click at [705, 445] on div "Guest Room Sustainability Efforts Need Help? Refillable Dispensers for Bathroom…" at bounding box center [642, 284] width 642 height 368
copy div "Guest Room Sustainability Efforts Need Help? Refillable Dispensers for Bathroom…"
click at [610, 539] on button "Yes" at bounding box center [608, 534] width 62 height 38
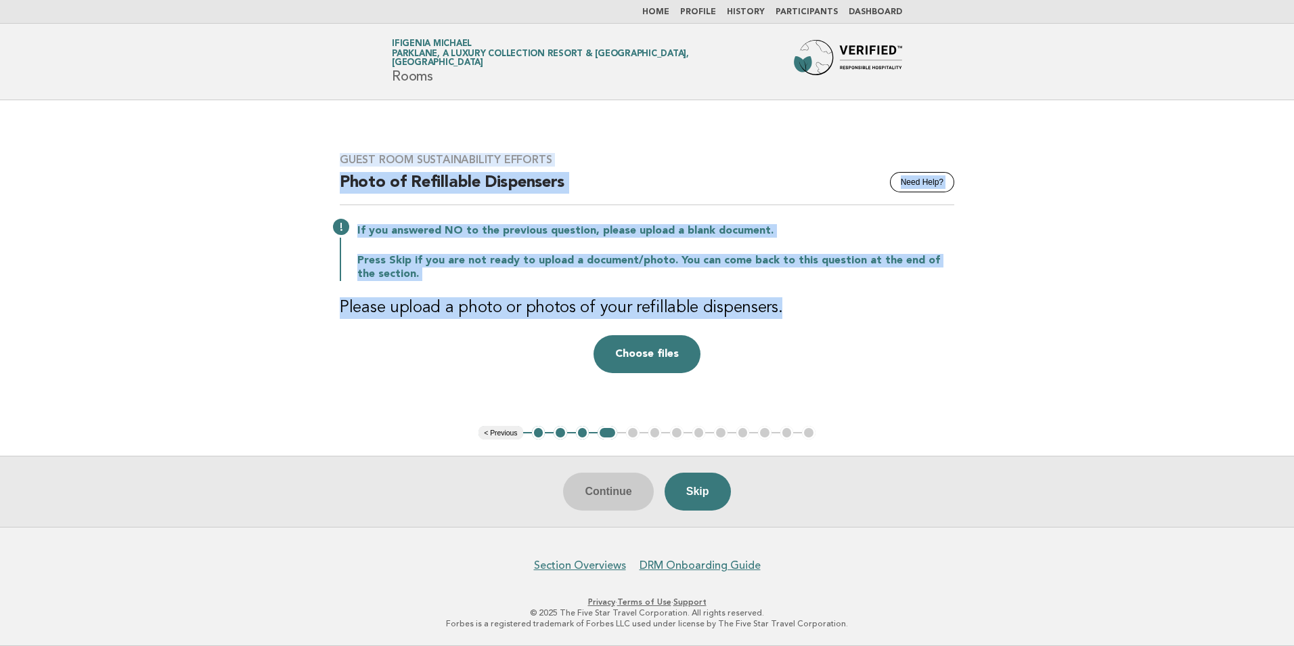
drag, startPoint x: 342, startPoint y: 157, endPoint x: 777, endPoint y: 306, distance: 459.9
click at [777, 306] on div "Guest Room Sustainability Efforts Need Help? Photo of Refillable Dispensers If …" at bounding box center [646, 263] width 647 height 252
drag, startPoint x: 777, startPoint y: 306, endPoint x: 760, endPoint y: 307, distance: 17.0
copy div "Guest Room Sustainability Efforts Need Help? Photo of Refillable Dispensers If …"
click at [692, 485] on button "Skip" at bounding box center [698, 491] width 66 height 38
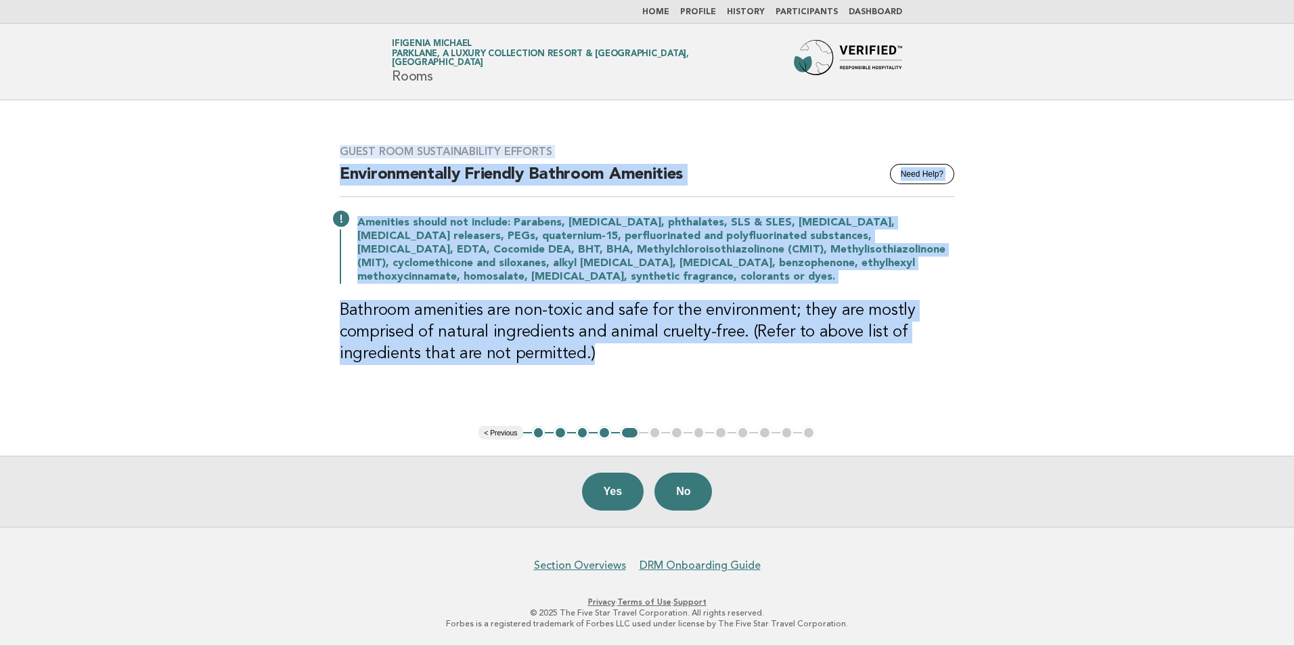
drag, startPoint x: 340, startPoint y: 149, endPoint x: 598, endPoint y: 353, distance: 329.0
click at [598, 353] on div "Guest Room Sustainability Efforts Need Help? Environmentally Friendly Bathroom …" at bounding box center [646, 263] width 647 height 269
drag, startPoint x: 598, startPoint y: 353, endPoint x: 566, endPoint y: 340, distance: 34.6
copy div "Guest Room Sustainability Efforts Need Help? Environmentally Friendly Bathroom …"
click at [612, 486] on button "Yes" at bounding box center [613, 491] width 62 height 38
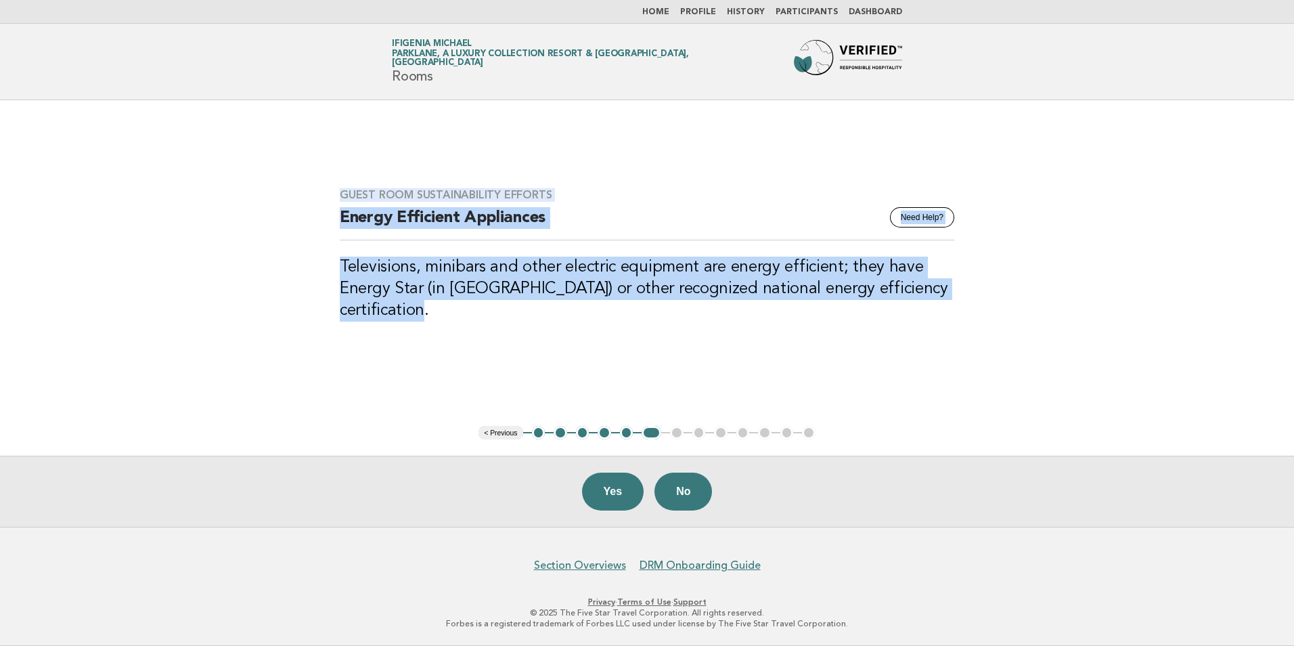
drag, startPoint x: 342, startPoint y: 191, endPoint x: 424, endPoint y: 311, distance: 145.3
click at [424, 311] on div "Guest Room Sustainability Efforts Need Help? Energy Efficient Appliances Televi…" at bounding box center [646, 263] width 647 height 182
drag, startPoint x: 424, startPoint y: 311, endPoint x: 403, endPoint y: 300, distance: 23.9
copy div "Guest Room Sustainability Efforts Need Help? Energy Efficient Appliances Televi…"
click at [605, 496] on button "Yes" at bounding box center [613, 491] width 62 height 38
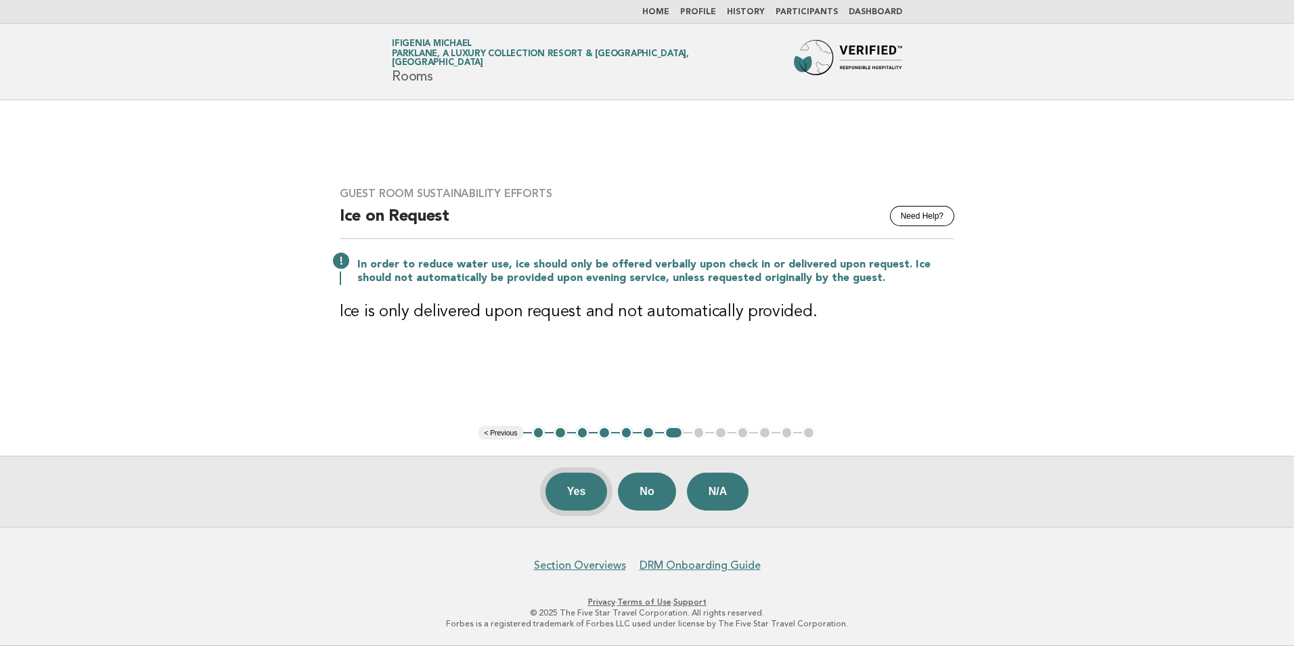
click at [598, 491] on button "Yes" at bounding box center [576, 491] width 62 height 38
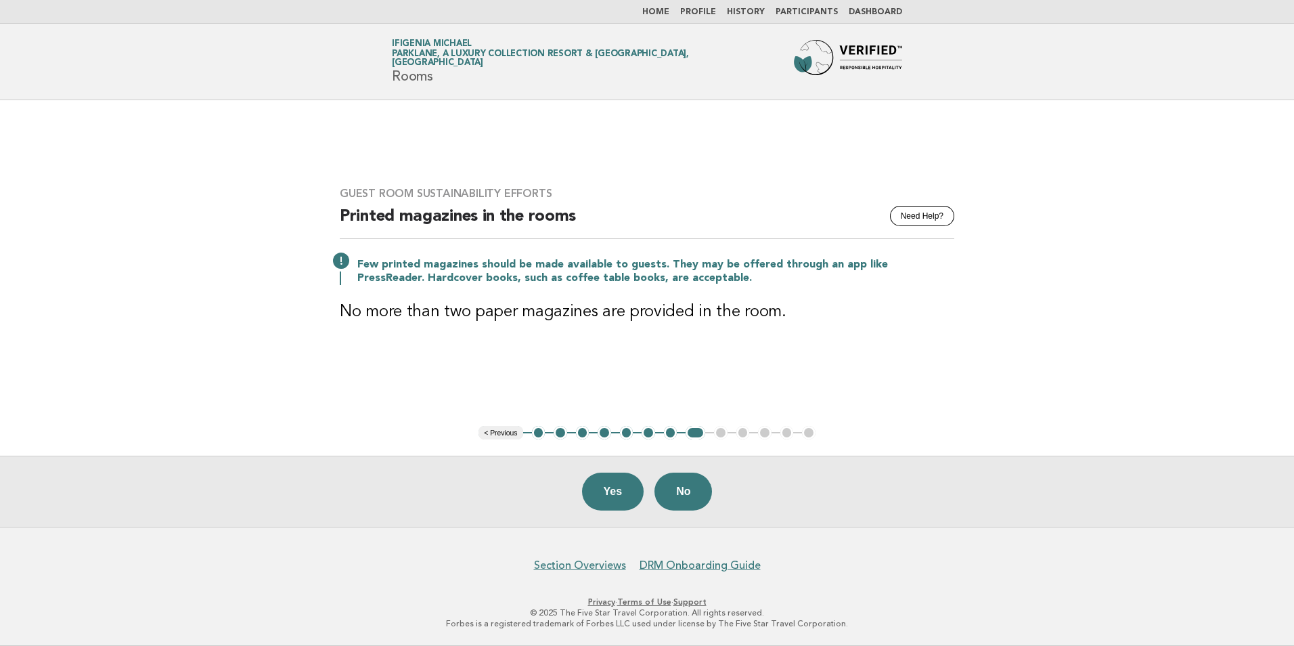
click at [338, 194] on div "Guest Room Sustainability Efforts Need Help? Printed magazines in the rooms Few…" at bounding box center [646, 263] width 647 height 185
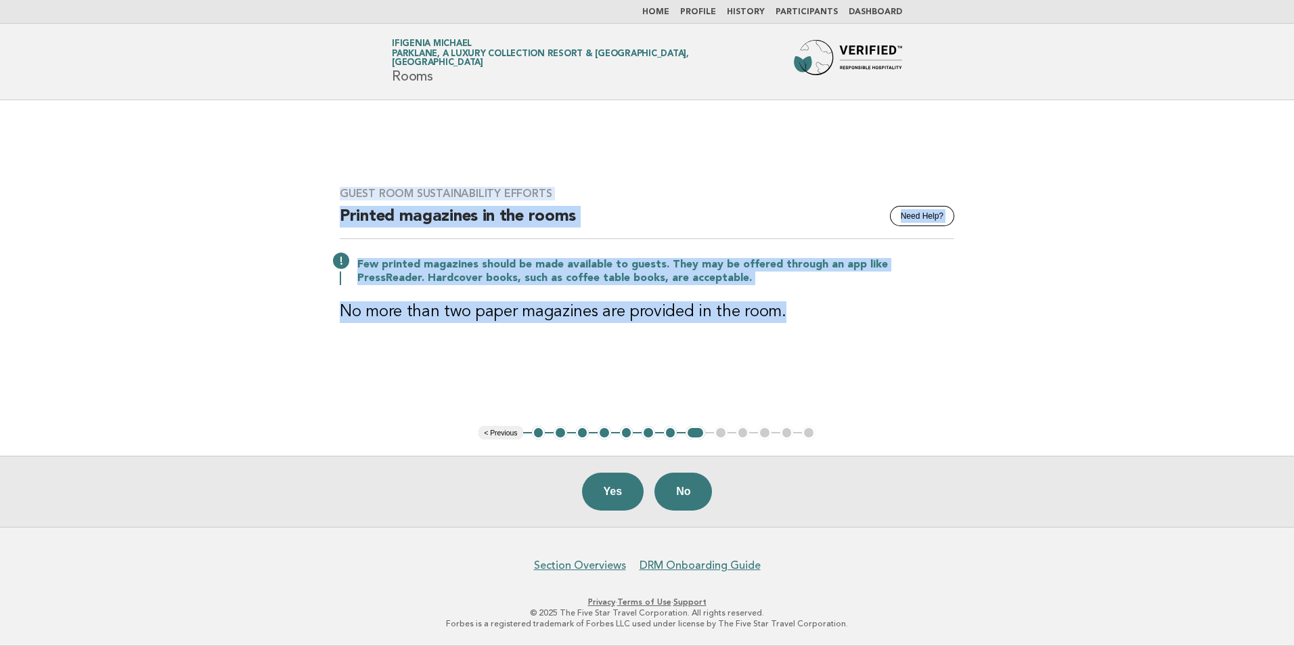
drag, startPoint x: 342, startPoint y: 191, endPoint x: 785, endPoint y: 325, distance: 463.1
click at [785, 325] on div "Guest Room Sustainability Efforts Need Help? Printed magazines in the rooms Few…" at bounding box center [646, 263] width 647 height 185
drag, startPoint x: 785, startPoint y: 325, endPoint x: 721, endPoint y: 303, distance: 68.1
copy div "Guest Room Sustainability Efforts Need Help? Printed magazines in the rooms Few…"
click at [620, 485] on button "Yes" at bounding box center [613, 491] width 62 height 38
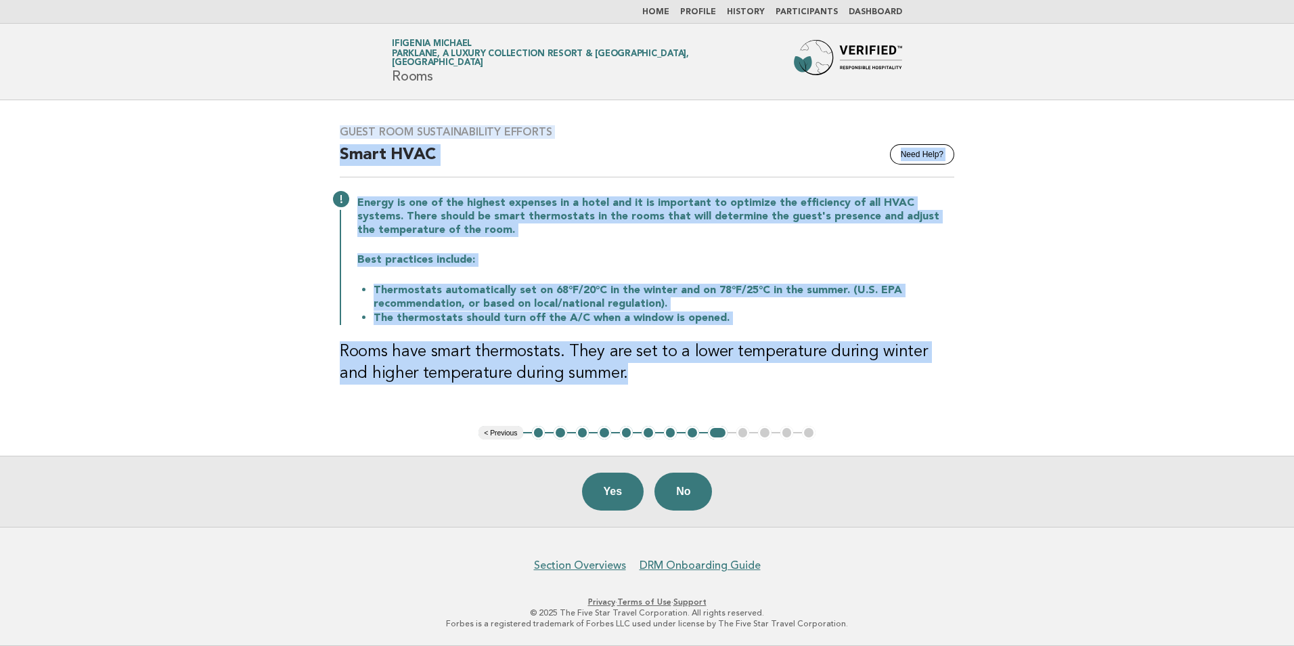
drag, startPoint x: 341, startPoint y: 127, endPoint x: 603, endPoint y: 373, distance: 359.1
click at [603, 373] on div "Guest Room Sustainability Efforts Need Help? Smart HVAC Energy is one of the hi…" at bounding box center [646, 263] width 647 height 308
drag, startPoint x: 603, startPoint y: 373, endPoint x: 552, endPoint y: 361, distance: 52.7
copy div "Guest Room Sustainability Efforts Need Help? Smart HVAC Energy is one of the hi…"
click at [693, 487] on button "No" at bounding box center [683, 491] width 58 height 38
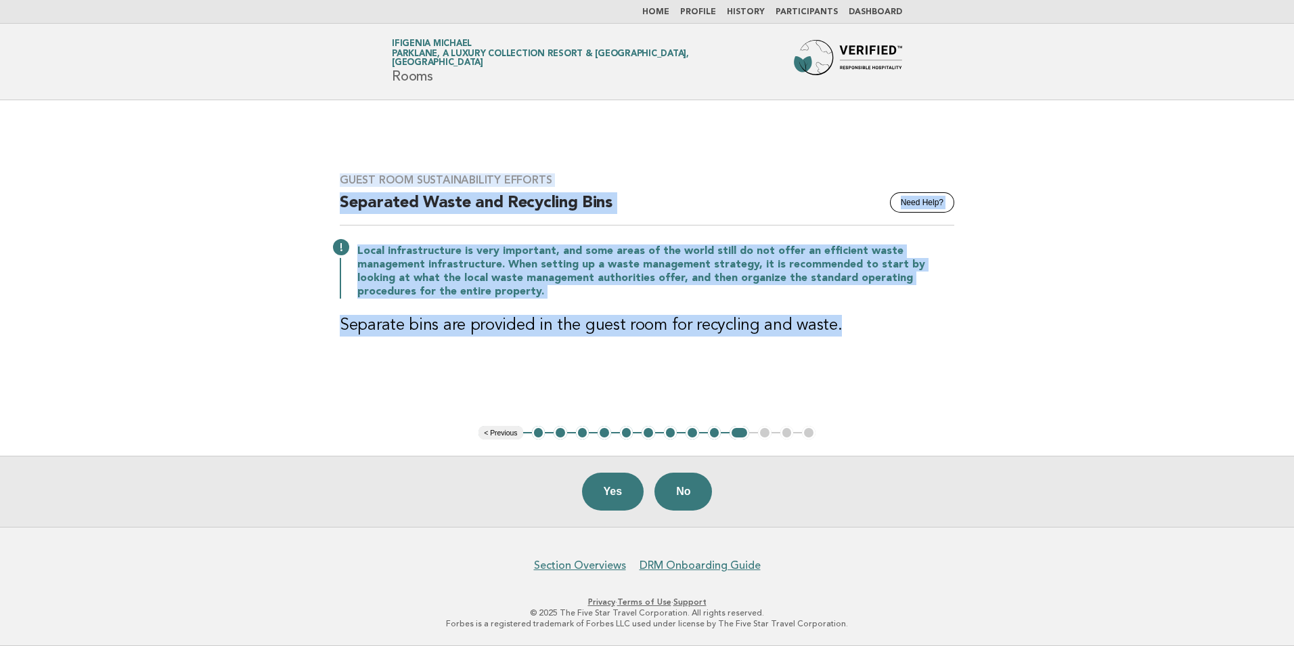
drag, startPoint x: 342, startPoint y: 182, endPoint x: 846, endPoint y: 338, distance: 527.7
click at [846, 338] on div "Guest Room Sustainability Efforts Need Help? Separated Waste and Recycling Bins…" at bounding box center [646, 263] width 647 height 212
drag, startPoint x: 846, startPoint y: 338, endPoint x: 786, endPoint y: 326, distance: 61.3
copy div "Guest Room Sustainability Efforts Need Help? Separated Waste and Recycling Bins…"
click at [630, 493] on button "Yes" at bounding box center [613, 491] width 62 height 38
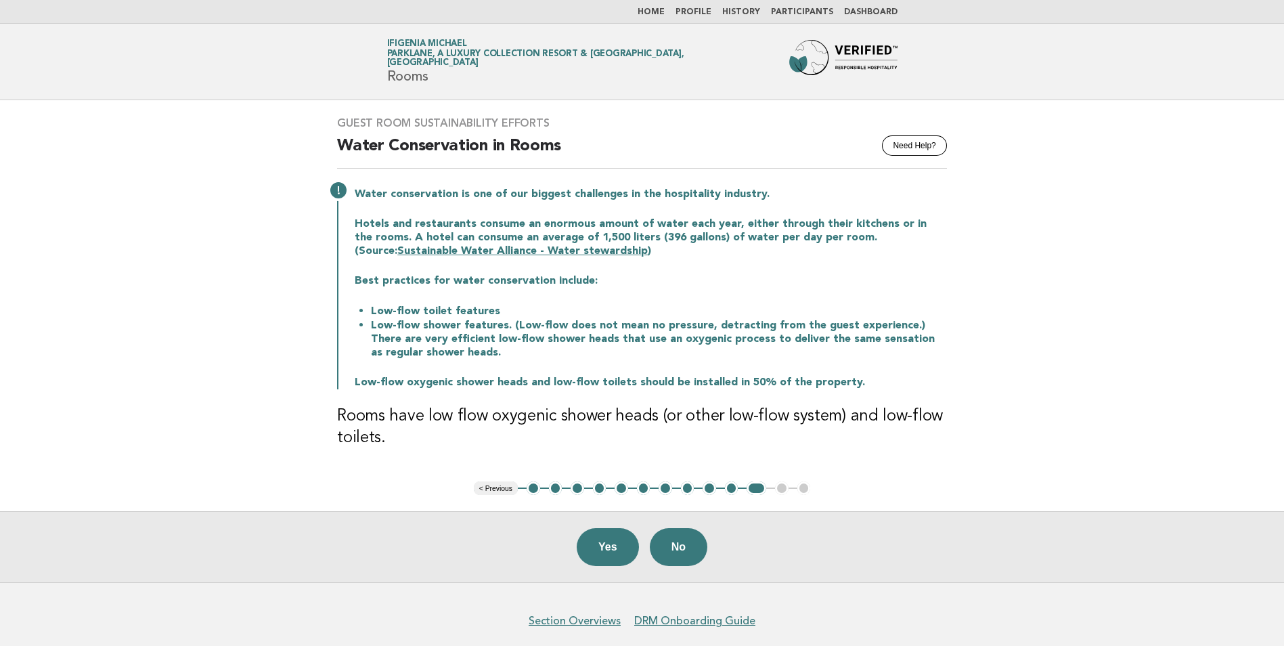
click at [337, 120] on h3 "Guest Room Sustainability Efforts" at bounding box center [642, 123] width 610 height 14
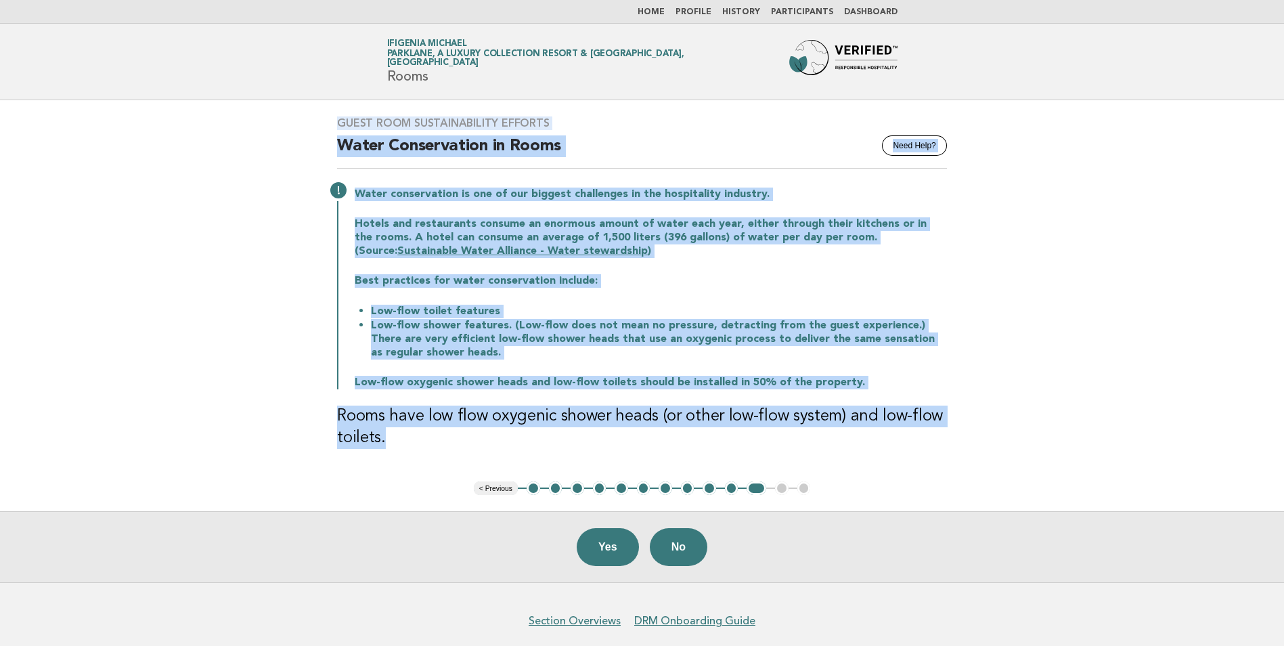
drag, startPoint x: 336, startPoint y: 122, endPoint x: 464, endPoint y: 434, distance: 337.2
click at [464, 434] on div "Guest Room Sustainability Efforts Need Help? Water Conservation in Rooms Water …" at bounding box center [642, 290] width 642 height 381
drag, startPoint x: 464, startPoint y: 434, endPoint x: 455, endPoint y: 416, distance: 20.3
copy div "Guest Room Sustainability Efforts Need Help? Water Conservation in Rooms Water …"
click at [617, 545] on button "Yes" at bounding box center [608, 547] width 62 height 38
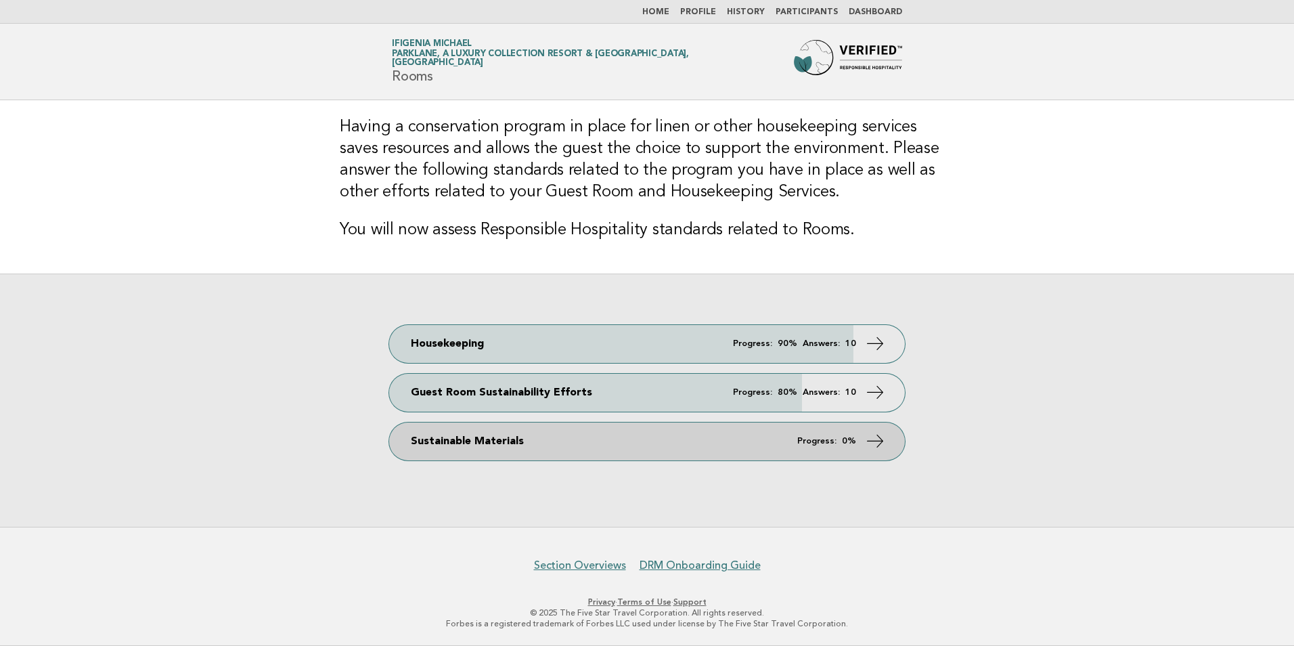
click at [501, 442] on link "Sustainable Materials Progress: 0%" at bounding box center [647, 441] width 516 height 38
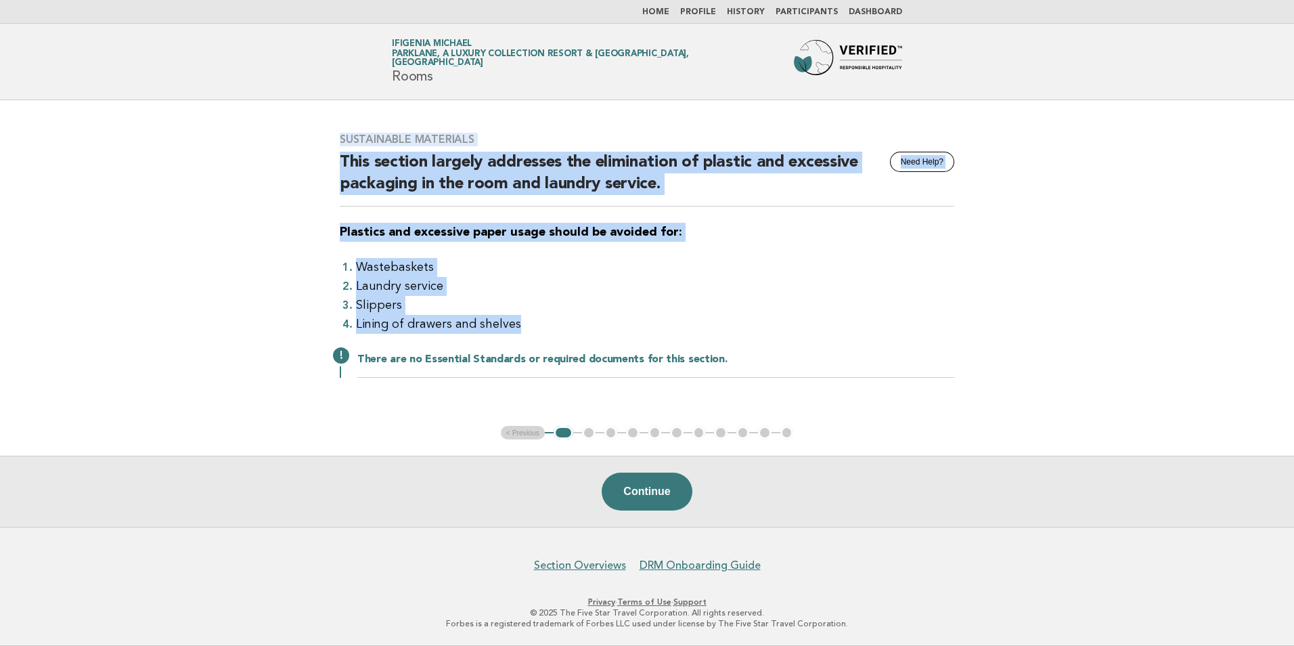
drag, startPoint x: 340, startPoint y: 135, endPoint x: 516, endPoint y: 326, distance: 260.5
click at [516, 326] on div "Sustainable Materials Need Help? This section largely addresses the elimination…" at bounding box center [646, 263] width 647 height 294
drag, startPoint x: 516, startPoint y: 326, endPoint x: 506, endPoint y: 326, distance: 10.8
copy div "Sustainable Materials Need Help? This section largely addresses the elimination…"
click at [637, 495] on button "Continue" at bounding box center [647, 491] width 90 height 38
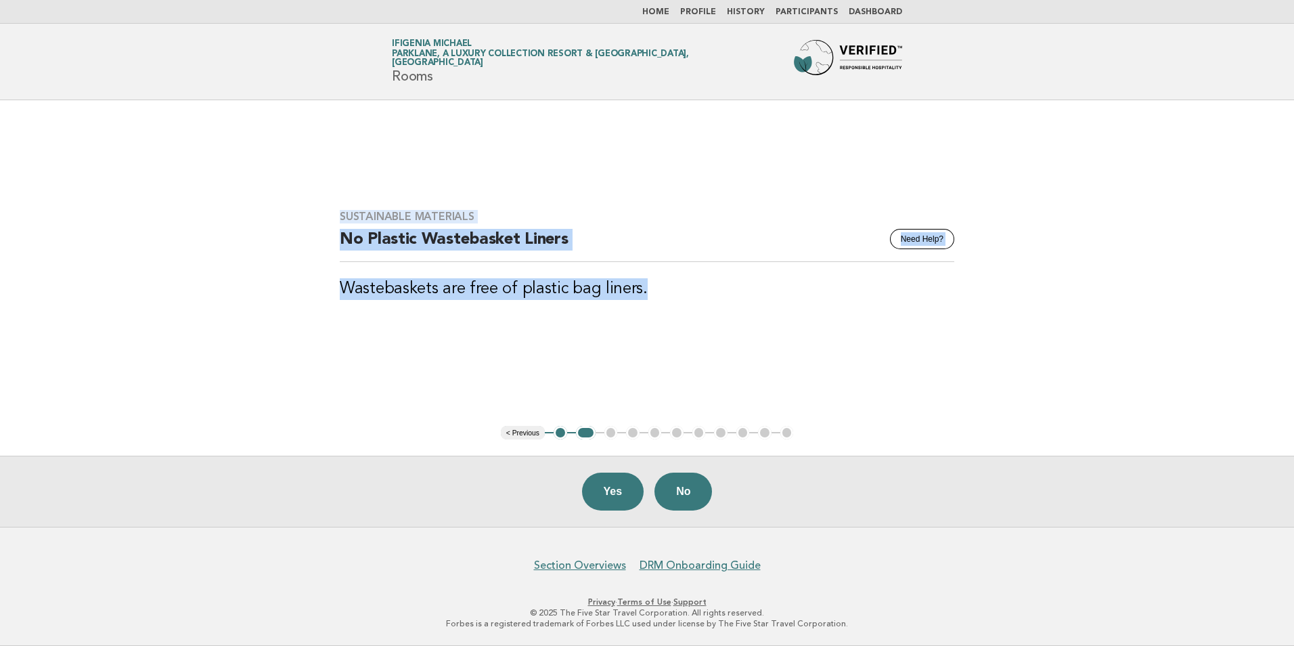
drag, startPoint x: 338, startPoint y: 210, endPoint x: 653, endPoint y: 287, distance: 323.8
click at [653, 287] on div "Sustainable Materials Need Help? No Plastic Wastebasket Liners Wastebaskets are…" at bounding box center [646, 263] width 647 height 139
drag, startPoint x: 653, startPoint y: 287, endPoint x: 615, endPoint y: 289, distance: 38.0
copy div "Sustainable Materials Need Help? No Plastic Wastebasket Liners Wastebaskets are…"
click at [612, 489] on button "Yes" at bounding box center [613, 491] width 62 height 38
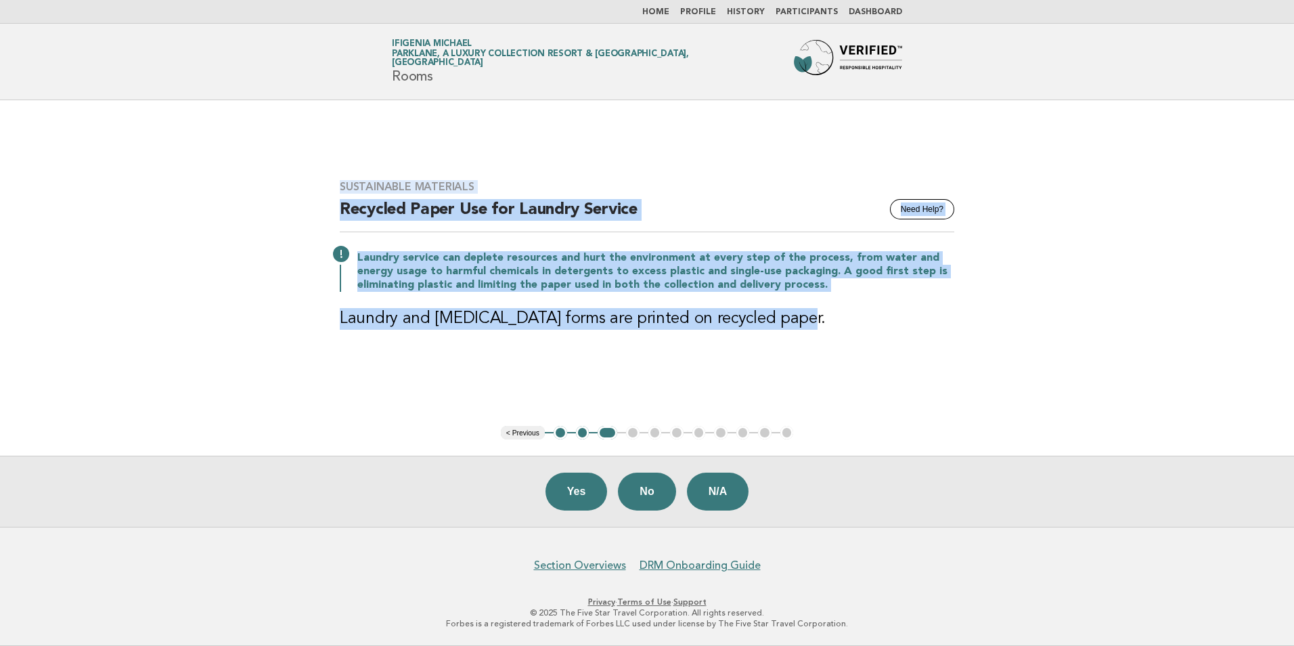
drag, startPoint x: 342, startPoint y: 183, endPoint x: 796, endPoint y: 303, distance: 469.2
click at [796, 303] on div "Sustainable Materials Need Help? Recycled Paper Use for Laundry Service Laundry…" at bounding box center [646, 263] width 647 height 198
drag, startPoint x: 796, startPoint y: 303, endPoint x: 728, endPoint y: 305, distance: 68.4
copy div "Sustainable Materials Need Help? Recycled Paper Use for Laundry Service Laundry…"
click at [589, 488] on button "Yes" at bounding box center [576, 491] width 62 height 38
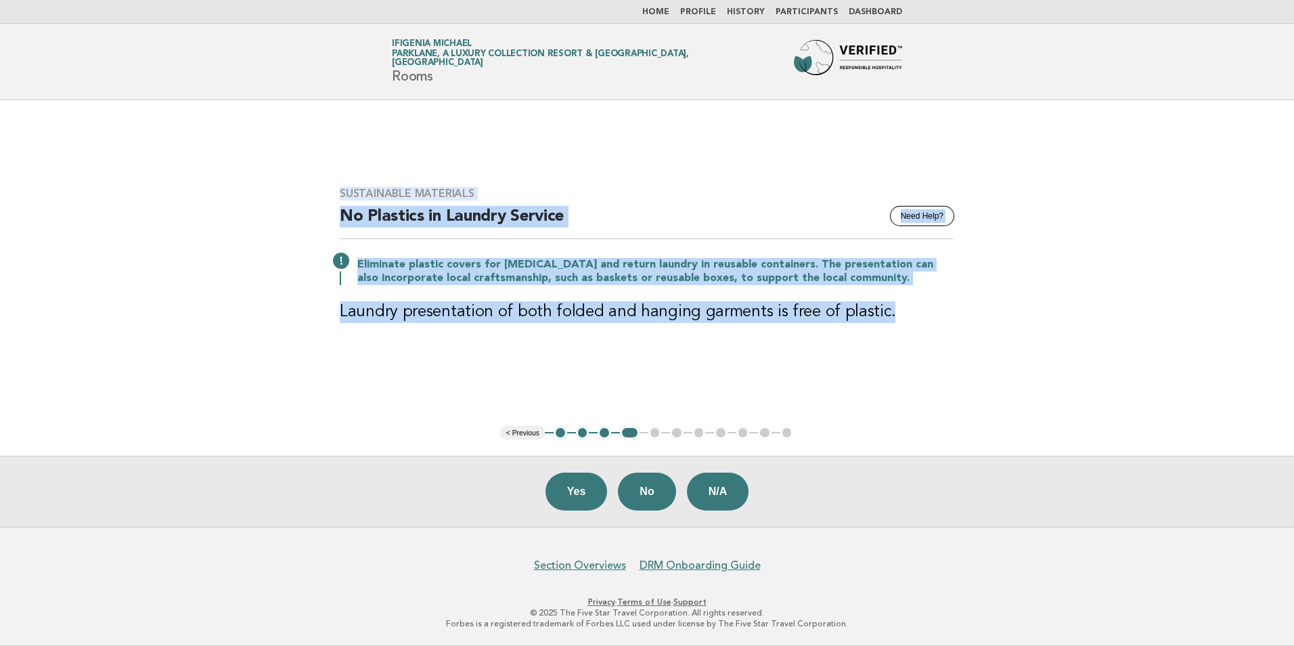
drag, startPoint x: 342, startPoint y: 194, endPoint x: 893, endPoint y: 328, distance: 566.3
click at [893, 328] on div "Sustainable Materials Need Help? No Plastics in Laundry Service Eliminate plast…" at bounding box center [646, 263] width 647 height 185
drag, startPoint x: 893, startPoint y: 328, endPoint x: 828, endPoint y: 316, distance: 65.3
copy div "Sustainable Materials Need Help? No Plastics in Laundry Service Eliminate plast…"
click at [593, 488] on button "Yes" at bounding box center [576, 491] width 62 height 38
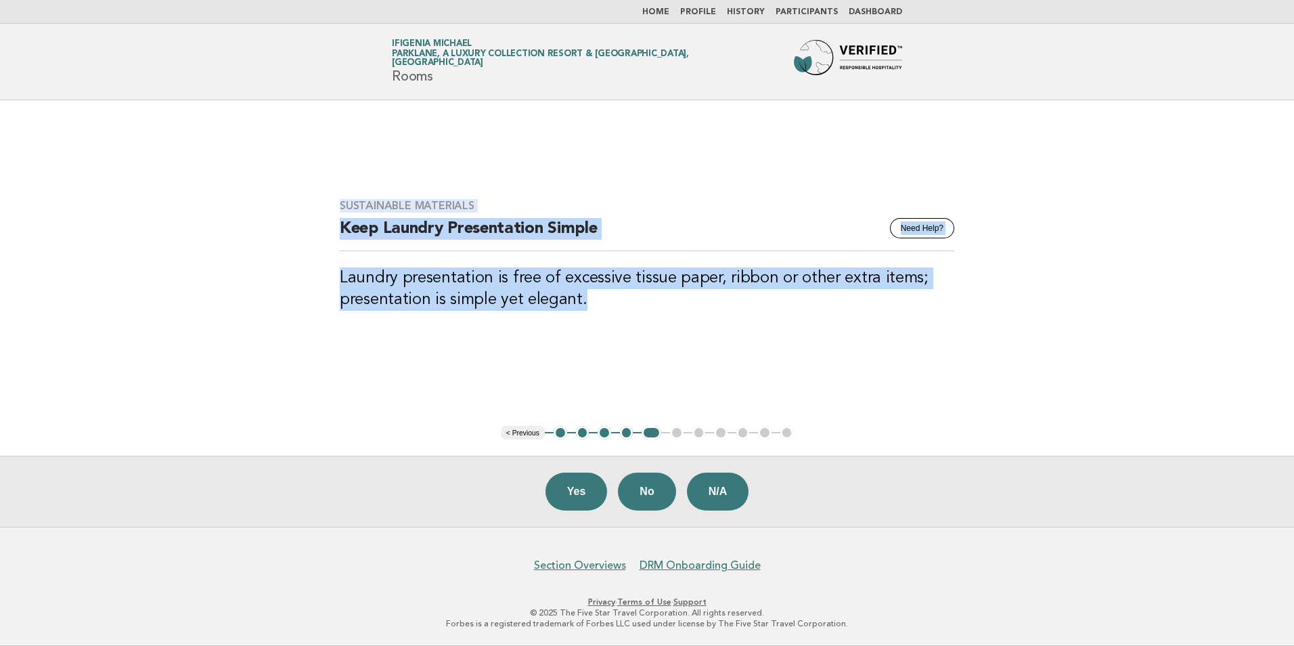
drag, startPoint x: 340, startPoint y: 198, endPoint x: 612, endPoint y: 304, distance: 292.5
click at [612, 304] on div "Sustainable Materials Need Help? Keep Laundry Presentation Simple Laundry prese…" at bounding box center [646, 263] width 647 height 160
drag, startPoint x: 612, startPoint y: 304, endPoint x: 542, endPoint y: 298, distance: 70.6
copy div "Sustainable Materials Need Help? Keep Laundry Presentation Simple Laundry prese…"
drag, startPoint x: 589, startPoint y: 489, endPoint x: 610, endPoint y: 474, distance: 25.7
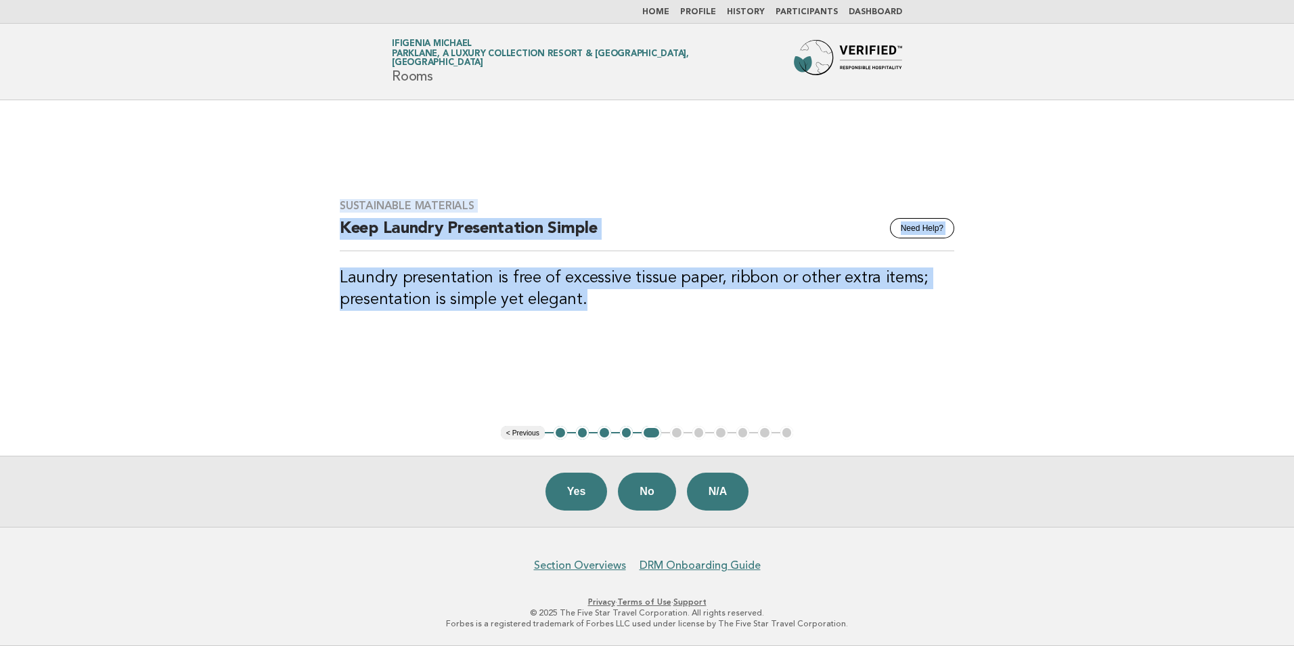
click at [589, 489] on button "Yes" at bounding box center [576, 491] width 62 height 38
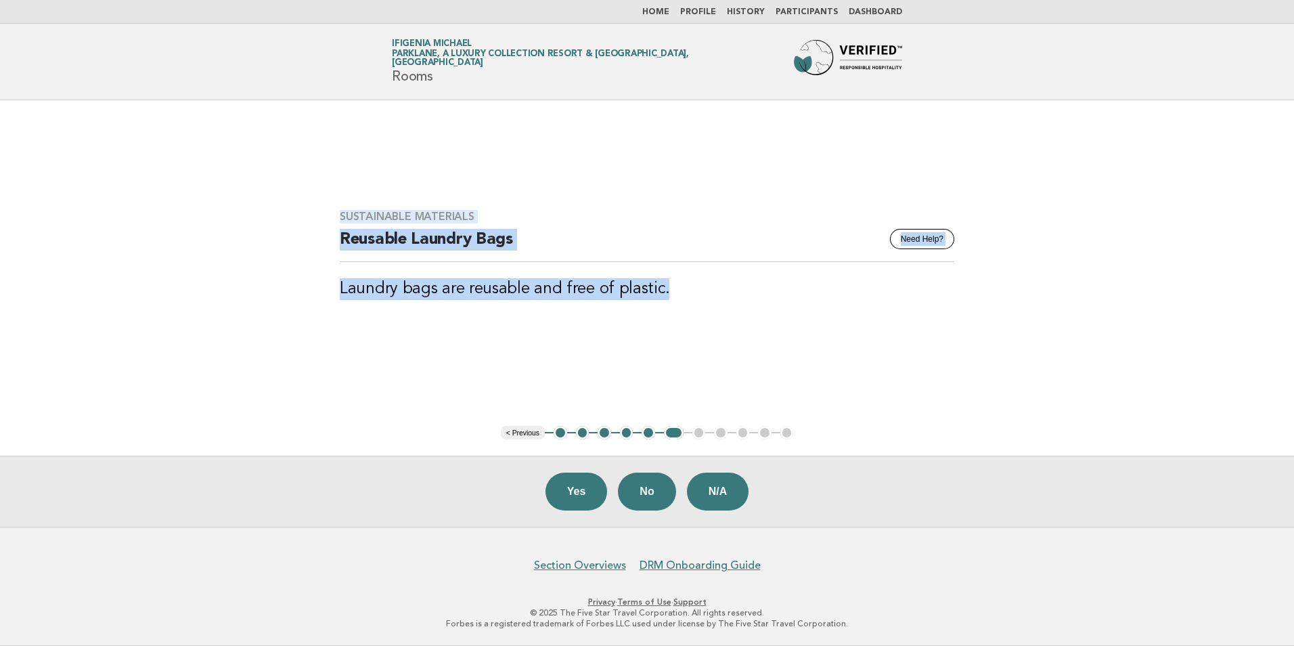
drag, startPoint x: 339, startPoint y: 215, endPoint x: 701, endPoint y: 293, distance: 370.5
click at [701, 293] on div "Sustainable Materials Need Help? Reusable Laundry Bags Laundry bags are reusabl…" at bounding box center [646, 263] width 647 height 139
drag, startPoint x: 701, startPoint y: 293, endPoint x: 635, endPoint y: 292, distance: 66.3
copy div "Sustainable Materials Need Help? Reusable Laundry Bags Laundry bags are reusabl…"
click at [566, 490] on button "Yes" at bounding box center [576, 491] width 62 height 38
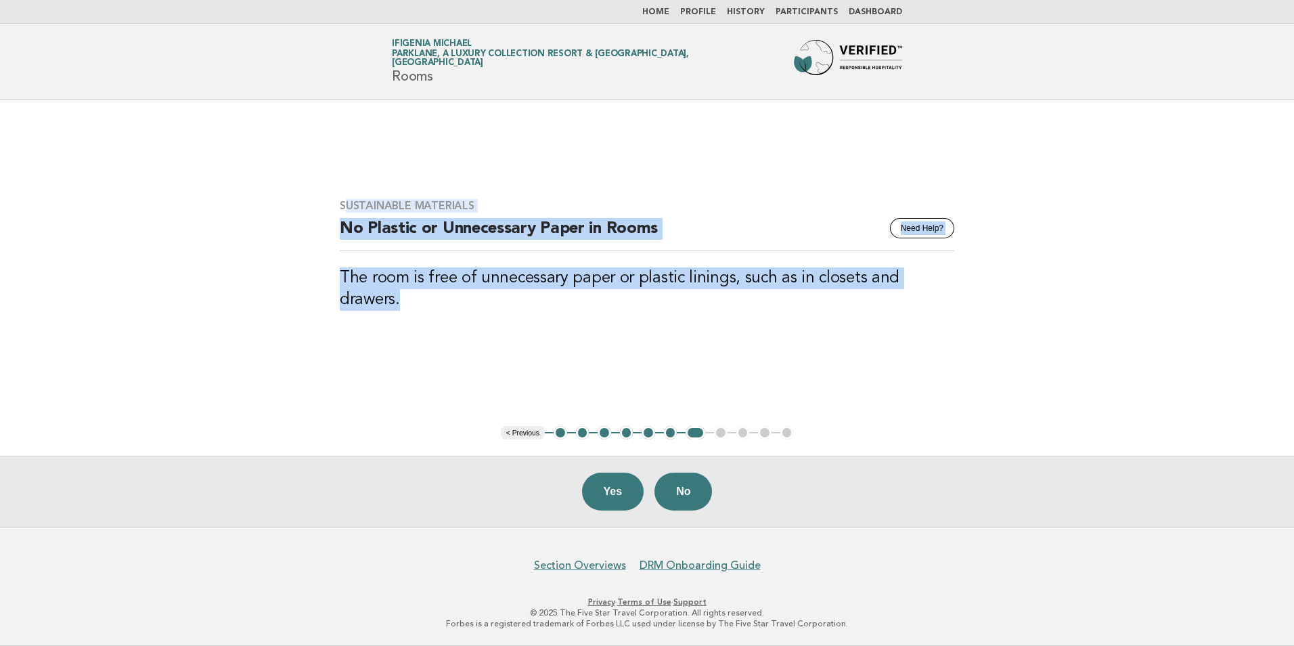
drag, startPoint x: 343, startPoint y: 217, endPoint x: 953, endPoint y: 282, distance: 613.3
click at [953, 282] on div "Sustainable Materials Need Help? No Plastic or Unnecessary Paper in Rooms The r…" at bounding box center [646, 263] width 647 height 160
drag, startPoint x: 953, startPoint y: 282, endPoint x: 899, endPoint y: 287, distance: 53.7
copy div "ustainable Materials Need Help? No Plastic or Unnecessary Paper in Rooms The ro…"
click at [629, 493] on button "Yes" at bounding box center [613, 491] width 62 height 38
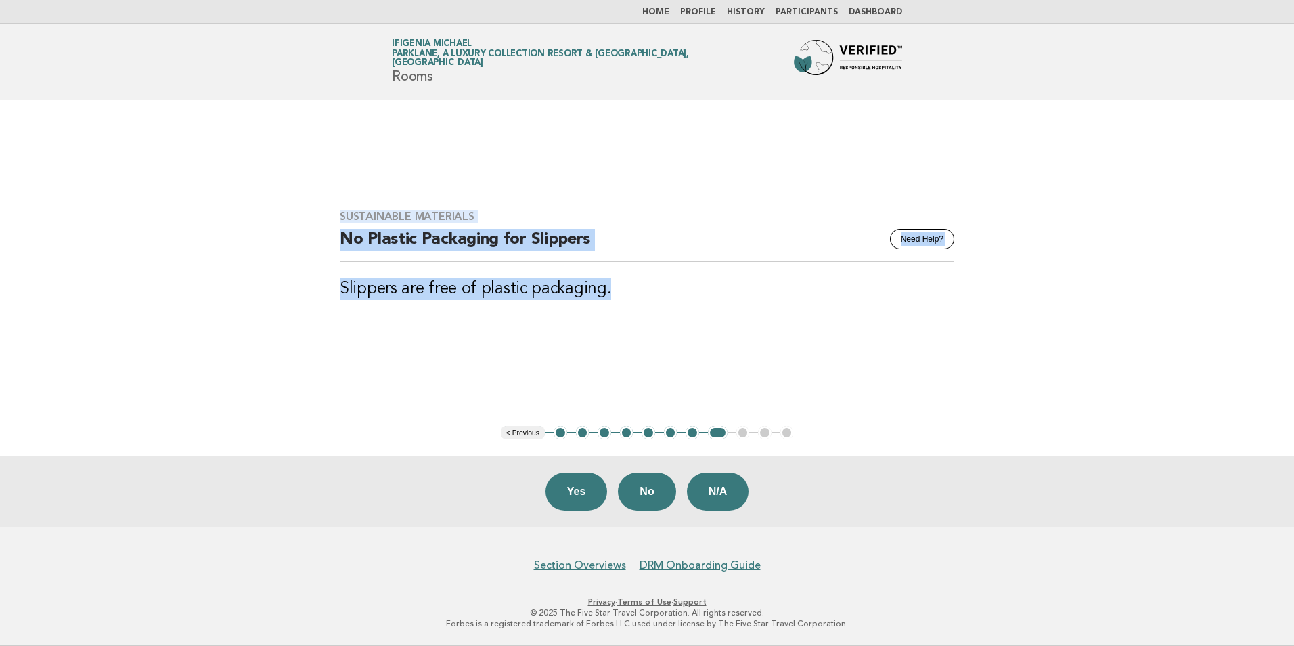
drag, startPoint x: 342, startPoint y: 214, endPoint x: 638, endPoint y: 278, distance: 302.0
click at [638, 278] on div "Sustainable Materials Need Help? No Plastic Packaging for Slippers Slippers are…" at bounding box center [646, 263] width 647 height 139
drag, startPoint x: 638, startPoint y: 278, endPoint x: 595, endPoint y: 277, distance: 42.6
copy div "Sustainable Materials Need Help? No Plastic Packaging for Slippers Slippers are…"
click at [580, 496] on button "Yes" at bounding box center [576, 491] width 62 height 38
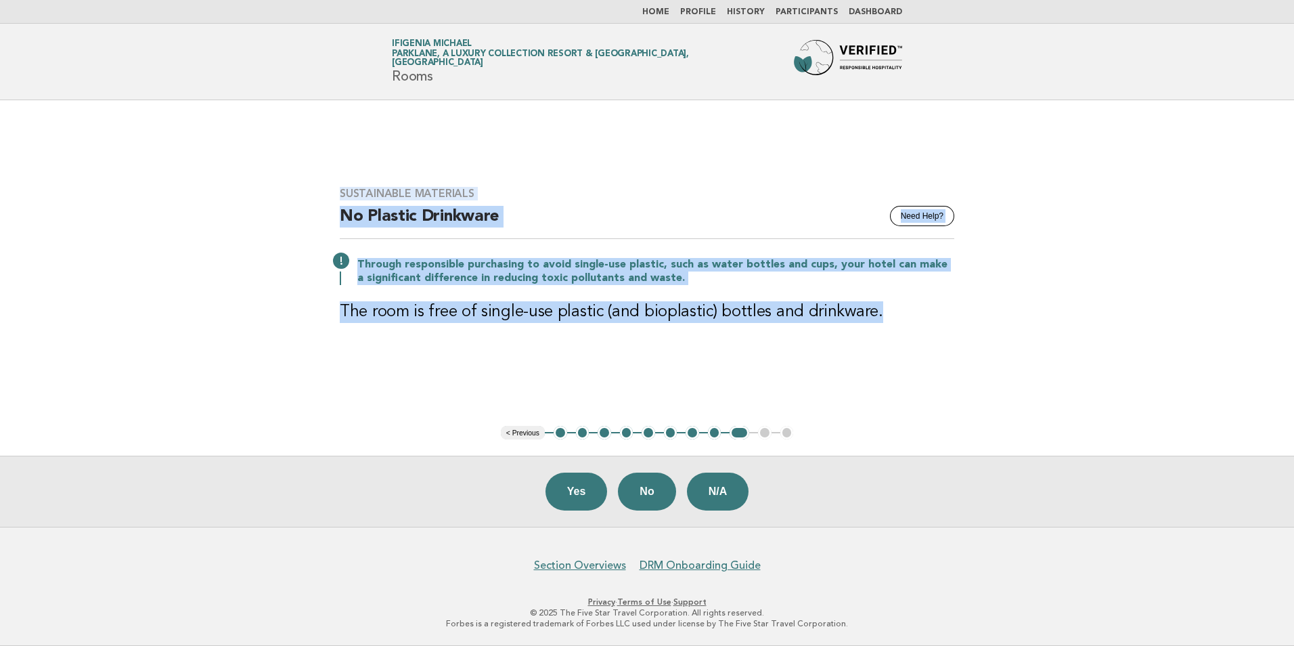
drag, startPoint x: 341, startPoint y: 192, endPoint x: 869, endPoint y: 308, distance: 540.4
click at [869, 308] on div "Sustainable Materials Need Help? No Plastic Drinkware Through responsible purch…" at bounding box center [646, 263] width 647 height 185
drag, startPoint x: 869, startPoint y: 308, endPoint x: 823, endPoint y: 309, distance: 46.0
copy div "Sustainable Materials Need Help? No Plastic Drinkware Through responsible purch…"
click at [566, 493] on button "Yes" at bounding box center [576, 491] width 62 height 38
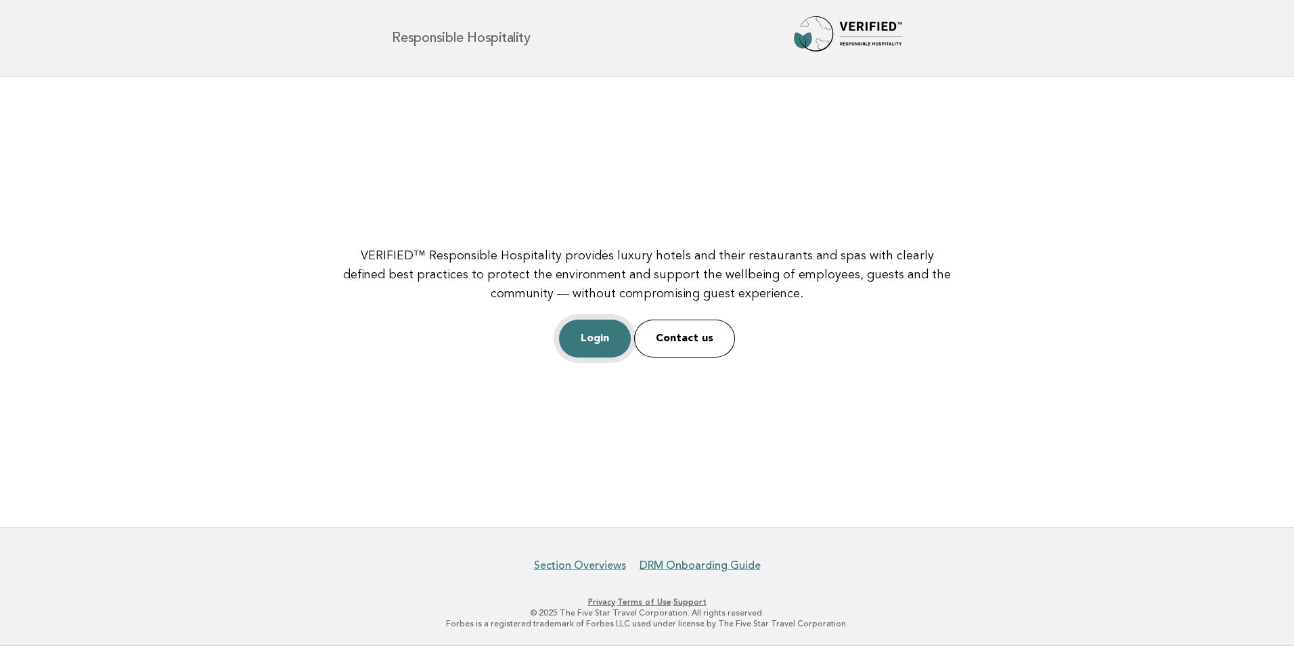
click at [599, 339] on link "Login" at bounding box center [595, 338] width 72 height 38
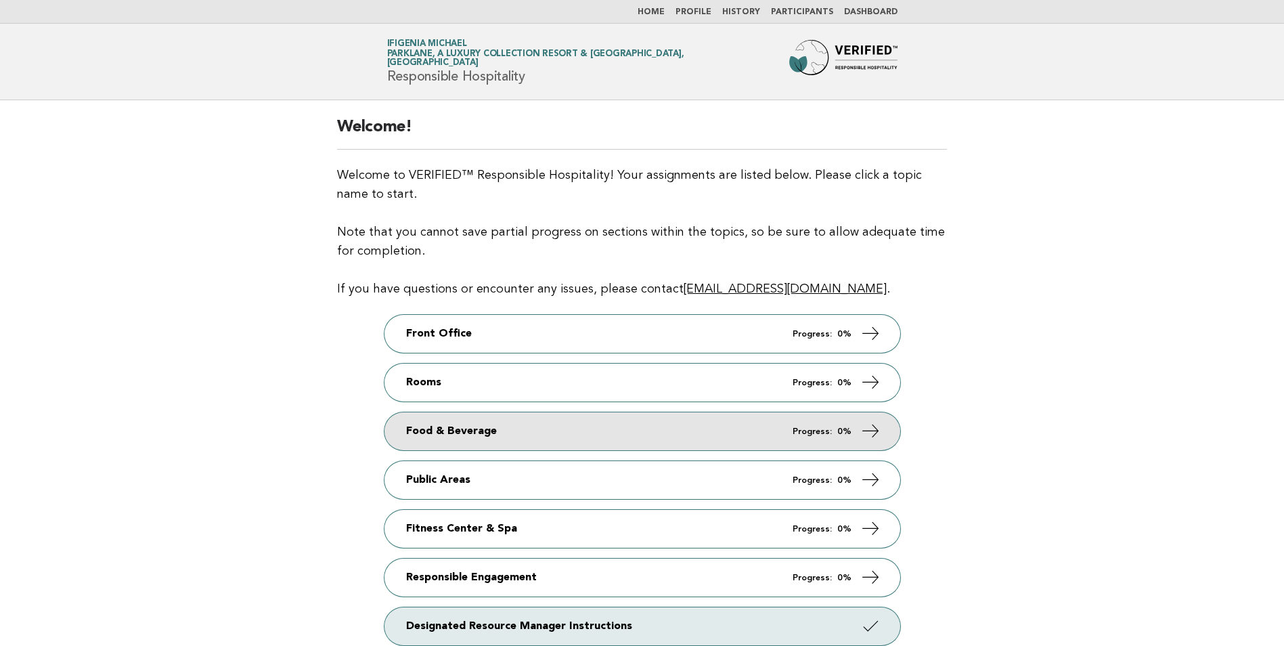
click at [454, 429] on link "Food & Beverage Progress: 0%" at bounding box center [642, 431] width 516 height 38
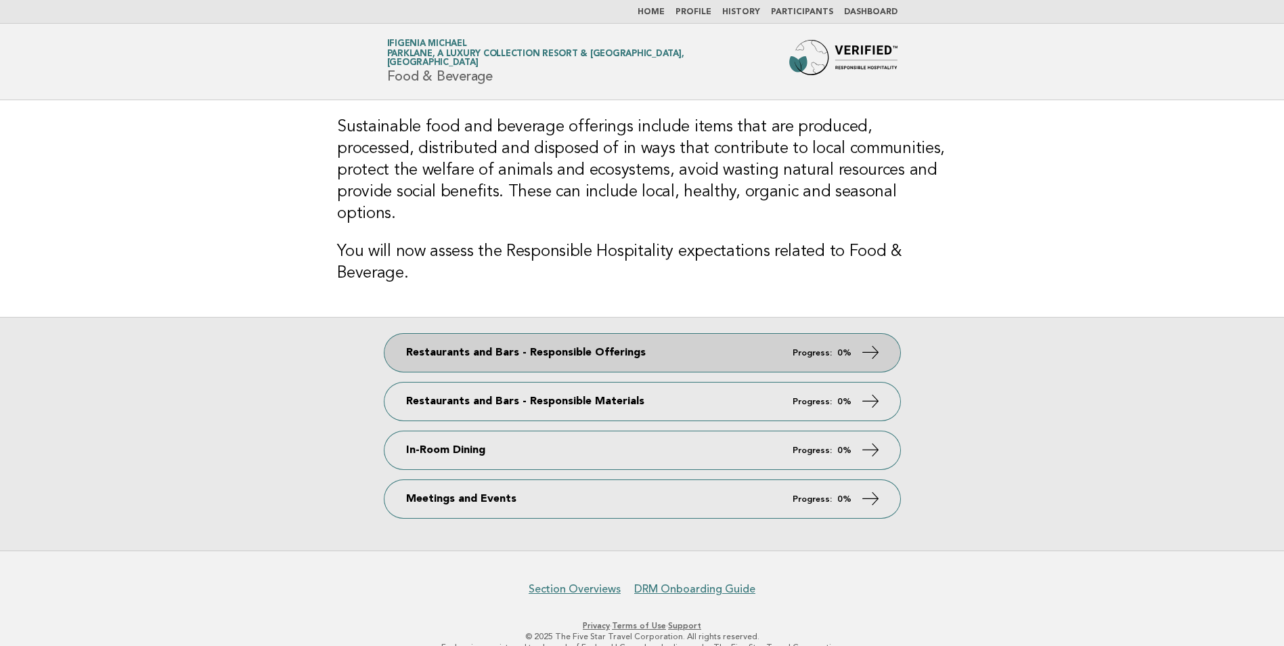
click at [803, 336] on link "Restaurants and Bars - Responsible Offerings Progress: 0%" at bounding box center [642, 353] width 516 height 38
click at [575, 334] on link "Restaurants and Bars - Responsible Offerings Progress: 0%" at bounding box center [642, 353] width 516 height 38
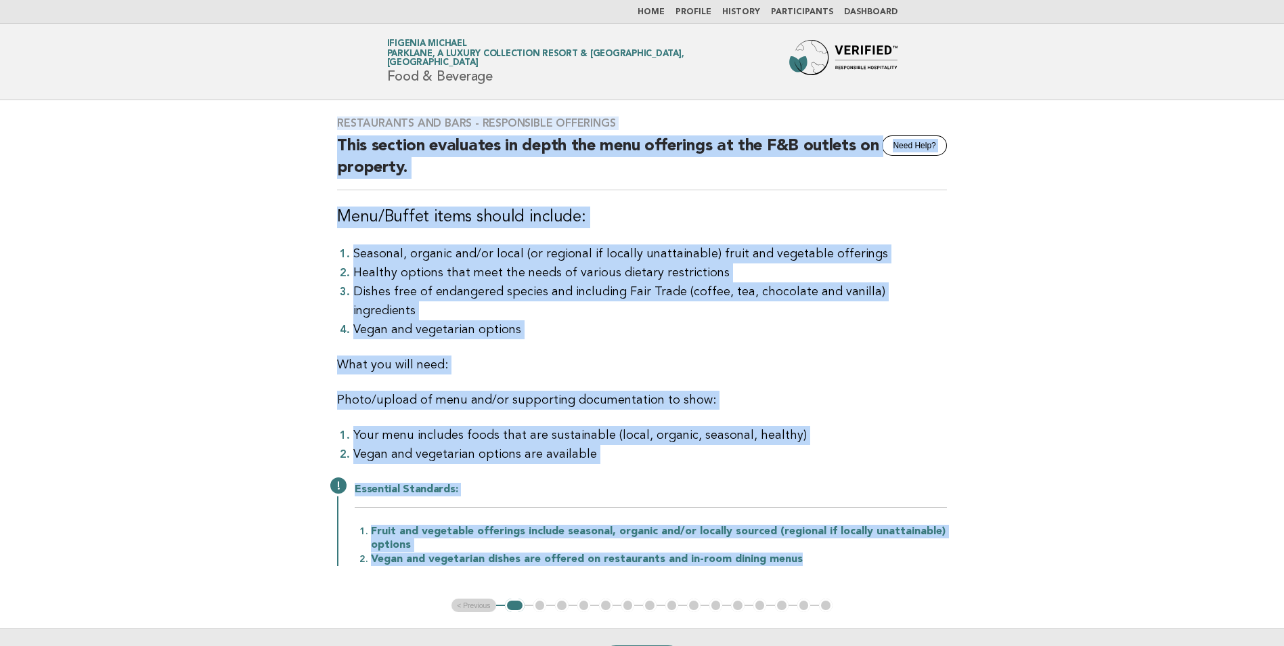
drag, startPoint x: 334, startPoint y: 120, endPoint x: 809, endPoint y: 542, distance: 634.7
click at [809, 542] on div "Restaurants and Bars - Responsible Offerings Need Help? This section evaluates …" at bounding box center [642, 349] width 642 height 498
copy div "Restaurants and Bars - Responsible Offerings Need Help? This section evaluates …"
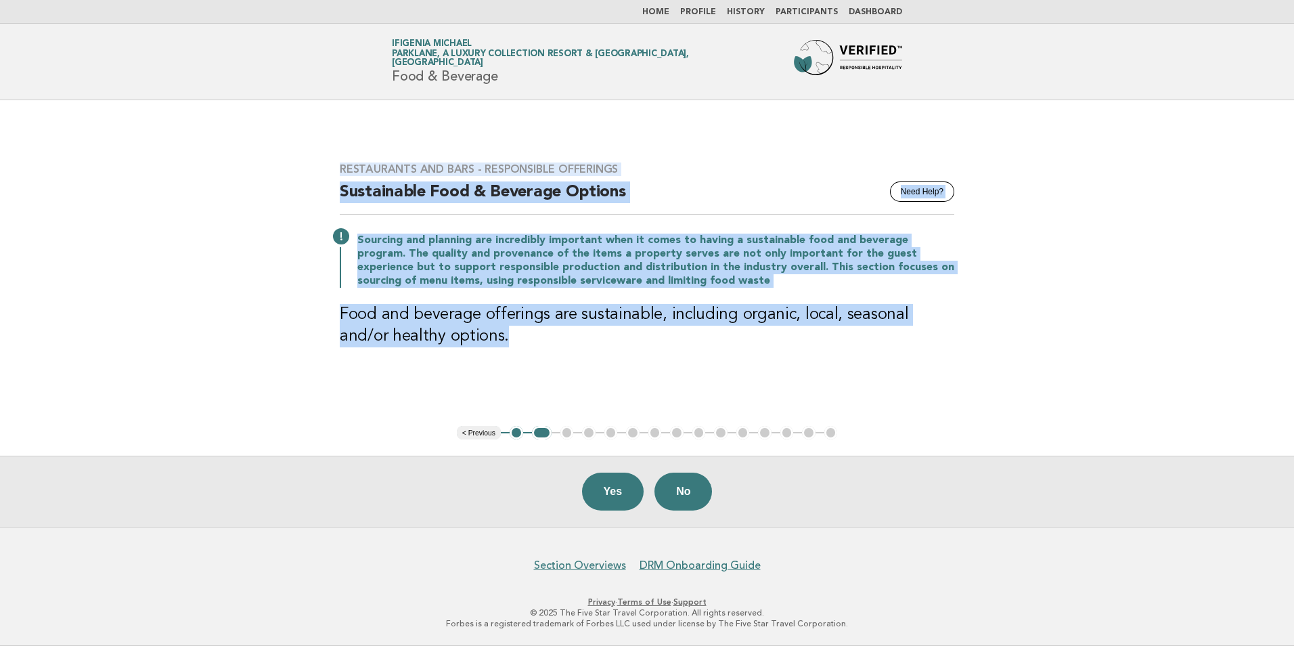
drag, startPoint x: 339, startPoint y: 166, endPoint x: 462, endPoint y: 338, distance: 211.1
click at [462, 338] on div "Restaurants and Bars - Responsible Offerings Need Help? Sustainable Food & Beve…" at bounding box center [646, 262] width 647 height 233
drag, startPoint x: 462, startPoint y: 338, endPoint x: 439, endPoint y: 320, distance: 28.9
copy div "Restaurants and Bars - Responsible Offerings Need Help? Sustainable Food & Beve…"
click at [618, 500] on button "Yes" at bounding box center [613, 491] width 62 height 38
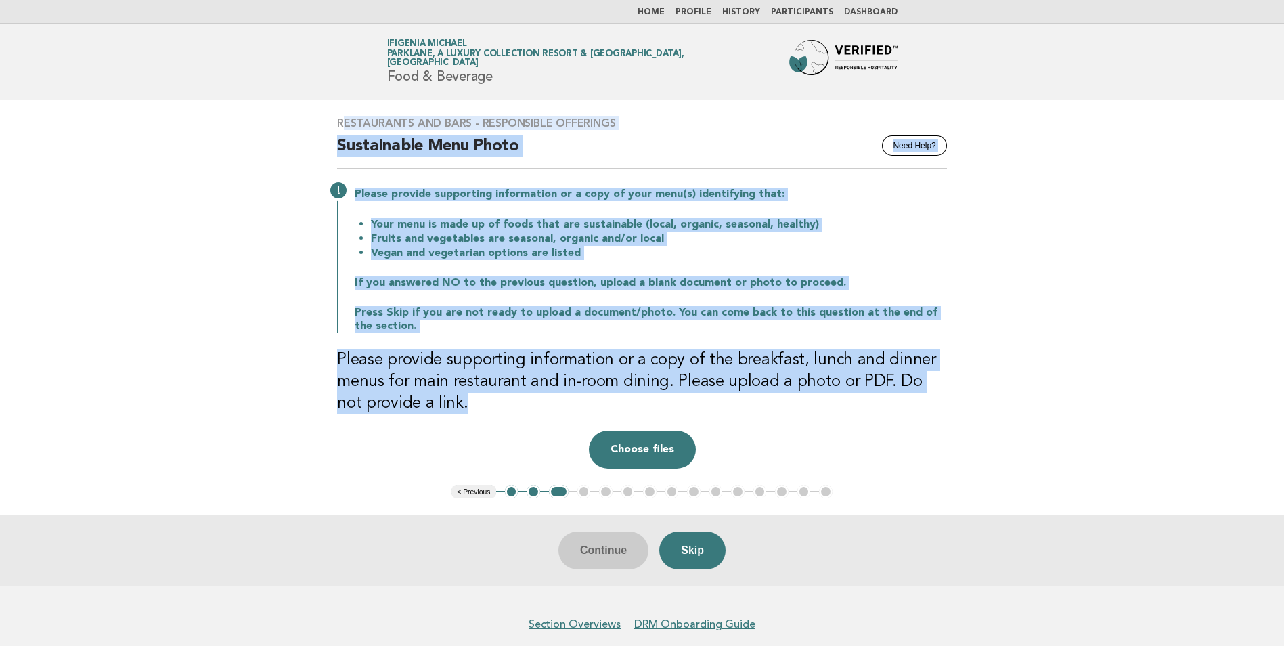
drag, startPoint x: 338, startPoint y: 122, endPoint x: 460, endPoint y: 403, distance: 305.5
click at [460, 403] on div "Restaurants and Bars - Responsible Offerings Need Help? Sustainable Menu Photo …" at bounding box center [642, 292] width 642 height 384
copy div "estaurants and Bars - Responsible Offerings Need Help? Sustainable Menu Photo P…"
click at [683, 552] on button "Skip" at bounding box center [692, 550] width 66 height 38
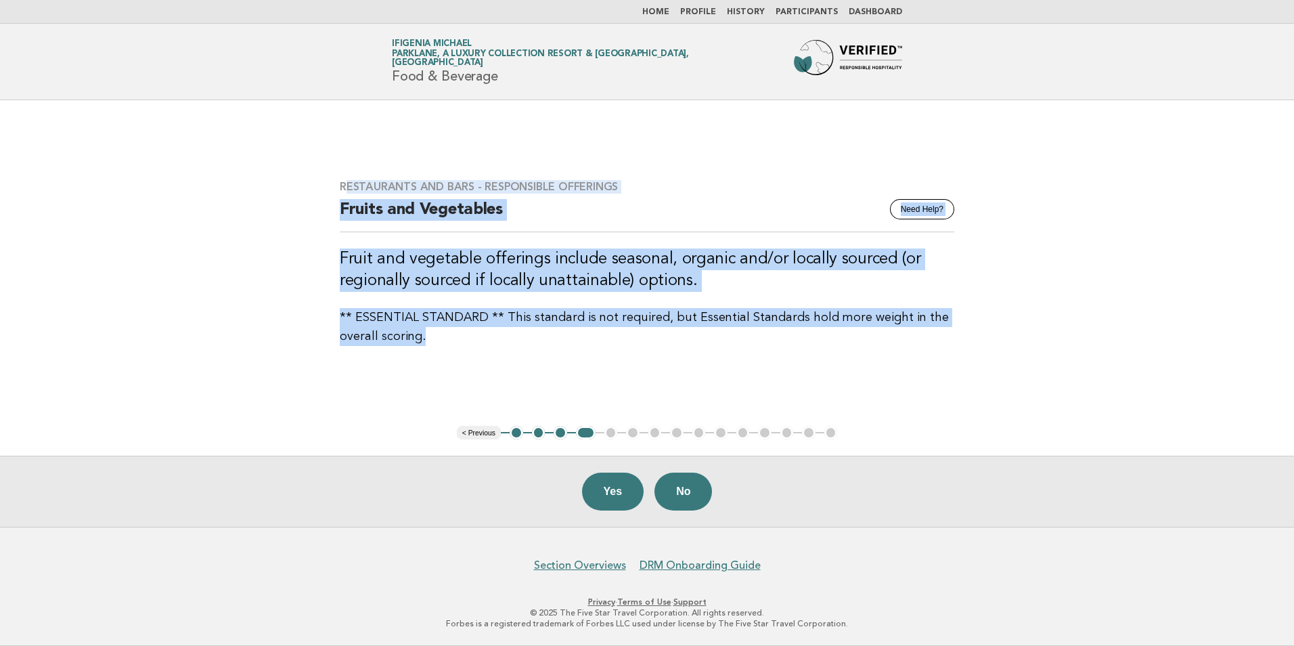
drag, startPoint x: 344, startPoint y: 186, endPoint x: 455, endPoint y: 334, distance: 185.0
click at [455, 334] on div "Restaurants and Bars - Responsible Offerings Need Help? Fruits and Vegetables F…" at bounding box center [646, 263] width 647 height 198
drag, startPoint x: 455, startPoint y: 334, endPoint x: 441, endPoint y: 311, distance: 26.5
copy div "estaurants and Bars - Responsible Offerings Need Help? Fruits and Vegetables Fr…"
click at [624, 494] on button "Yes" at bounding box center [613, 491] width 62 height 38
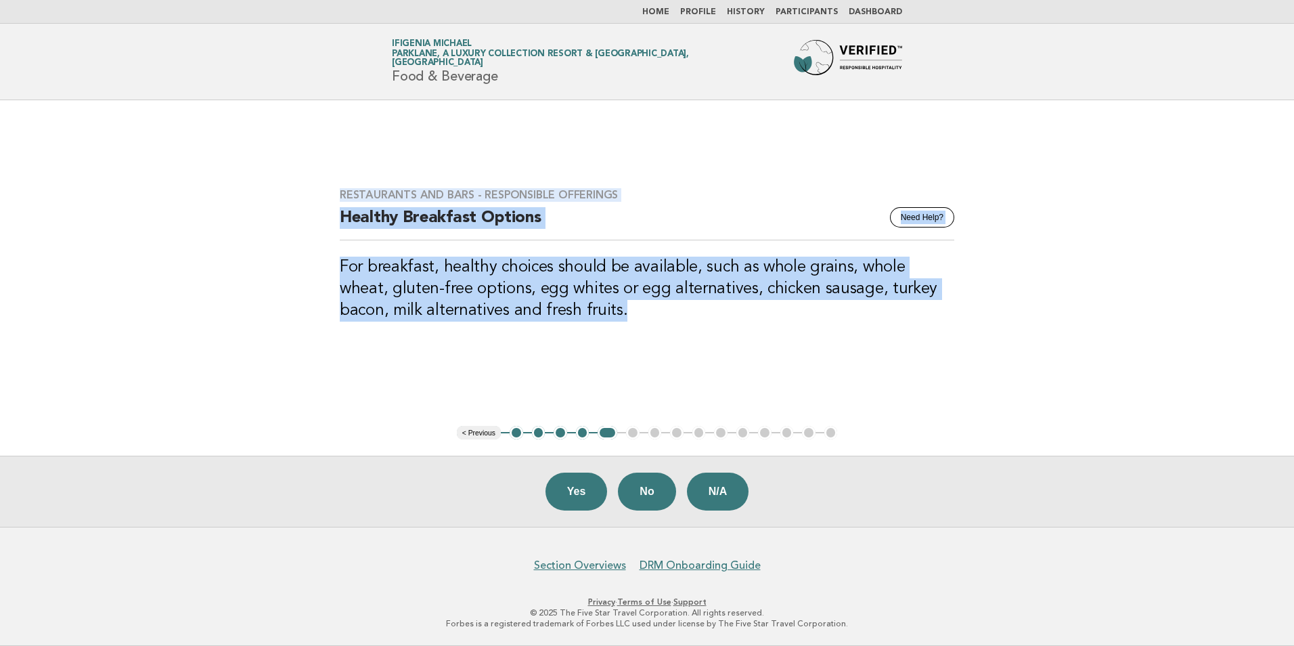
drag, startPoint x: 342, startPoint y: 194, endPoint x: 600, endPoint y: 335, distance: 294.1
click at [600, 335] on div "Restaurants and Bars - Responsible Offerings Need Help? Healthy Breakfast Optio…" at bounding box center [646, 263] width 647 height 182
drag, startPoint x: 600, startPoint y: 335, endPoint x: 545, endPoint y: 305, distance: 63.0
copy div "Restaurants and Bars - Responsible Offerings Need Help? Healthy Breakfast Optio…"
click at [583, 497] on button "Yes" at bounding box center [576, 491] width 62 height 38
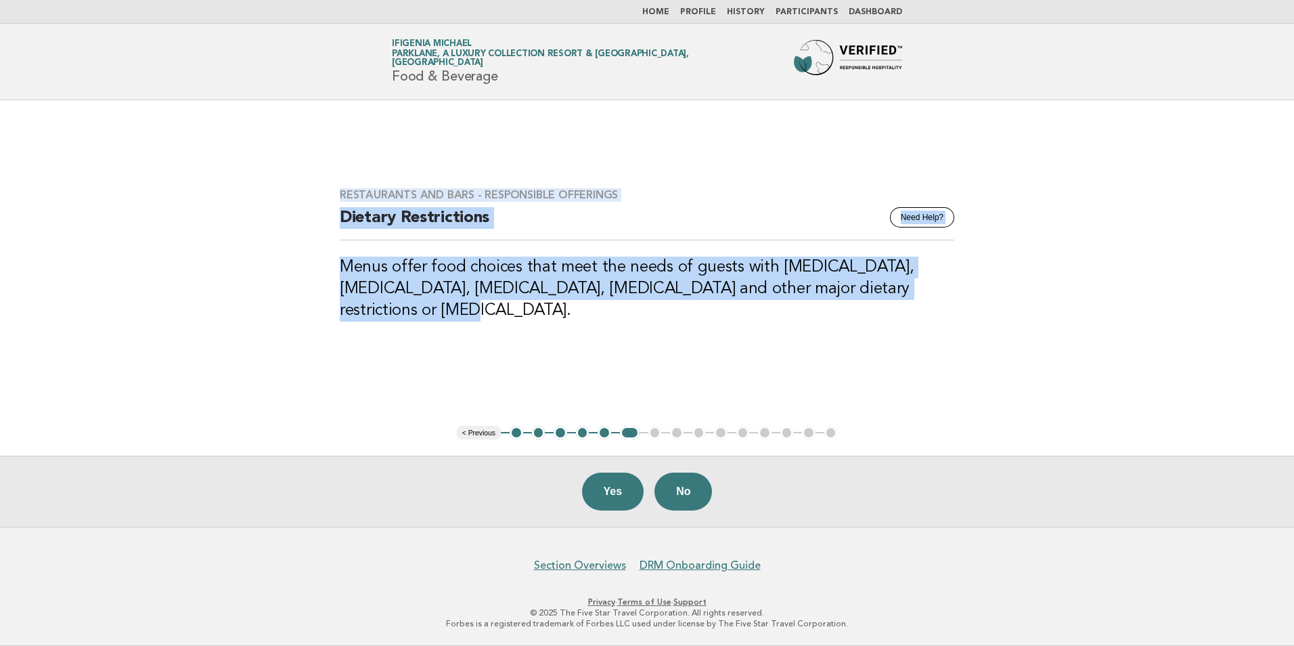
drag, startPoint x: 340, startPoint y: 200, endPoint x: 956, endPoint y: 328, distance: 628.2
click at [956, 328] on div "Restaurants and Bars - Responsible Offerings Need Help? Dietary Restrictions Me…" at bounding box center [646, 263] width 647 height 182
copy div "Restaurants and Bars - Responsible Offerings Need Help? Dietary Restrictions Me…"
click at [621, 495] on button "Yes" at bounding box center [613, 491] width 62 height 38
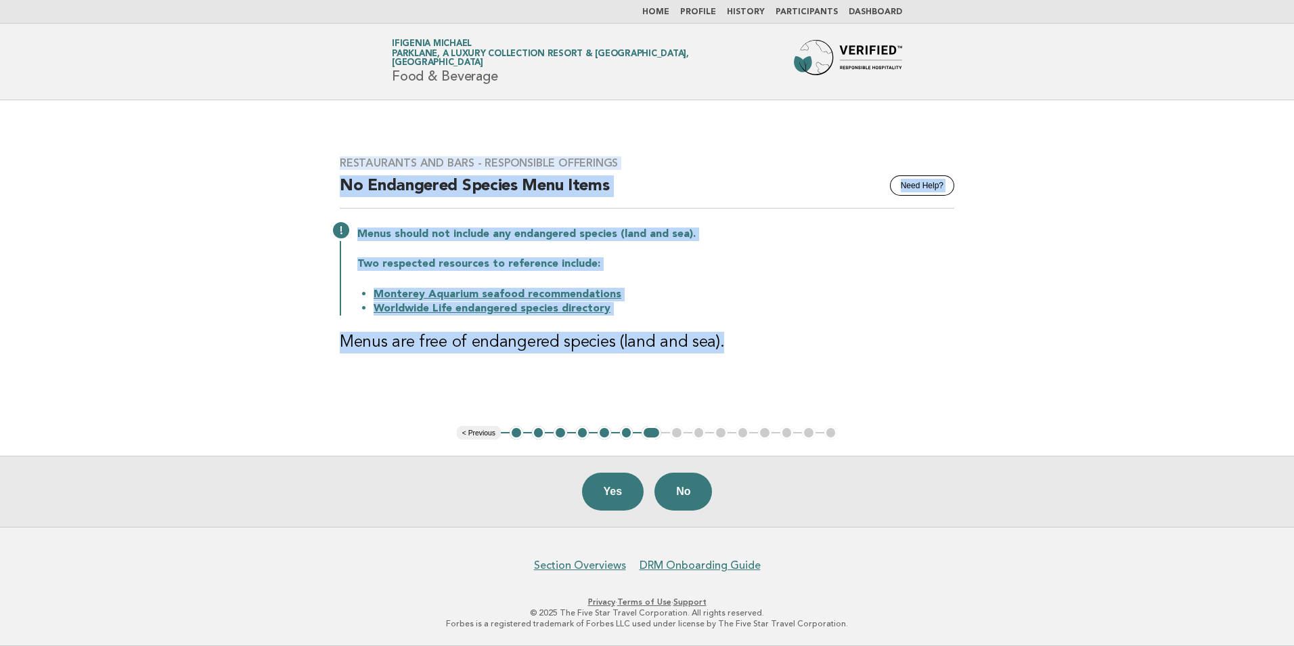
drag, startPoint x: 341, startPoint y: 158, endPoint x: 740, endPoint y: 353, distance: 444.0
click at [740, 353] on div "Restaurants and Bars - Responsible Offerings Need Help? No Endangered Species M…" at bounding box center [646, 263] width 647 height 246
copy div "Restaurants and Bars - Responsible Offerings Need Help? No Endangered Species M…"
click at [513, 311] on link "Worldwide Life endangered species directory" at bounding box center [492, 308] width 237 height 11
click at [614, 495] on button "Yes" at bounding box center [613, 491] width 62 height 38
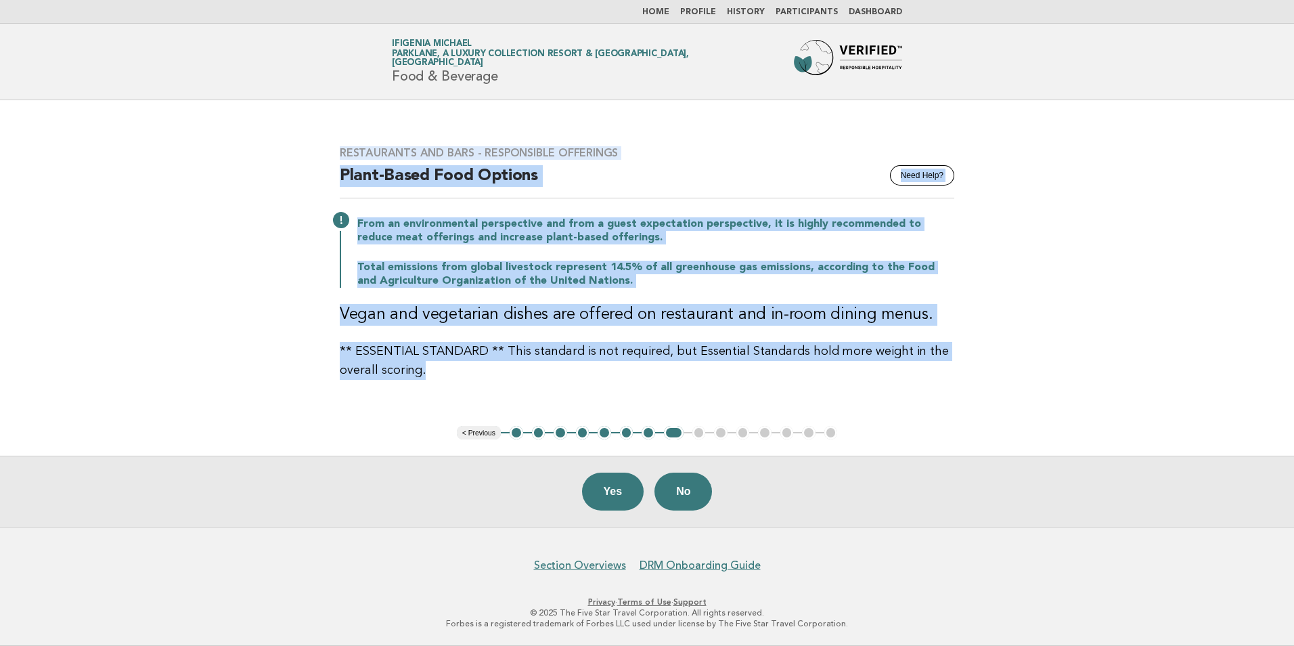
drag, startPoint x: 342, startPoint y: 151, endPoint x: 583, endPoint y: 372, distance: 326.7
click at [583, 372] on div "Restaurants and Bars - Responsible Offerings Need Help? Plant-Based Food Option…" at bounding box center [646, 263] width 647 height 266
drag, startPoint x: 583, startPoint y: 372, endPoint x: 558, endPoint y: 336, distance: 43.7
copy div "Restaurants and Bars - Responsible Offerings Need Help? Plant-Based Food Option…"
click at [625, 497] on button "Yes" at bounding box center [613, 491] width 62 height 38
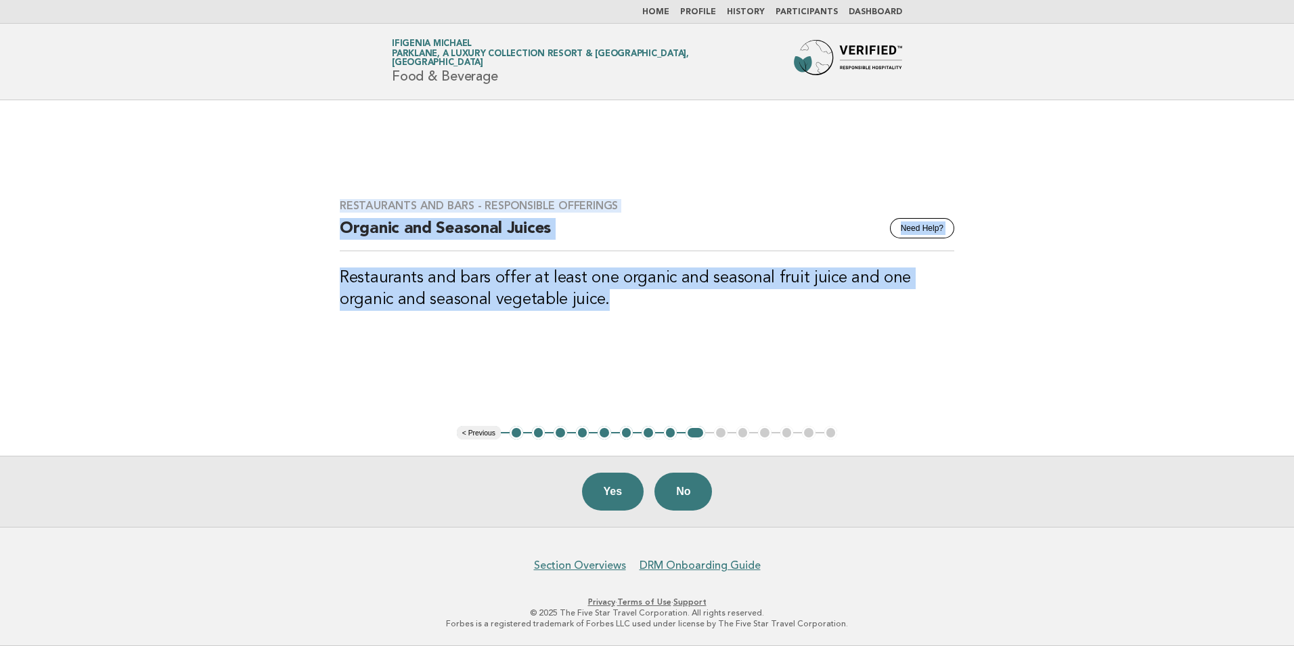
drag, startPoint x: 339, startPoint y: 202, endPoint x: 653, endPoint y: 317, distance: 334.4
click at [653, 317] on div "Restaurants and Bars - Responsible Offerings Need Help? Organic and Seasonal Ju…" at bounding box center [646, 263] width 647 height 160
copy div "Restaurants and Bars - Responsible Offerings Need Help? Organic and Seasonal Ju…"
click at [608, 491] on button "Yes" at bounding box center [613, 491] width 62 height 38
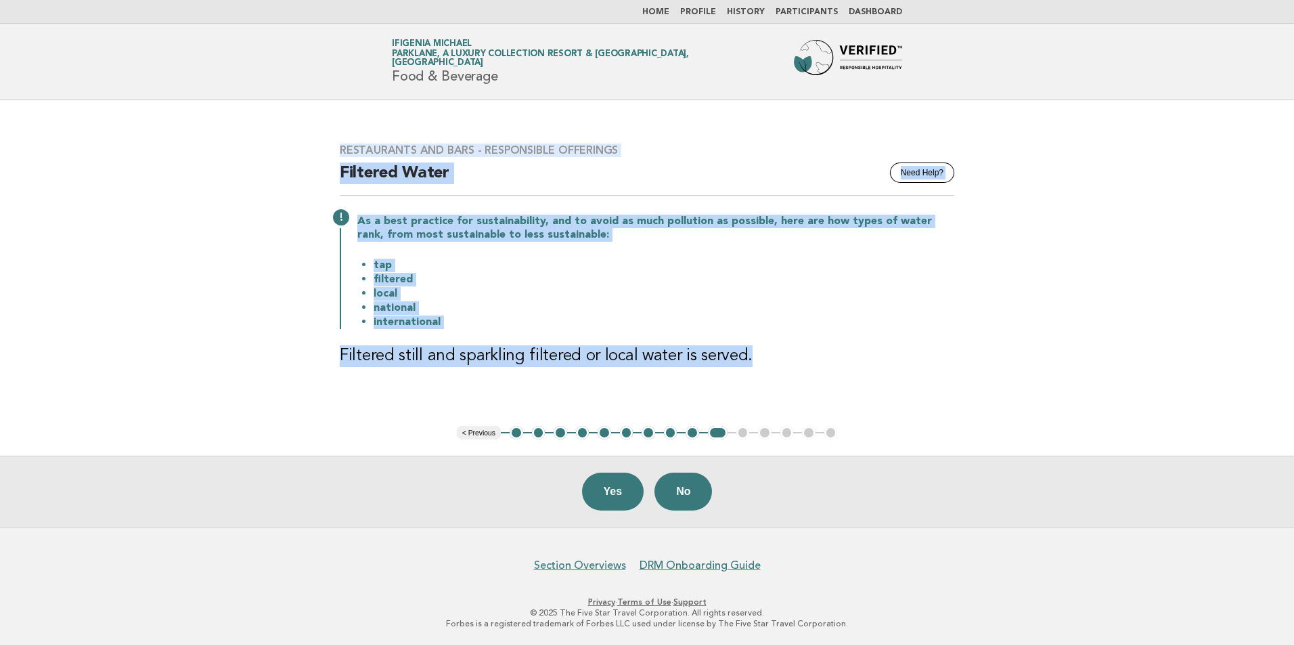
drag, startPoint x: 342, startPoint y: 145, endPoint x: 778, endPoint y: 373, distance: 492.5
click at [778, 373] on div "Restaurants and Bars - Responsible Offerings Need Help? Filtered Water As a bes…" at bounding box center [646, 263] width 647 height 272
drag, startPoint x: 778, startPoint y: 373, endPoint x: 726, endPoint y: 351, distance: 56.4
copy div "Restaurants and Bars - Responsible Offerings Need Help? Filtered Water As a bes…"
click at [604, 494] on button "Yes" at bounding box center [613, 491] width 62 height 38
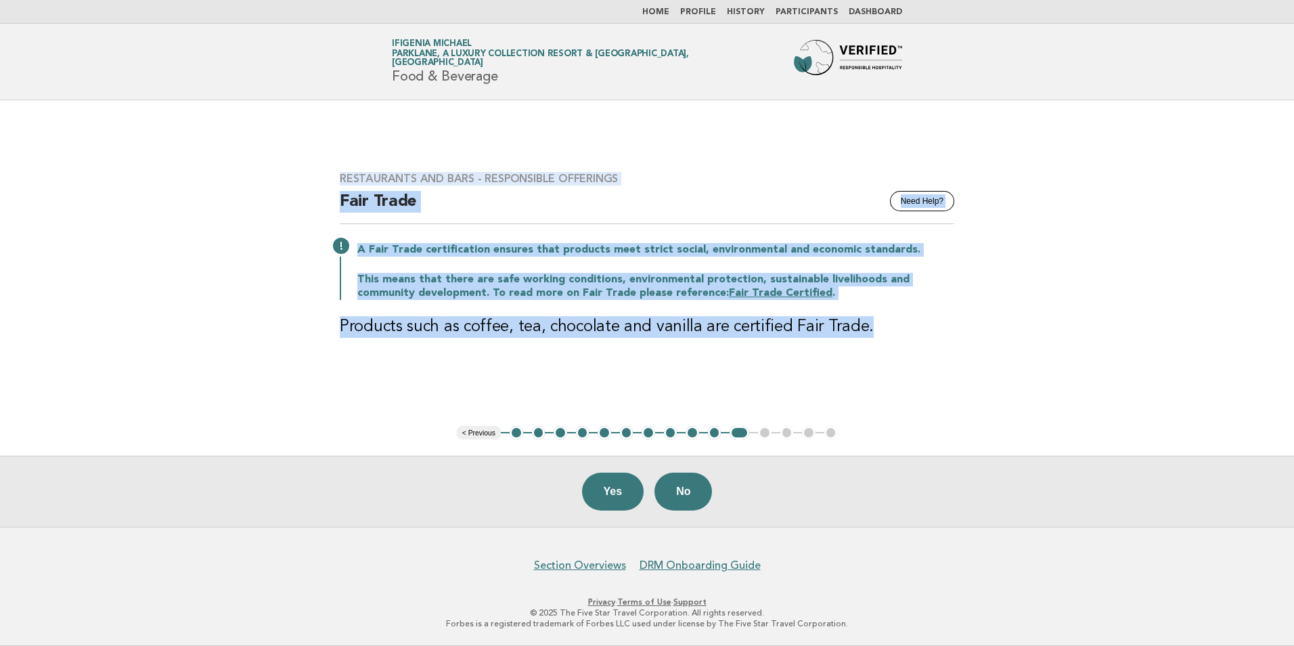
drag, startPoint x: 341, startPoint y: 178, endPoint x: 920, endPoint y: 354, distance: 605.4
click at [920, 354] on div "Restaurants and Bars - Responsible Offerings Need Help? Fair Trade A Fair Trade…" at bounding box center [646, 263] width 647 height 215
click at [729, 290] on link "Fair Trade Certified" at bounding box center [781, 293] width 104 height 11
click at [685, 491] on button "No" at bounding box center [683, 491] width 58 height 38
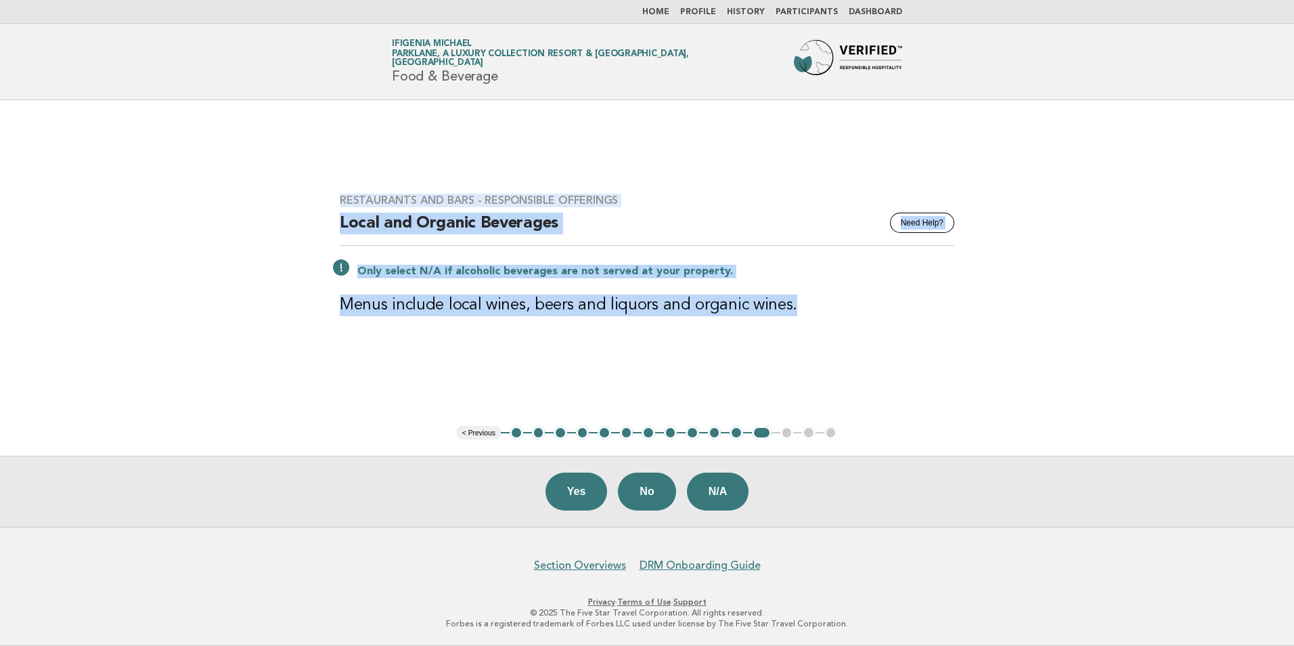
drag, startPoint x: 341, startPoint y: 196, endPoint x: 811, endPoint y: 324, distance: 486.8
click at [811, 324] on div "Restaurants and Bars - Responsible Offerings Need Help? Local and Organic Bever…" at bounding box center [646, 262] width 647 height 171
drag, startPoint x: 811, startPoint y: 324, endPoint x: 711, endPoint y: 310, distance: 100.5
click at [589, 495] on button "Yes" at bounding box center [576, 491] width 62 height 38
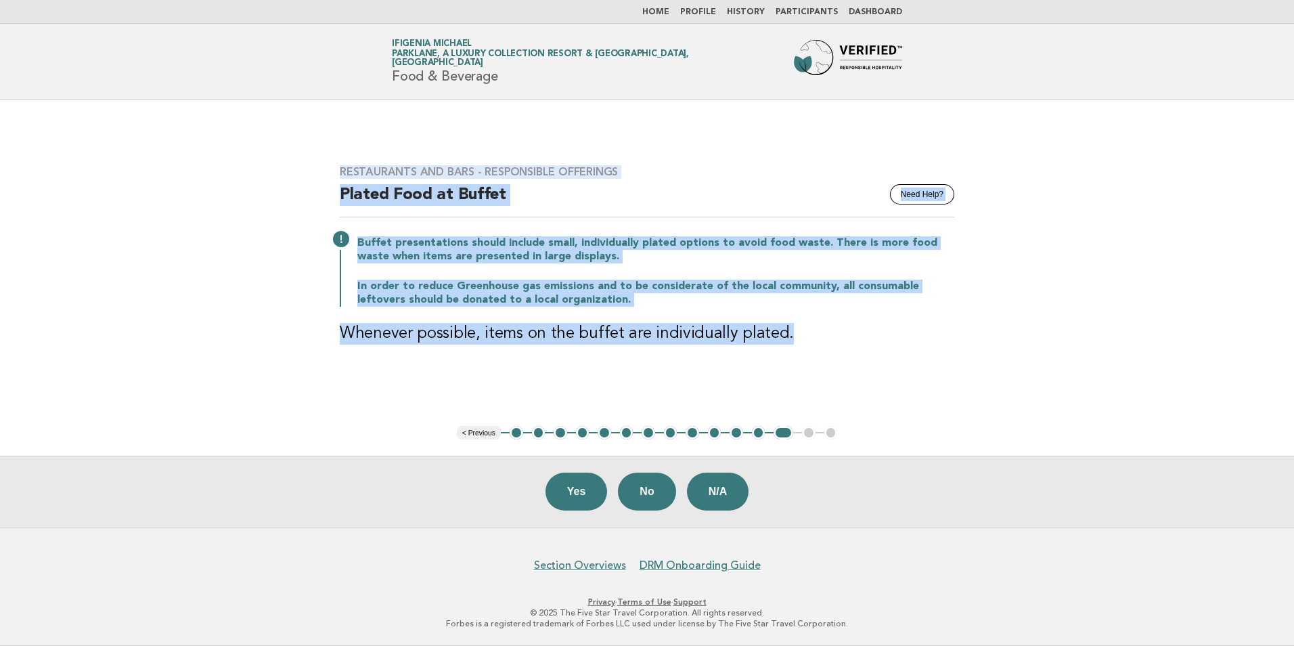
drag, startPoint x: 341, startPoint y: 170, endPoint x: 811, endPoint y: 331, distance: 496.5
click at [811, 331] on div "Restaurants and Bars - Responsible Offerings Need Help? Plated Food at Buffet B…" at bounding box center [646, 263] width 647 height 228
click at [569, 496] on button "Yes" at bounding box center [576, 491] width 62 height 38
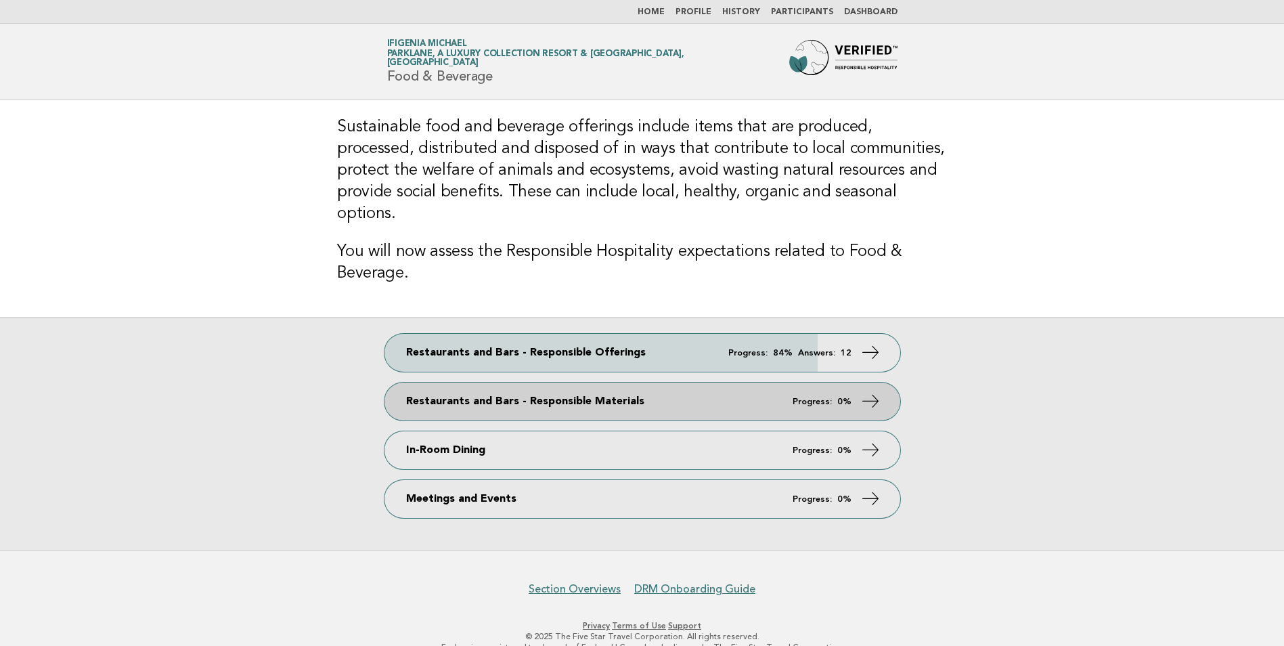
click at [545, 382] on link "Restaurants and Bars - Responsible Materials Progress: 0%" at bounding box center [642, 401] width 516 height 38
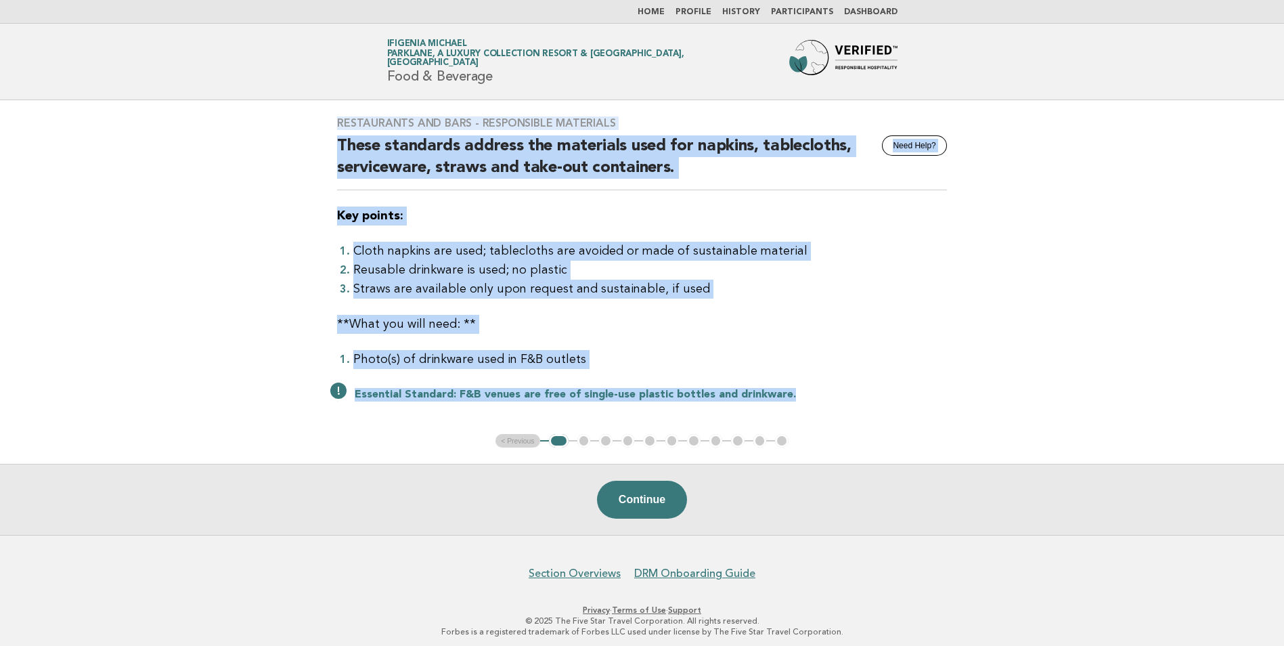
drag, startPoint x: 335, startPoint y: 120, endPoint x: 805, endPoint y: 411, distance: 553.1
click at [805, 411] on div "Restaurants and Bars - Responsible Materials Need Help? These standards address…" at bounding box center [642, 267] width 642 height 334
drag, startPoint x: 805, startPoint y: 411, endPoint x: 758, endPoint y: 397, distance: 49.5
copy div "Restaurants and Bars - Responsible Materials Need Help? These standards address…"
click at [626, 499] on button "Continue" at bounding box center [642, 499] width 90 height 38
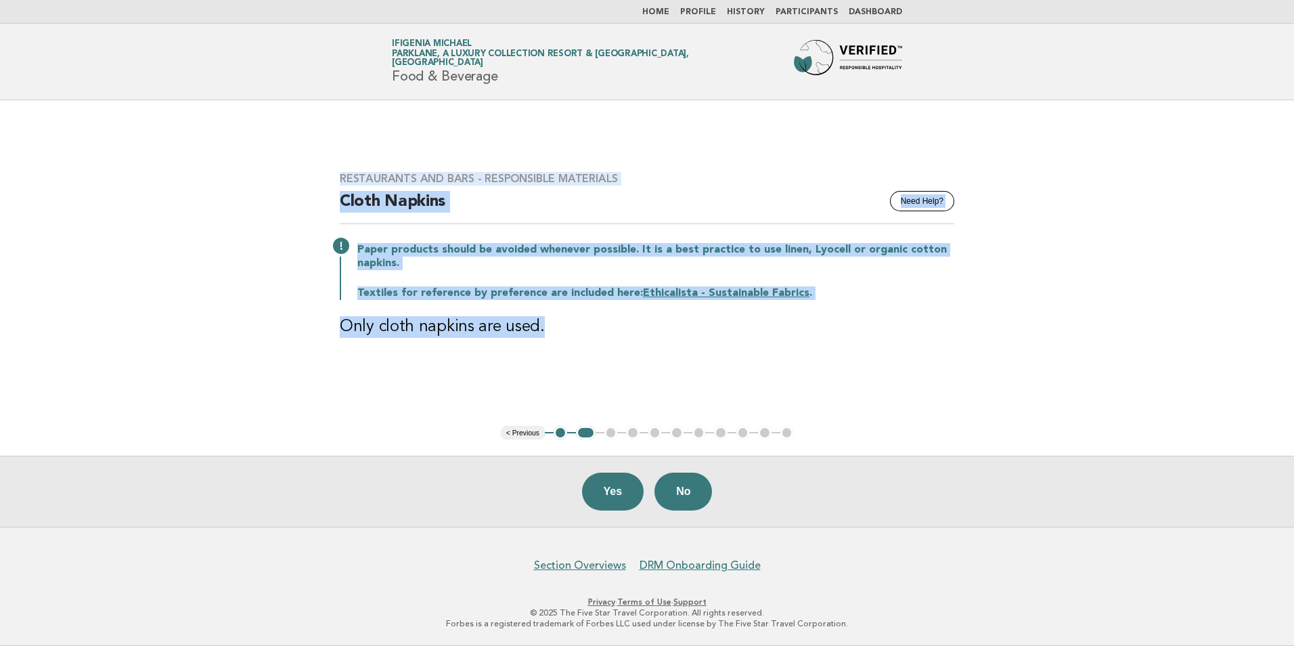
drag, startPoint x: 340, startPoint y: 175, endPoint x: 554, endPoint y: 327, distance: 262.5
click at [554, 327] on div "Restaurants and Bars - Responsible Materials Need Help? Cloth Napkins Paper pro…" at bounding box center [646, 263] width 647 height 215
drag, startPoint x: 554, startPoint y: 327, endPoint x: 539, endPoint y: 327, distance: 14.9
copy div "Restaurants and Bars - Responsible Materials Need Help? Cloth Napkins Paper pro…"
click at [745, 291] on link "Ethicalista - Sustainable Fabrics" at bounding box center [726, 293] width 166 height 11
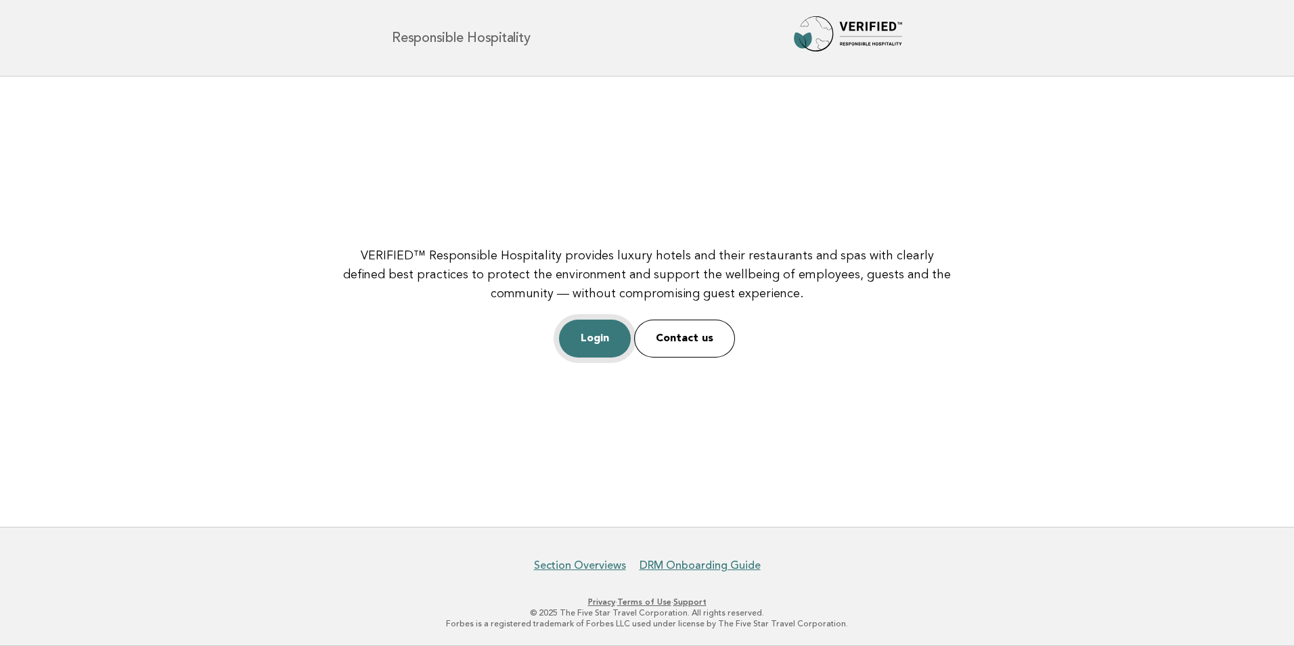
click at [579, 336] on link "Login" at bounding box center [595, 338] width 72 height 38
click at [629, 338] on link "Login" at bounding box center [595, 338] width 72 height 38
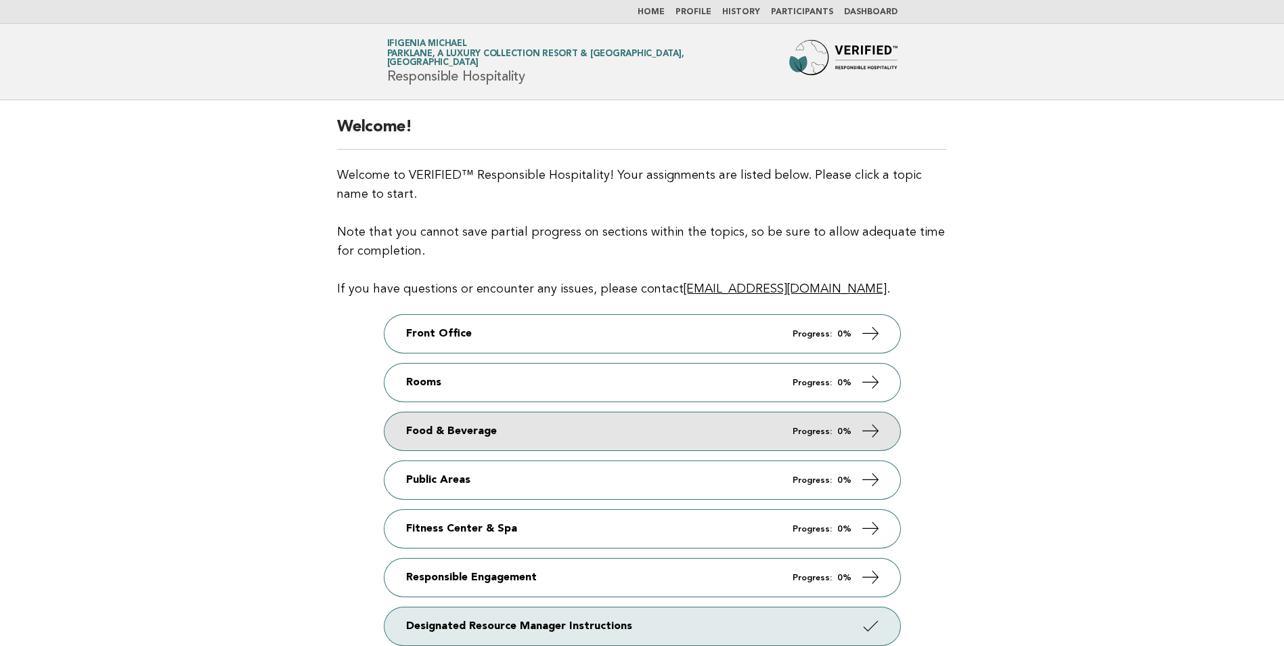
click at [829, 432] on em "Progress:" at bounding box center [811, 431] width 39 height 9
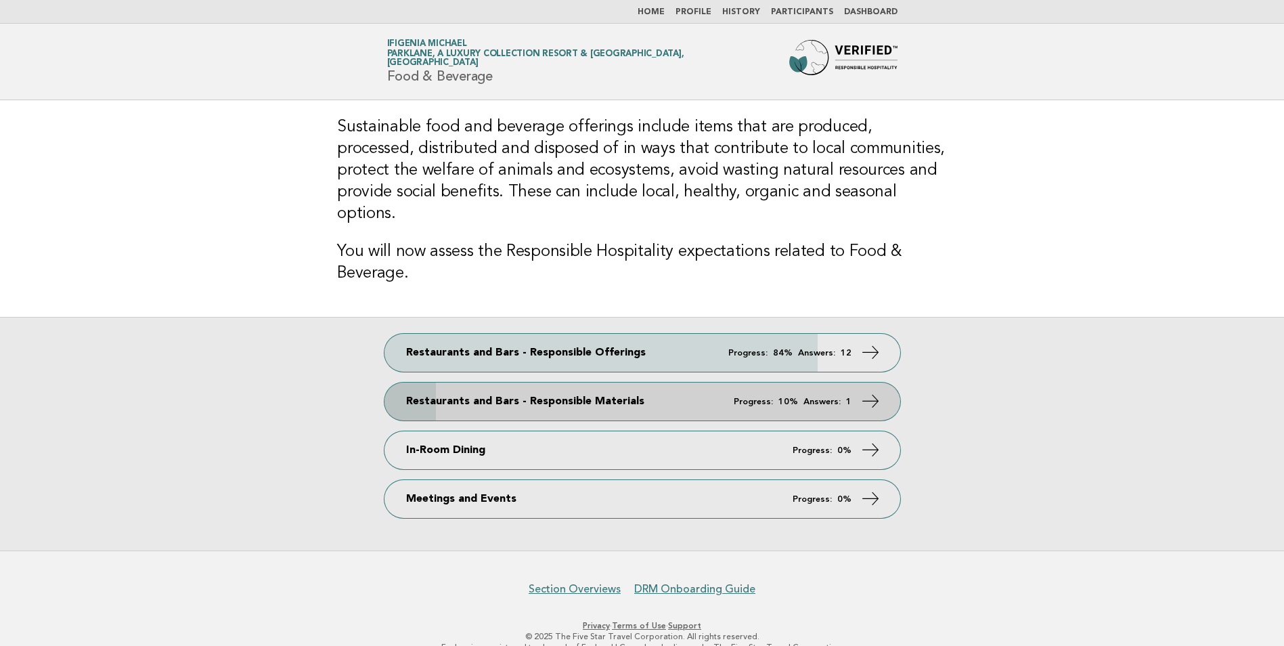
click at [806, 397] on em "Answers:" at bounding box center [821, 401] width 37 height 9
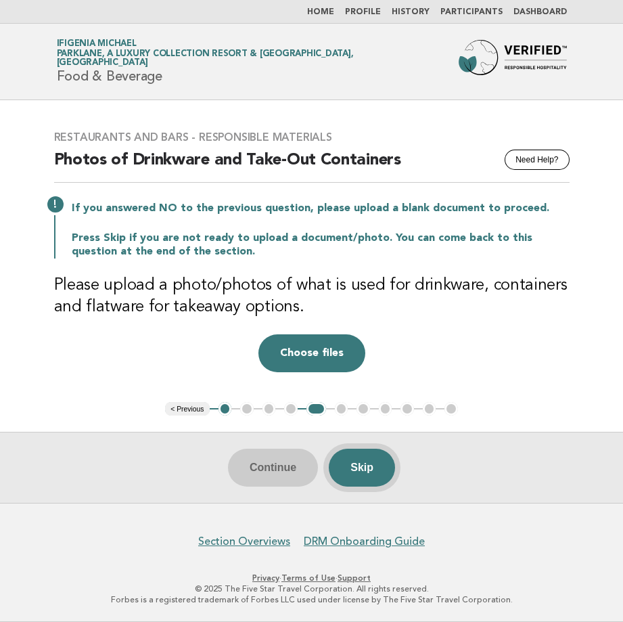
click at [372, 472] on button "Skip" at bounding box center [362, 468] width 66 height 38
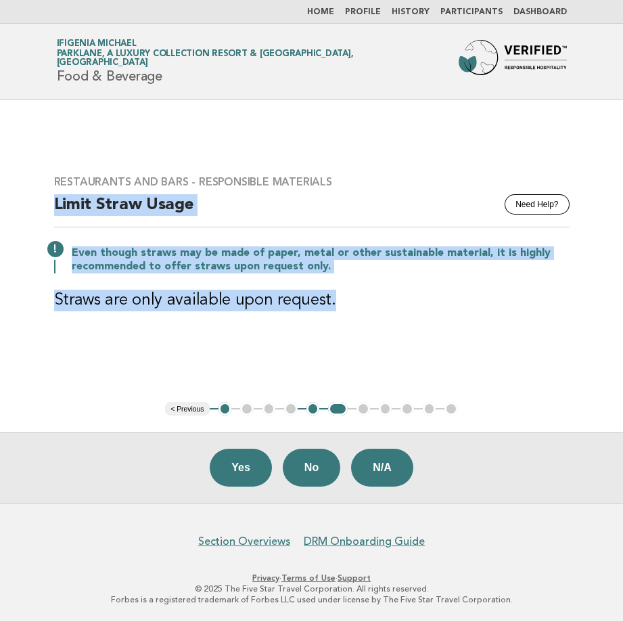
drag, startPoint x: 55, startPoint y: 201, endPoint x: 342, endPoint y: 304, distance: 304.8
click at [342, 304] on div "Restaurants and Bars - Responsible Materials Need Help? Limit Straw Usage Even …" at bounding box center [312, 251] width 548 height 185
drag, startPoint x: 342, startPoint y: 304, endPoint x: 263, endPoint y: 293, distance: 79.9
copy div "Limit Straw Usage Even though straws may be made of paper, metal or other susta…"
click at [256, 471] on button "Yes" at bounding box center [241, 468] width 62 height 38
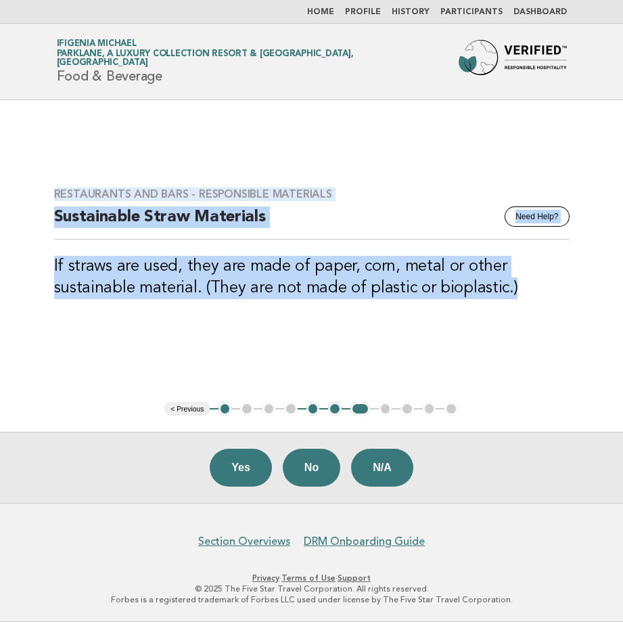
drag, startPoint x: 55, startPoint y: 192, endPoint x: 517, endPoint y: 302, distance: 474.4
click at [517, 302] on div "Restaurants and Bars - Responsible Materials Need Help? Sustainable Straw Mater…" at bounding box center [312, 251] width 548 height 160
drag, startPoint x: 517, startPoint y: 302, endPoint x: 470, endPoint y: 282, distance: 50.7
copy div "Restaurants and Bars - Responsible Materials Need Help? Sustainable Straw Mater…"
click at [249, 468] on button "Yes" at bounding box center [241, 468] width 62 height 38
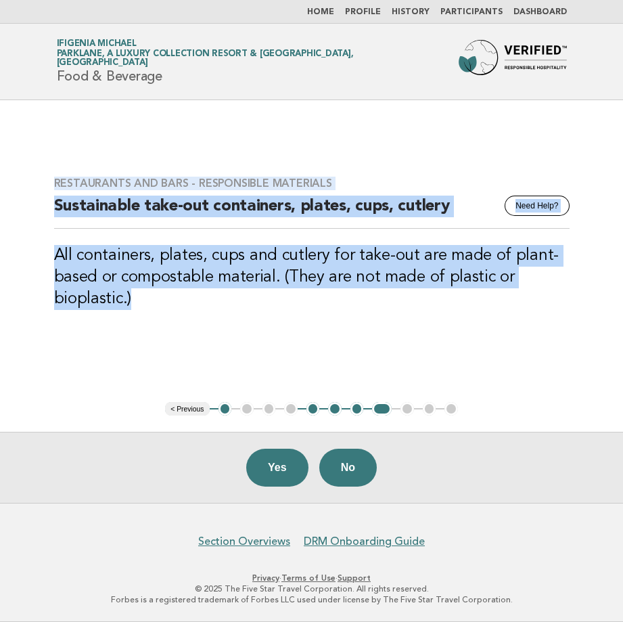
drag, startPoint x: 54, startPoint y: 185, endPoint x: 146, endPoint y: 298, distance: 145.2
click at [146, 298] on div "Restaurants and Bars - Responsible Materials Need Help? Sustainable take-out co…" at bounding box center [312, 251] width 548 height 182
drag, startPoint x: 146, startPoint y: 298, endPoint x: 127, endPoint y: 277, distance: 28.2
copy div "Restaurants and Bars - Responsible Materials Need Help? Sustainable take-out co…"
click at [285, 468] on button "Yes" at bounding box center [277, 468] width 62 height 38
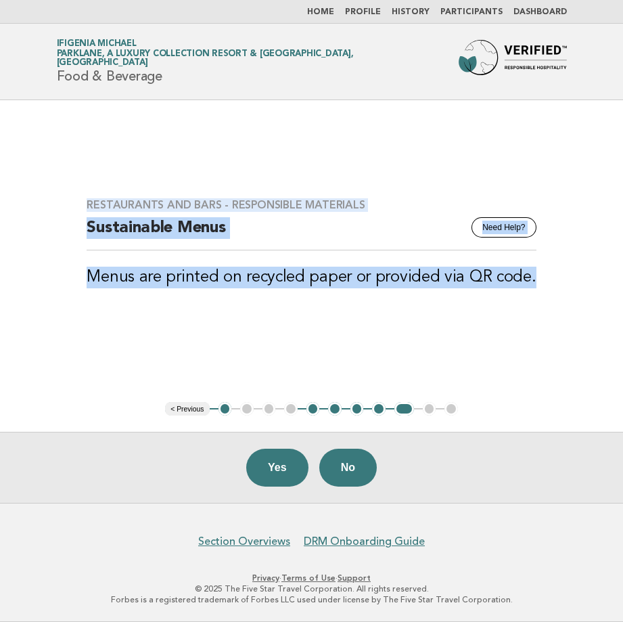
drag, startPoint x: 90, startPoint y: 201, endPoint x: 552, endPoint y: 279, distance: 468.8
click at [552, 279] on main "Restaurants and Bars - Responsible Materials Need Help? Sustainable Menus Menus…" at bounding box center [311, 301] width 623 height 403
drag, startPoint x: 552, startPoint y: 279, endPoint x: 493, endPoint y: 277, distance: 58.9
copy div "Restaurants and Bars - Responsible Materials Need Help? Sustainable Menus Menus…"
click at [277, 465] on button "Yes" at bounding box center [277, 468] width 62 height 38
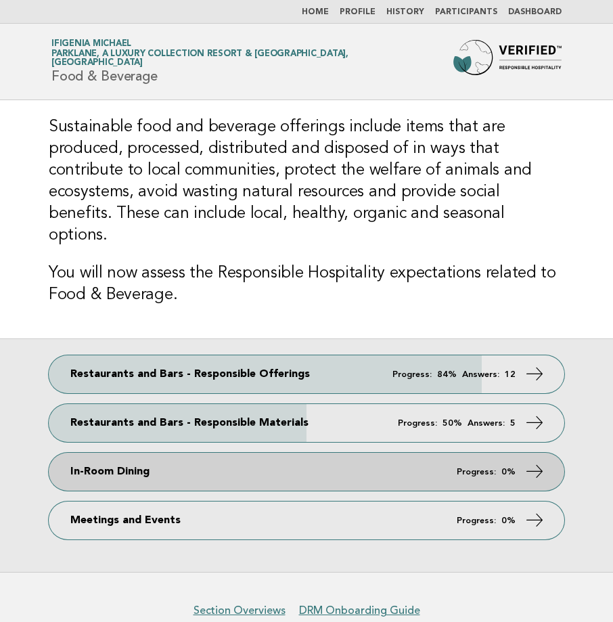
click at [476, 468] on em "Progress:" at bounding box center [476, 472] width 39 height 9
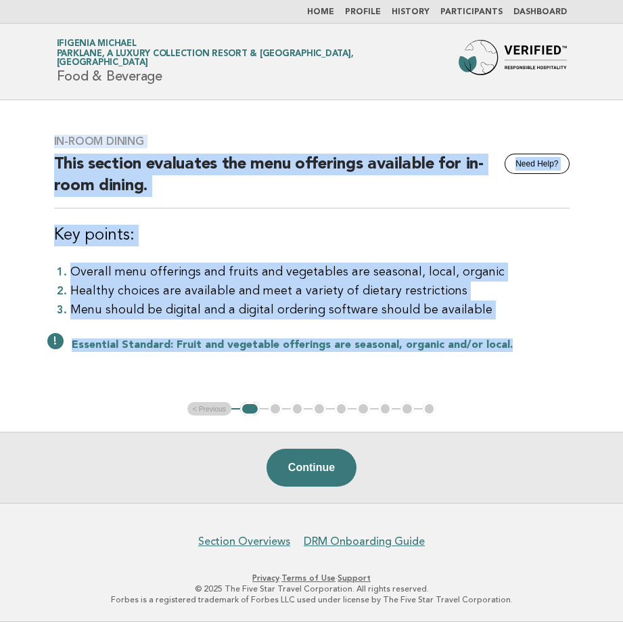
drag, startPoint x: 54, startPoint y: 137, endPoint x: 518, endPoint y: 347, distance: 509.1
click at [518, 347] on div "In-Room Dining Need Help? This section evaluates the menu offerings available f…" at bounding box center [312, 251] width 548 height 266
drag, startPoint x: 518, startPoint y: 347, endPoint x: 466, endPoint y: 336, distance: 52.6
copy div "In-Room Dining Need Help? This section evaluates the menu offerings available f…"
click at [323, 471] on button "Continue" at bounding box center [312, 468] width 90 height 38
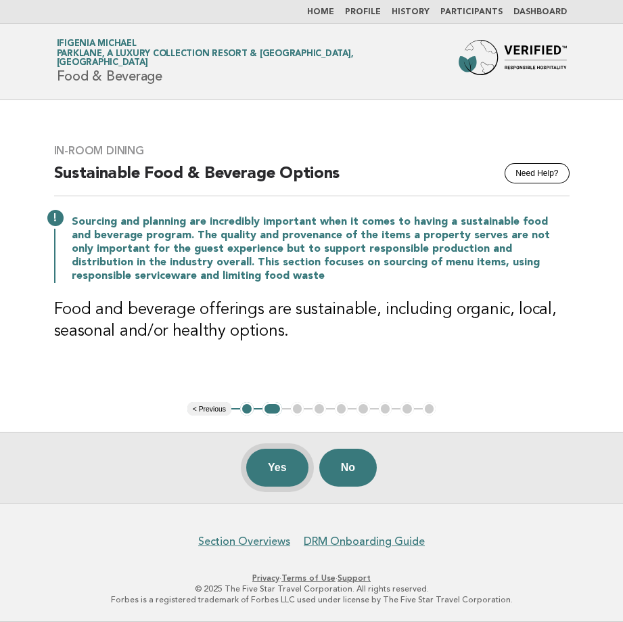
click at [284, 460] on button "Yes" at bounding box center [277, 468] width 62 height 38
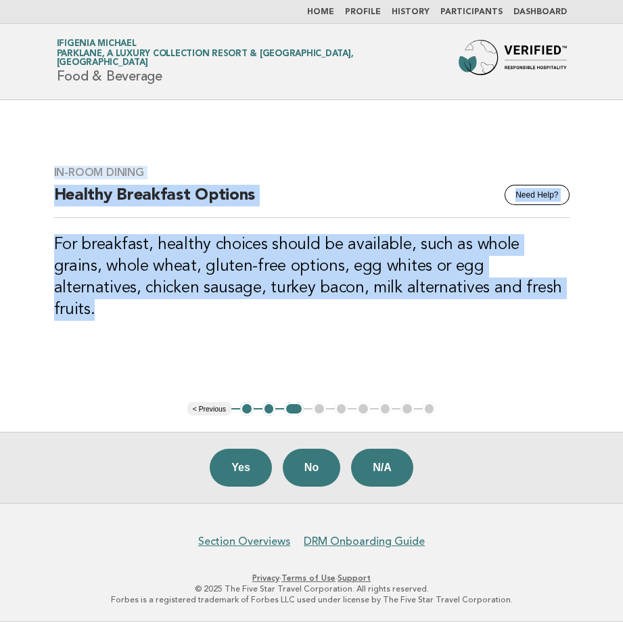
drag, startPoint x: 55, startPoint y: 179, endPoint x: 543, endPoint y: 302, distance: 503.7
click at [543, 302] on div "In-Room Dining Need Help? Healthy Breakfast Options For breakfast, healthy choi…" at bounding box center [312, 252] width 548 height 204
drag, startPoint x: 543, startPoint y: 302, endPoint x: 443, endPoint y: 277, distance: 103.7
copy div "In-Room Dining Need Help? Healthy Breakfast Options For breakfast, healthy choi…"
click at [233, 464] on button "Yes" at bounding box center [241, 468] width 62 height 38
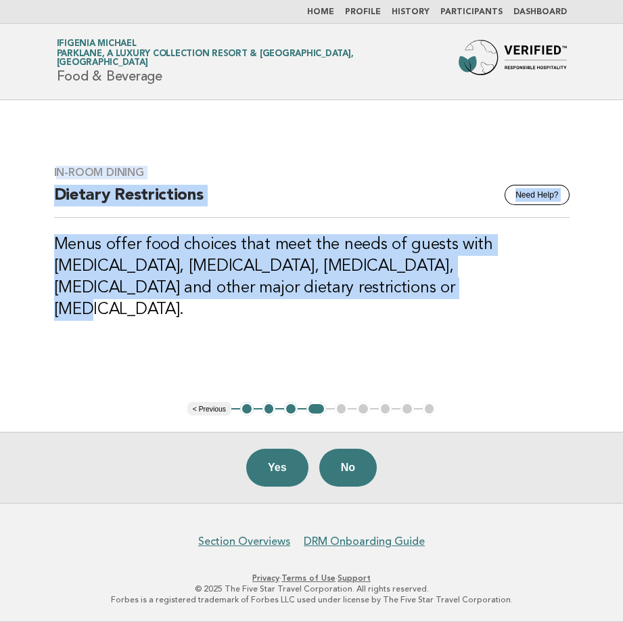
drag, startPoint x: 55, startPoint y: 183, endPoint x: 420, endPoint y: 315, distance: 388.1
click at [420, 315] on div "In-Room Dining Need Help? Dietary Restrictions Menus offer food choices that me…" at bounding box center [312, 252] width 548 height 204
drag, startPoint x: 420, startPoint y: 315, endPoint x: 343, endPoint y: 284, distance: 83.4
copy div "n-Room Dining Need Help? Dietary Restrictions Menus offer food choices that mee…"
click at [275, 460] on button "Yes" at bounding box center [277, 468] width 62 height 38
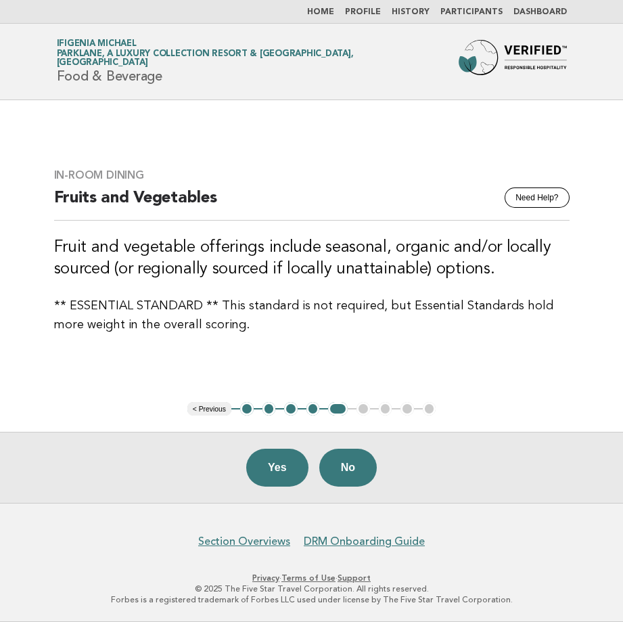
click at [53, 173] on div "In-Room Dining Need Help? Fruits and Vegetables Fruit and vegetable offerings i…" at bounding box center [312, 251] width 548 height 198
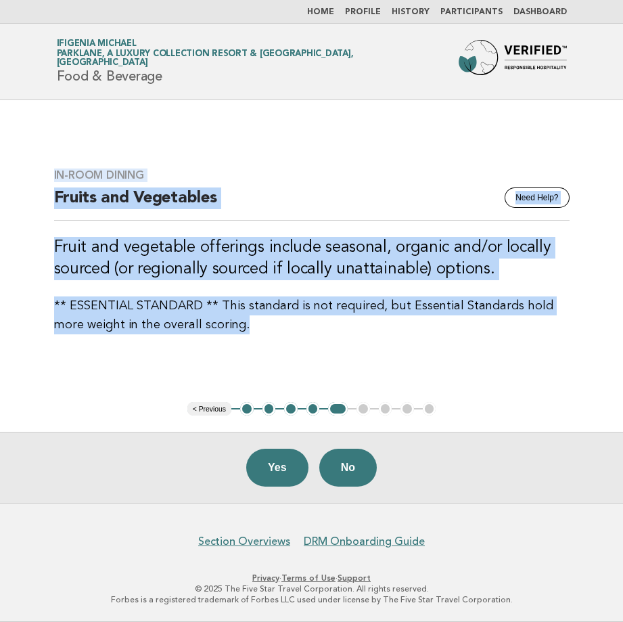
drag, startPoint x: 54, startPoint y: 173, endPoint x: 327, endPoint y: 323, distance: 311.7
click at [327, 323] on div "In-Room Dining Need Help? Fruits and Vegetables Fruit and vegetable offerings i…" at bounding box center [312, 251] width 548 height 198
drag, startPoint x: 327, startPoint y: 323, endPoint x: 250, endPoint y: 268, distance: 95.0
copy div "In-Room Dining Need Help? Fruits and Vegetables Fruit and vegetable offerings i…"
click at [285, 470] on button "Yes" at bounding box center [277, 468] width 62 height 38
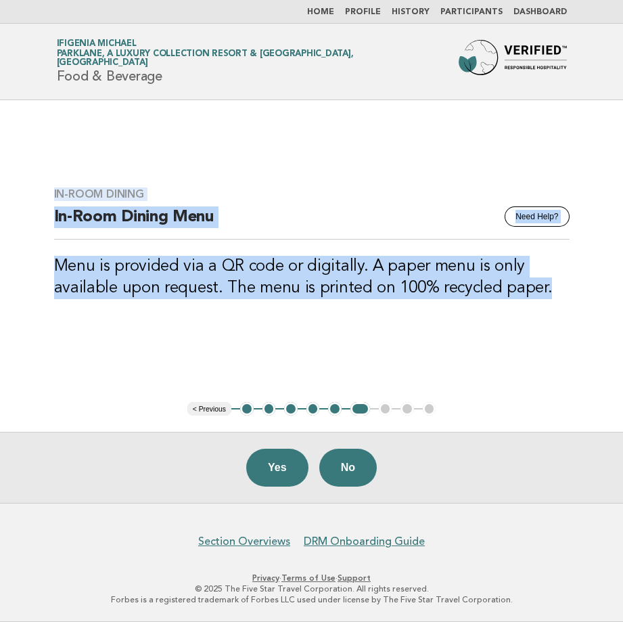
drag, startPoint x: 54, startPoint y: 194, endPoint x: 553, endPoint y: 299, distance: 509.8
click at [553, 299] on div "In-Room Dining Need Help? In-Room Dining Menu Menu is provided via a QR code or…" at bounding box center [312, 251] width 548 height 160
drag, startPoint x: 553, startPoint y: 299, endPoint x: 493, endPoint y: 287, distance: 61.5
copy div "In-Room Dining Need Help? In-Room Dining Menu Menu is provided via a QR code or…"
click at [286, 464] on button "Yes" at bounding box center [277, 468] width 62 height 38
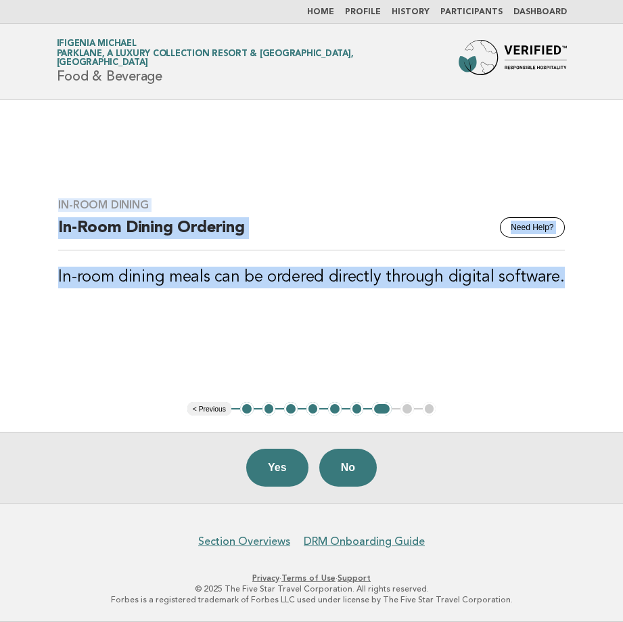
drag, startPoint x: 65, startPoint y: 202, endPoint x: 600, endPoint y: 305, distance: 544.4
click at [600, 305] on main "In-Room Dining Need Help? In-Room Dining Ordering In-room dining meals can be o…" at bounding box center [311, 301] width 623 height 403
drag, startPoint x: 600, startPoint y: 305, endPoint x: 506, endPoint y: 279, distance: 97.3
copy div "In-Room Dining Need Help? In-Room Dining Ordering In-room dining meals can be o…"
click at [297, 468] on button "Yes" at bounding box center [277, 468] width 62 height 38
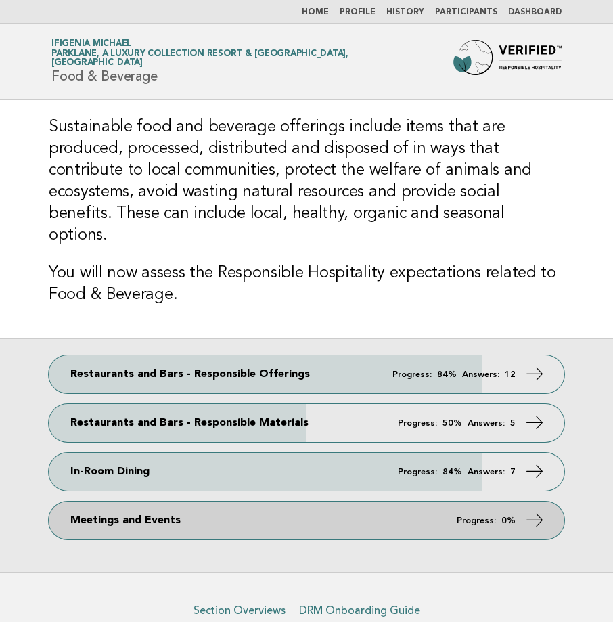
click at [160, 501] on link "Meetings and Events Progress: 0%" at bounding box center [307, 520] width 516 height 38
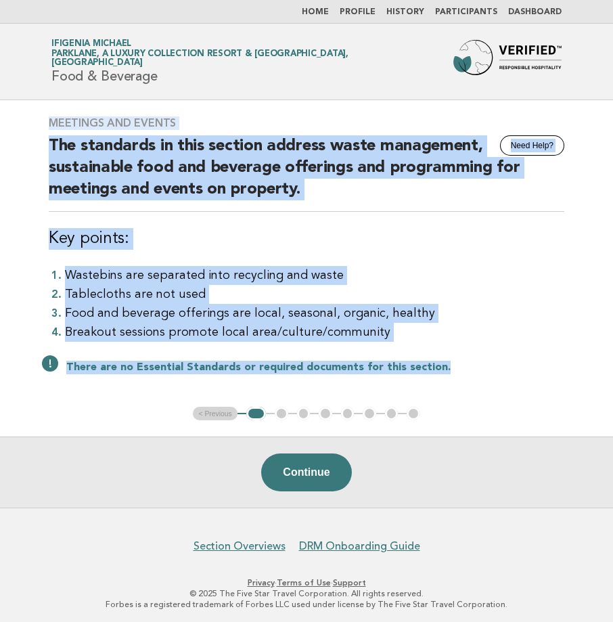
drag, startPoint x: 51, startPoint y: 118, endPoint x: 449, endPoint y: 367, distance: 469.4
click at [449, 367] on div "Meetings and Events Need Help? The standards in this section address waste mana…" at bounding box center [306, 253] width 548 height 307
copy div "Meetings and Events Need Help? The standards in this section address waste mana…"
click at [296, 470] on button "Continue" at bounding box center [306, 472] width 90 height 38
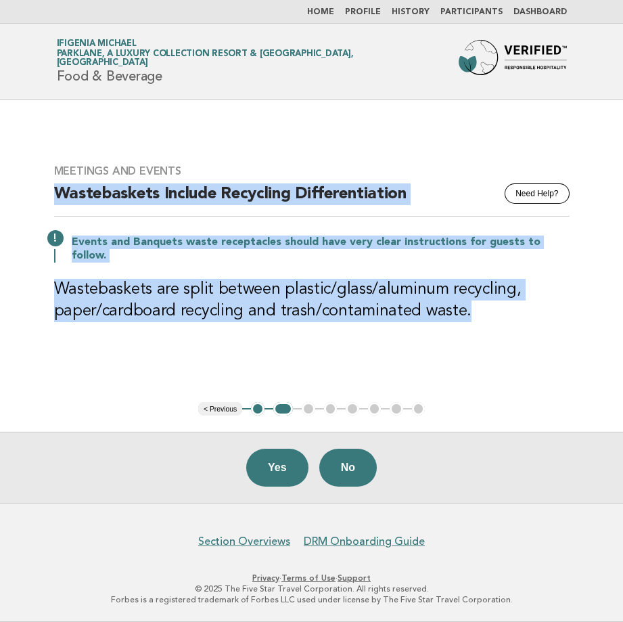
drag, startPoint x: 57, startPoint y: 201, endPoint x: 486, endPoint y: 338, distance: 450.3
click at [486, 338] on div "Meetings and Events Need Help? Wastebaskets Include Recycling Differentiation E…" at bounding box center [312, 251] width 548 height 206
drag, startPoint x: 486, startPoint y: 338, endPoint x: 407, endPoint y: 298, distance: 88.4
copy div "Wastebaskets Include Recycling Differentiation Events and Banquets waste recept…"
click at [286, 473] on button "Yes" at bounding box center [277, 468] width 62 height 38
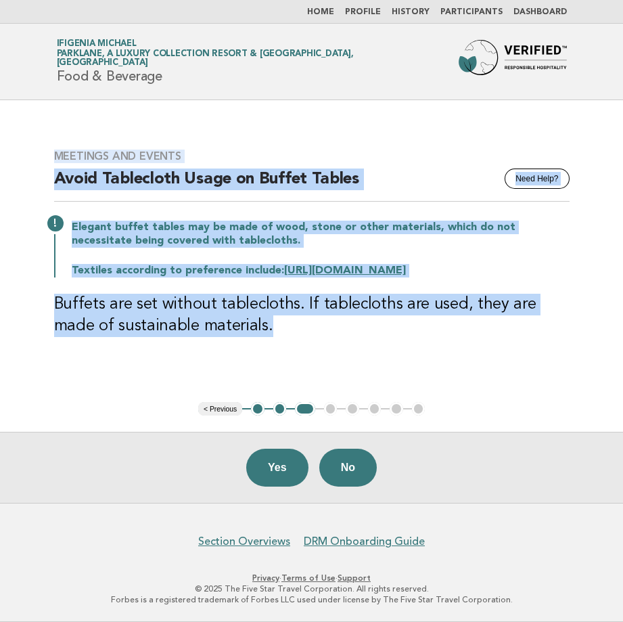
drag, startPoint x: 54, startPoint y: 152, endPoint x: 229, endPoint y: 330, distance: 248.8
click at [229, 330] on div "Meetings and Events Need Help? Avoid Tablecloth Usage on Buffet Tables Elegant …" at bounding box center [312, 251] width 548 height 236
drag, startPoint x: 229, startPoint y: 330, endPoint x: 189, endPoint y: 317, distance: 41.1
copy div "Meetings and Events Need Help? Avoid Tablecloth Usage on Buffet Tables Elegant …"
click at [261, 460] on button "Yes" at bounding box center [277, 468] width 62 height 38
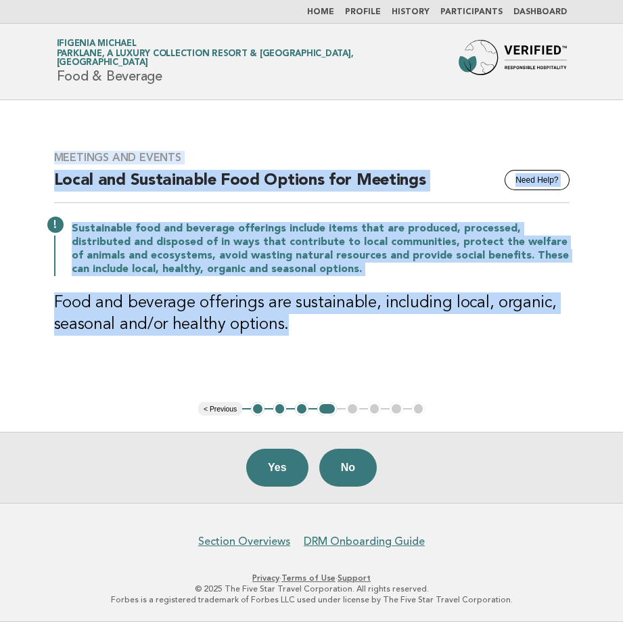
drag, startPoint x: 55, startPoint y: 152, endPoint x: 308, endPoint y: 332, distance: 310.6
click at [308, 332] on div "Meetings and Events Need Help? Local and Sustainable Food Options for Meetings …" at bounding box center [312, 251] width 548 height 233
drag, startPoint x: 308, startPoint y: 332, endPoint x: 265, endPoint y: 321, distance: 44.2
copy div "Meetings and Events Need Help? Local and Sustainable Food Options for Meetings …"
click at [286, 469] on button "Yes" at bounding box center [277, 468] width 62 height 38
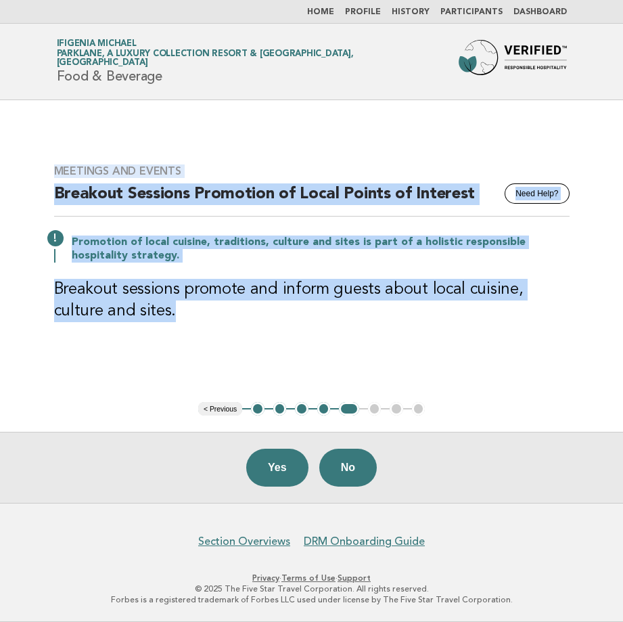
drag, startPoint x: 56, startPoint y: 168, endPoint x: 150, endPoint y: 314, distance: 173.8
click at [150, 314] on div "Meetings and Events Need Help? Breakout Sessions Promotion of Local Points of I…" at bounding box center [312, 251] width 548 height 206
drag, startPoint x: 150, startPoint y: 314, endPoint x: 112, endPoint y: 288, distance: 46.7
copy div "Meetings and Events Need Help? Breakout Sessions Promotion of Local Points of I…"
click at [283, 464] on button "Yes" at bounding box center [277, 468] width 62 height 38
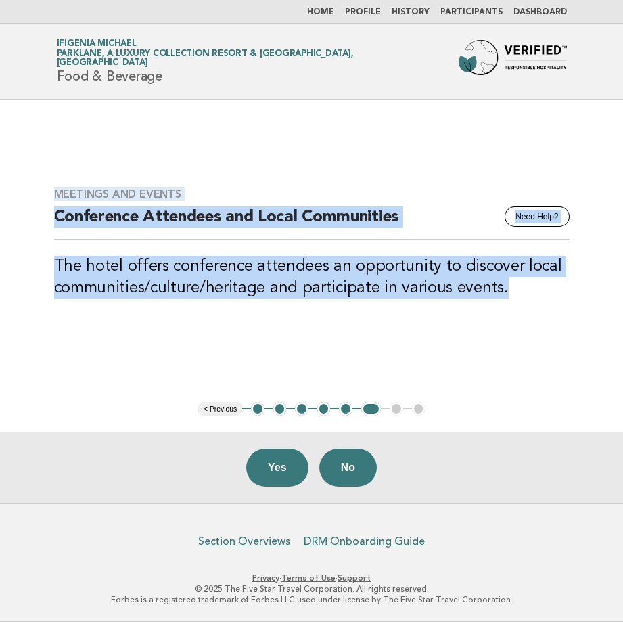
drag, startPoint x: 510, startPoint y: 284, endPoint x: 51, endPoint y: 190, distance: 468.2
click at [51, 190] on div "Meetings and Events Need Help? Conference Attendees and Local Communities The h…" at bounding box center [312, 251] width 548 height 160
drag, startPoint x: 51, startPoint y: 190, endPoint x: 81, endPoint y: 194, distance: 30.0
copy div "Meetings and Events Need Help? Conference Attendees and Local Communities The h…"
click at [285, 471] on button "Yes" at bounding box center [277, 468] width 62 height 38
